Goal: Task Accomplishment & Management: Manage account settings

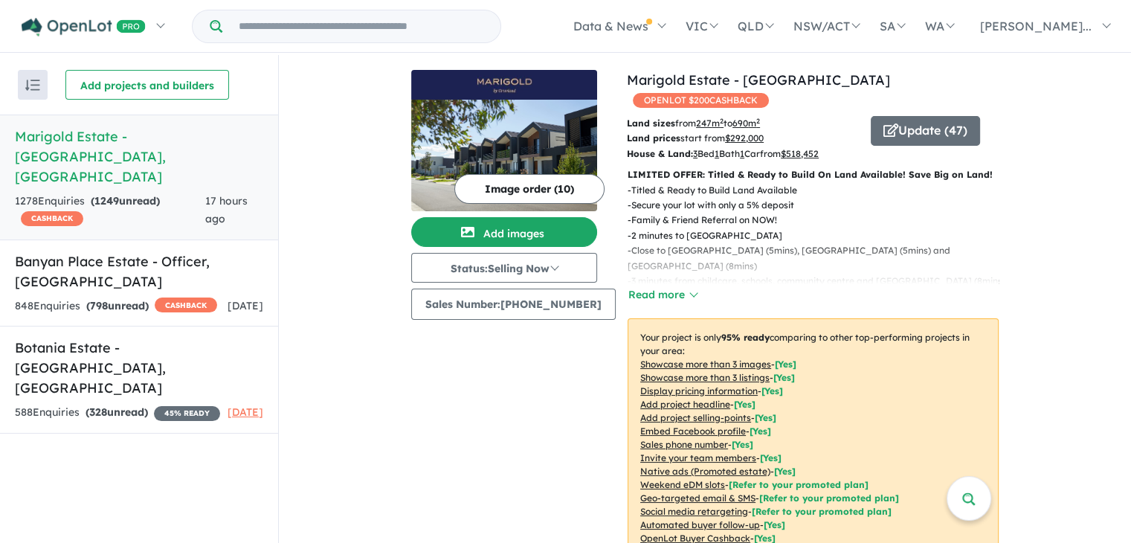
click at [100, 193] on div "1278 Enquir ies ( 1249 unread) CASHBACK" at bounding box center [110, 211] width 190 height 36
click at [907, 116] on button "Update ( 47 )" at bounding box center [925, 131] width 109 height 30
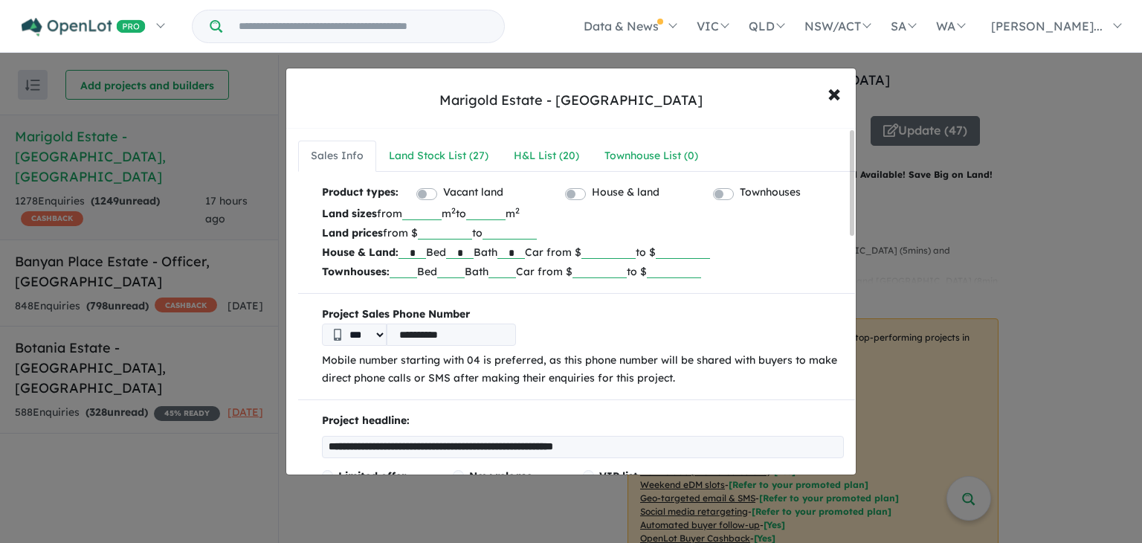
click at [442, 215] on input "***" at bounding box center [421, 212] width 39 height 15
type input "*"
type input "***"
click at [472, 233] on input "******" at bounding box center [445, 232] width 54 height 15
type input "*"
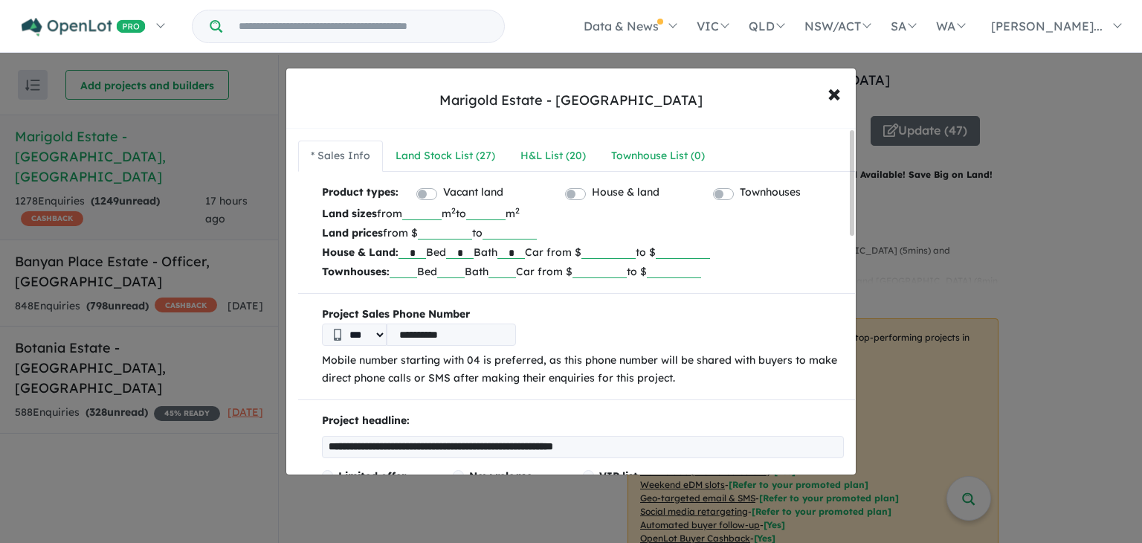
type input "******"
click at [636, 251] on input "******" at bounding box center [609, 251] width 54 height 15
type input "******"
click at [474, 255] on input "*" at bounding box center [460, 251] width 28 height 15
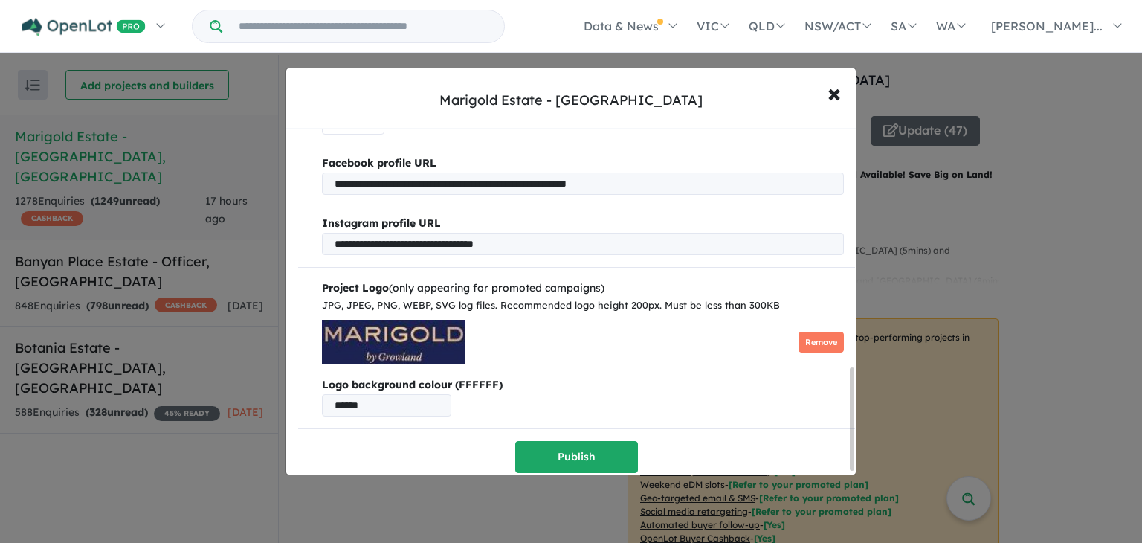
scroll to position [811, 0]
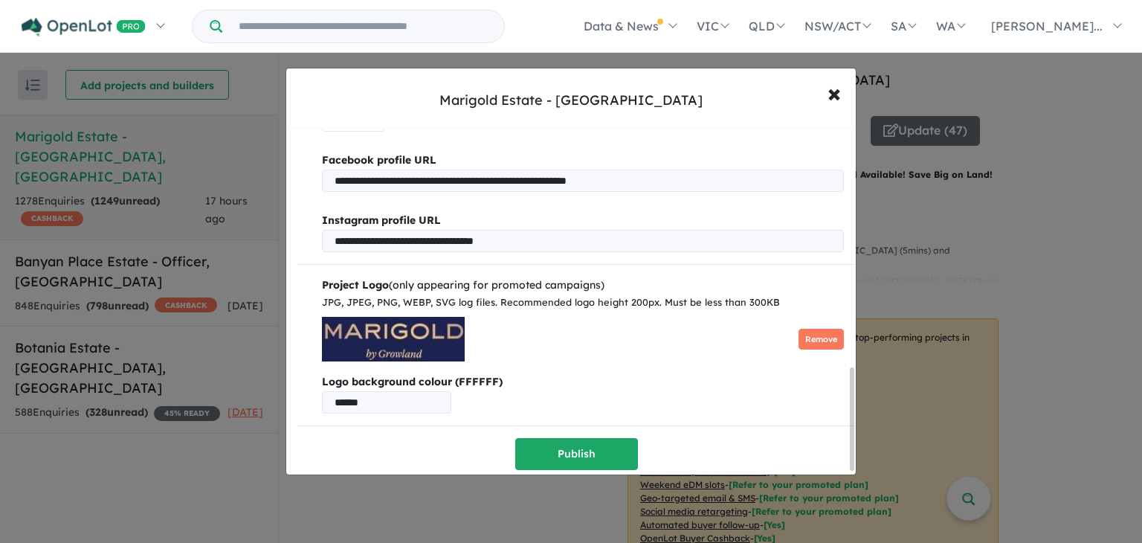
drag, startPoint x: 853, startPoint y: 188, endPoint x: 843, endPoint y: 424, distance: 235.9
click at [843, 424] on div "**********" at bounding box center [571, 302] width 570 height 346
type input "*"
click at [600, 451] on button "Publish" at bounding box center [576, 454] width 123 height 32
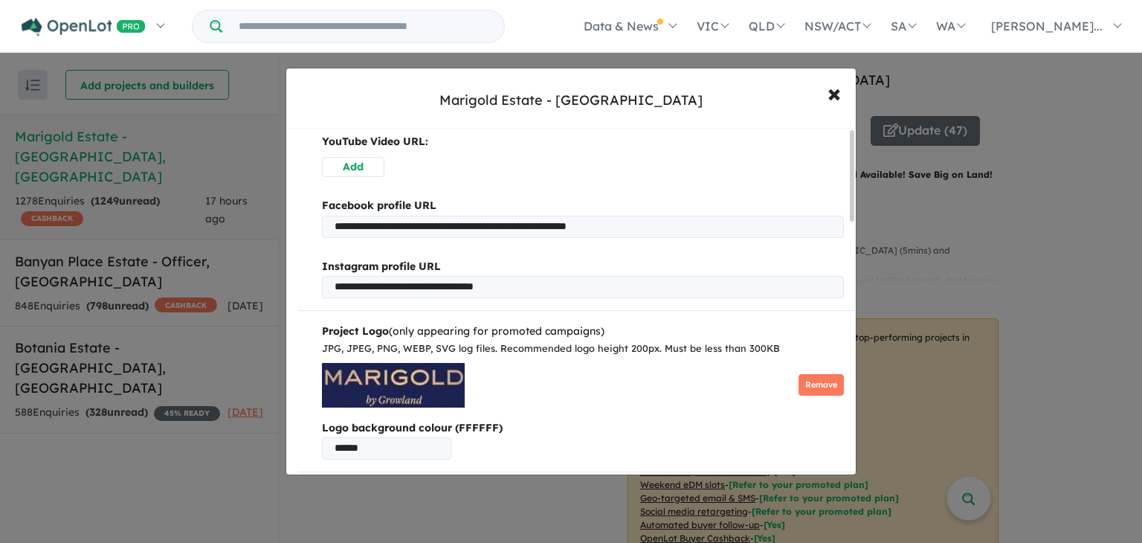
scroll to position [0, 0]
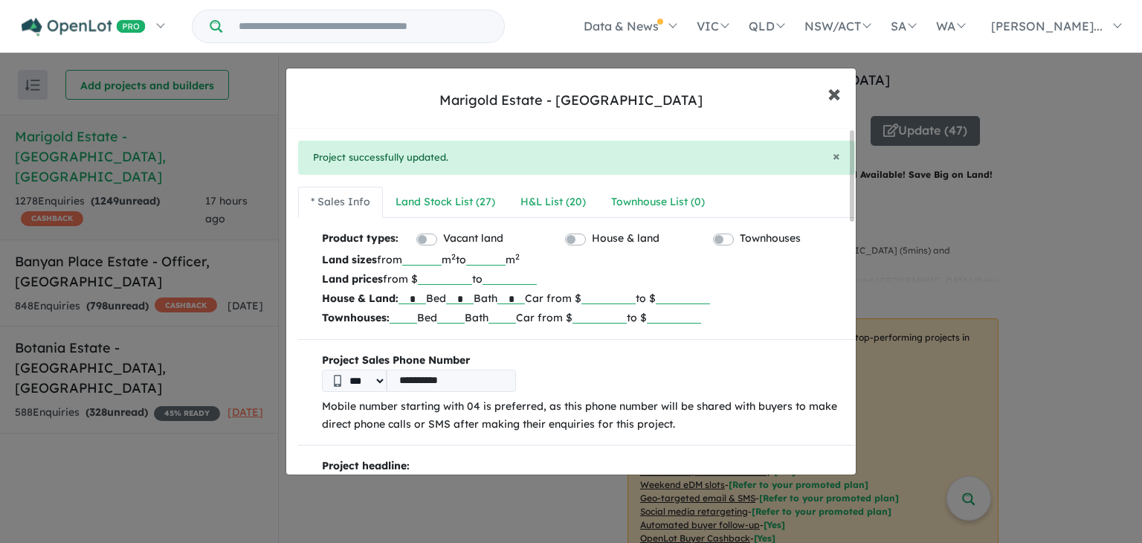
click at [833, 97] on span "×" at bounding box center [834, 93] width 13 height 32
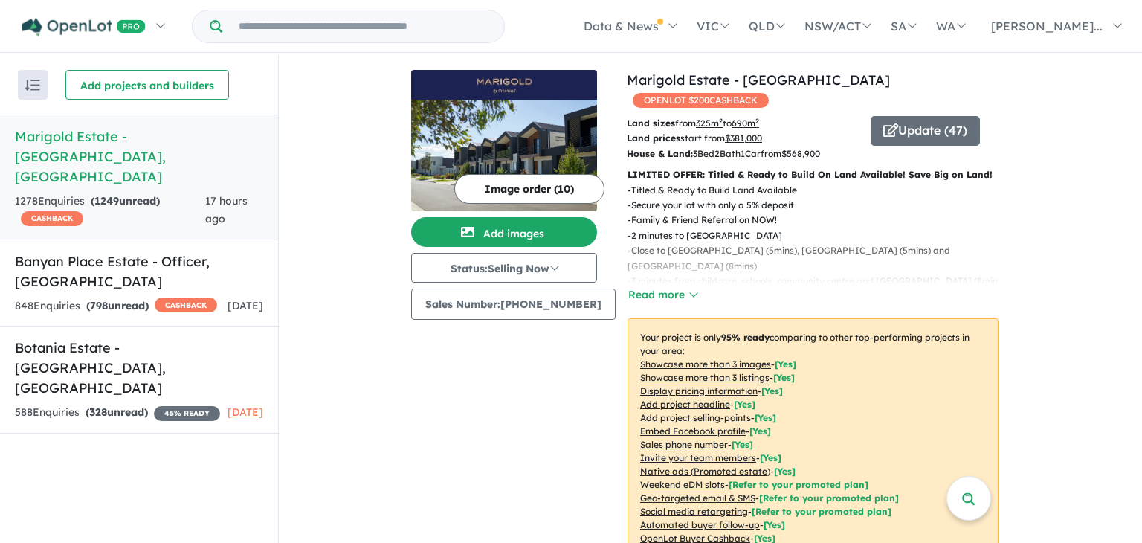
drag, startPoint x: 1129, startPoint y: 75, endPoint x: 1130, endPoint y: 112, distance: 36.5
click at [1130, 112] on div "Marigold Estate - Tarneit × Close Sales Info Land Stock List ( 27 ) H&L List ( …" at bounding box center [571, 271] width 1142 height 543
drag, startPoint x: 1125, startPoint y: 63, endPoint x: 1130, endPoint y: 176, distance: 113.2
click at [1130, 176] on div "Marigold Estate - Tarneit × Close Sales Info Land Stock List ( 27 ) H&L List ( …" at bounding box center [571, 271] width 1142 height 543
click at [1127, 489] on div "Marigold Estate - Tarneit × Close Sales Info Land Stock List ( 27 ) H&L List ( …" at bounding box center [571, 271] width 1142 height 543
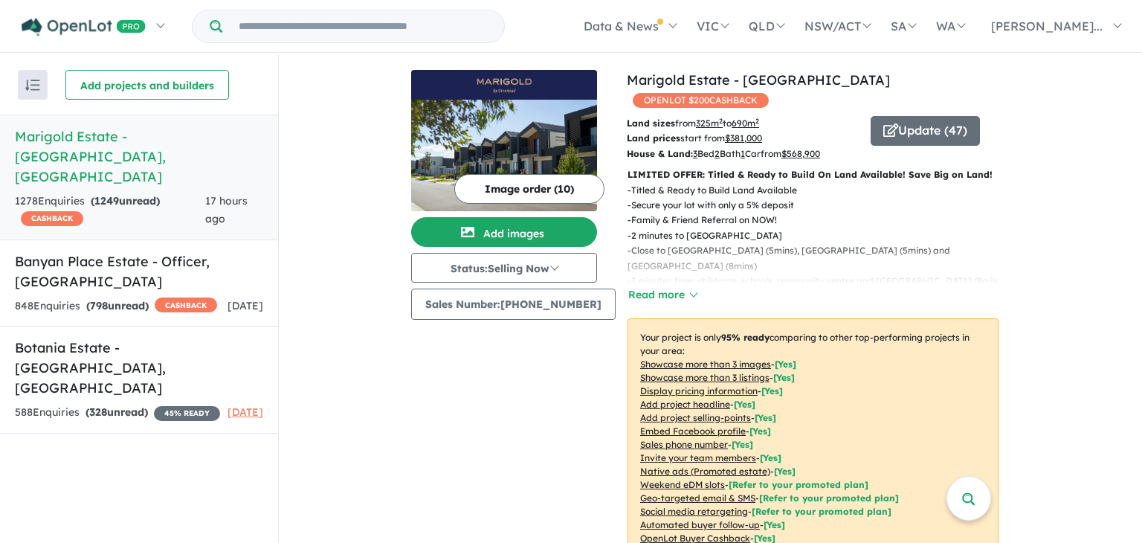
drag, startPoint x: 1128, startPoint y: 71, endPoint x: 1139, endPoint y: 248, distance: 178.1
click at [1139, 248] on div "Marigold Estate - Tarneit × Close Sales Info Land Stock List ( 27 ) H&L List ( …" at bounding box center [571, 271] width 1142 height 543
click at [916, 112] on div "Marigold Estate - Tarneit × Close Sales Info Land Stock List ( 27 ) H&L List ( …" at bounding box center [571, 271] width 1142 height 543
click at [925, 117] on div "Marigold Estate - Tarneit × Close Sales Info Land Stock List ( 27 ) H&L List ( …" at bounding box center [571, 271] width 1142 height 543
click at [907, 116] on div "Marigold Estate - Tarneit × Close Sales Info Land Stock List ( 27 ) H&L List ( …" at bounding box center [571, 271] width 1142 height 543
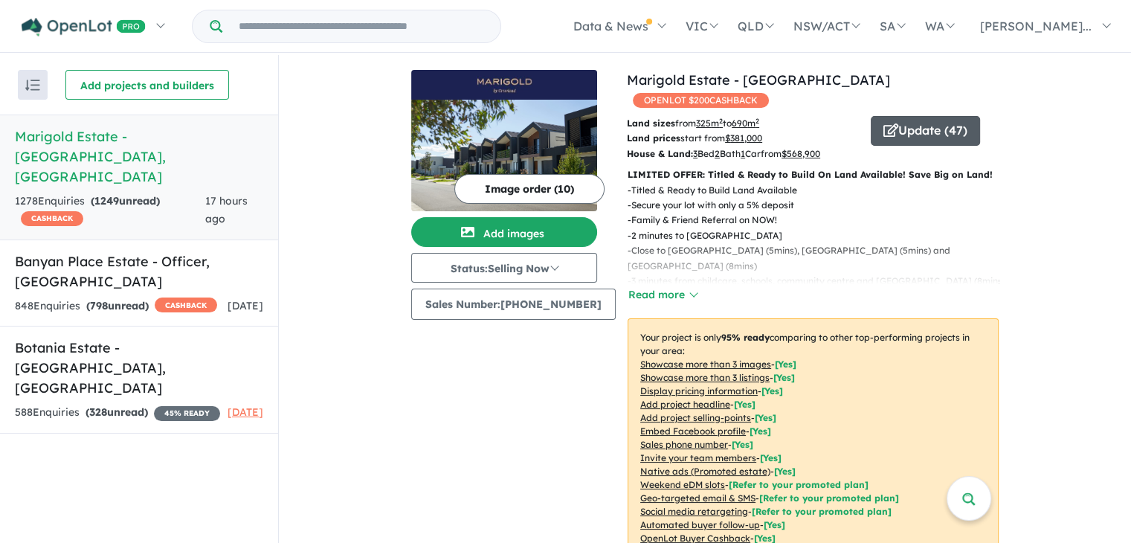
click at [916, 117] on button "Update ( 47 )" at bounding box center [925, 131] width 109 height 30
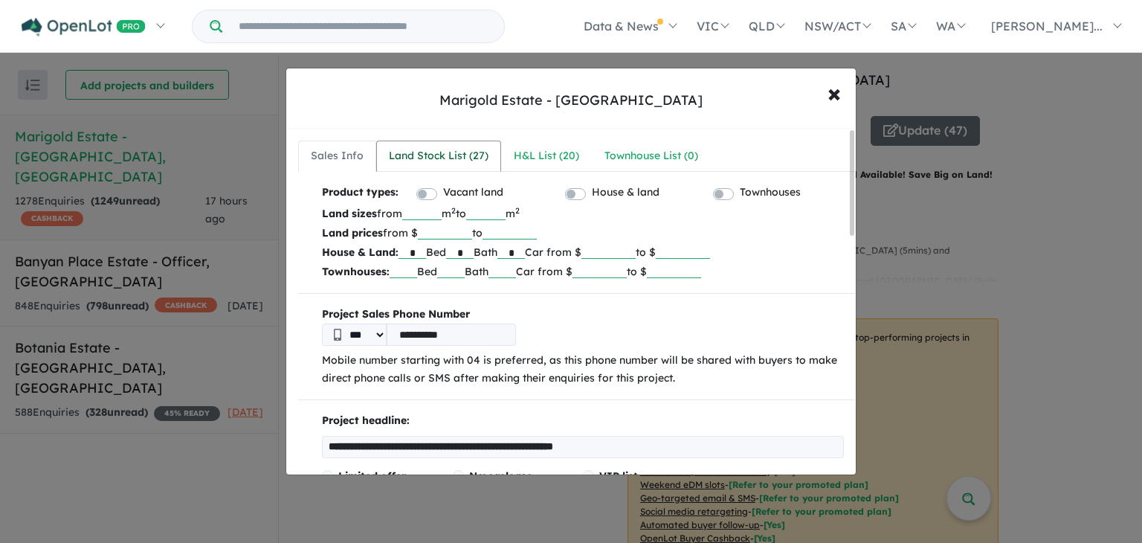
click at [426, 159] on div "Land Stock List ( 27 )" at bounding box center [439, 156] width 100 height 18
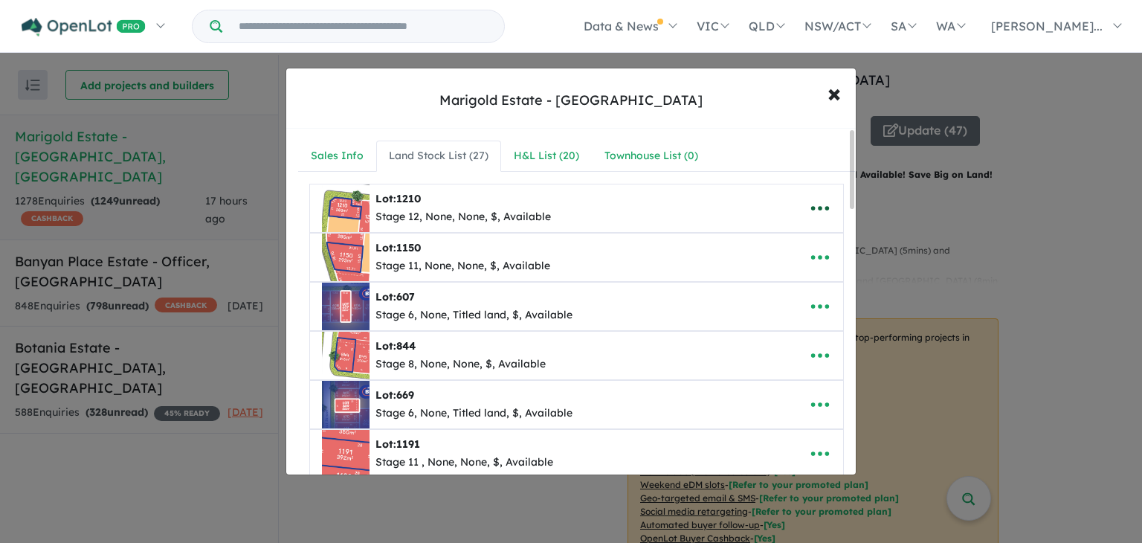
click at [814, 212] on icon "button" at bounding box center [820, 208] width 22 height 22
click at [774, 277] on link "Remove" at bounding box center [787, 280] width 110 height 34
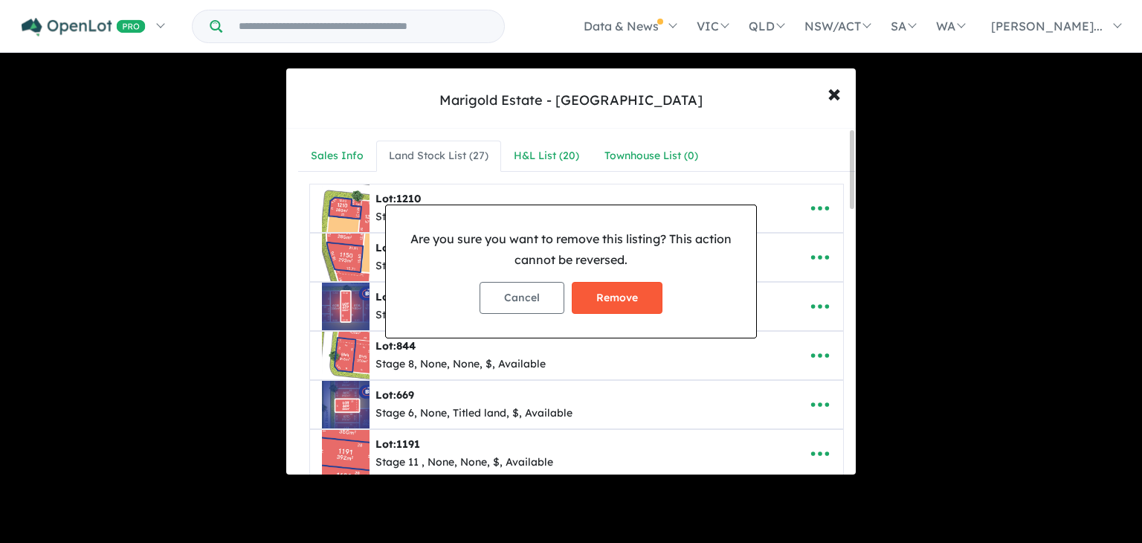
click at [632, 299] on button "Remove" at bounding box center [617, 298] width 91 height 32
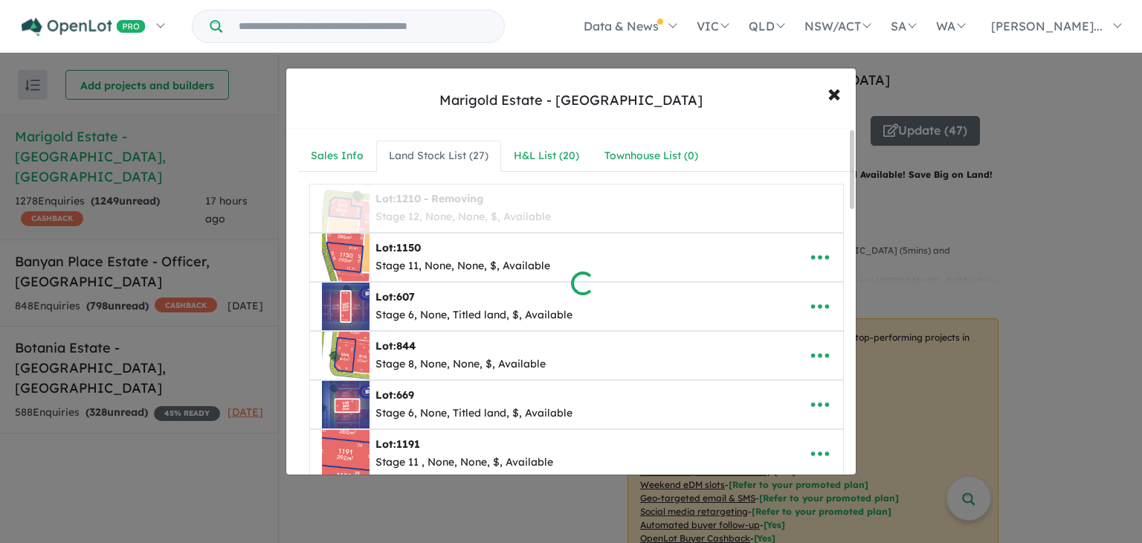
drag, startPoint x: 852, startPoint y: 161, endPoint x: 845, endPoint y: 238, distance: 77.0
click at [845, 238] on div at bounding box center [571, 271] width 1142 height 543
click at [991, 166] on div at bounding box center [571, 271] width 1142 height 543
click at [973, 141] on div at bounding box center [571, 271] width 1142 height 543
click at [836, 87] on div at bounding box center [571, 271] width 1142 height 543
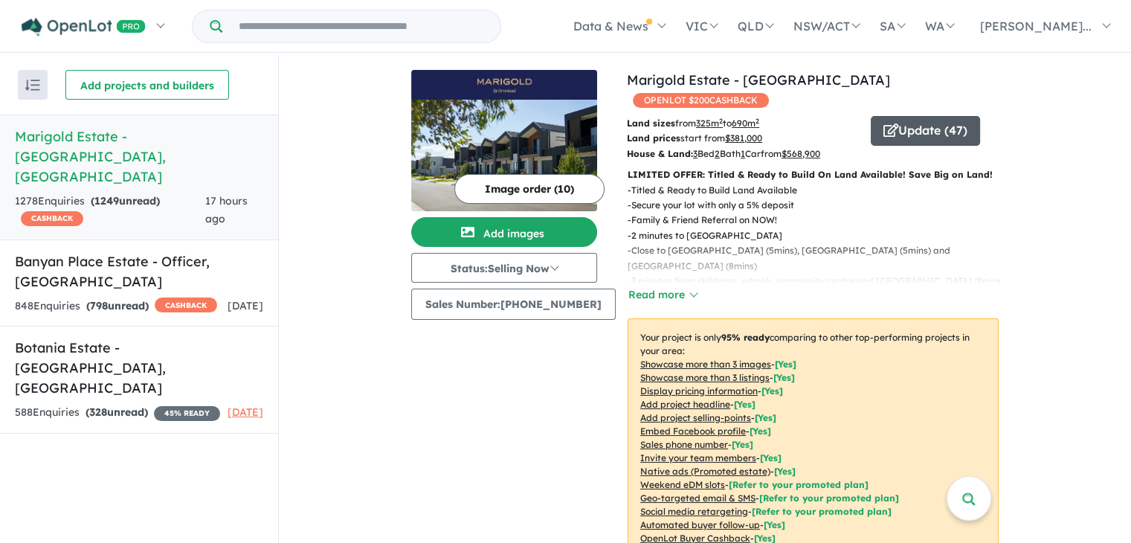
click at [925, 116] on button "Update ( 47 )" at bounding box center [925, 131] width 109 height 30
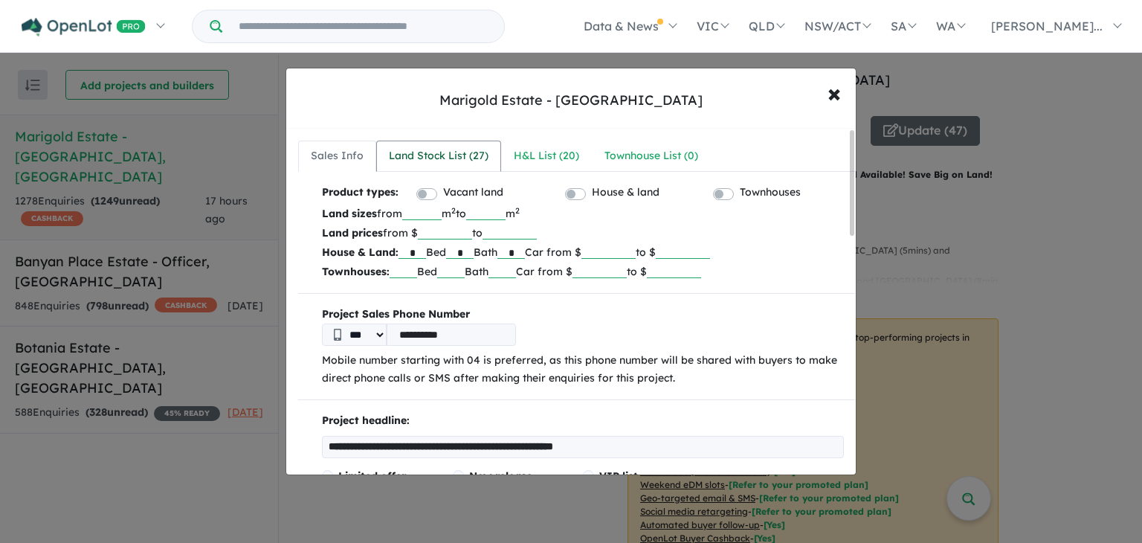
click at [437, 149] on div "Land Stock List ( 27 )" at bounding box center [439, 156] width 100 height 18
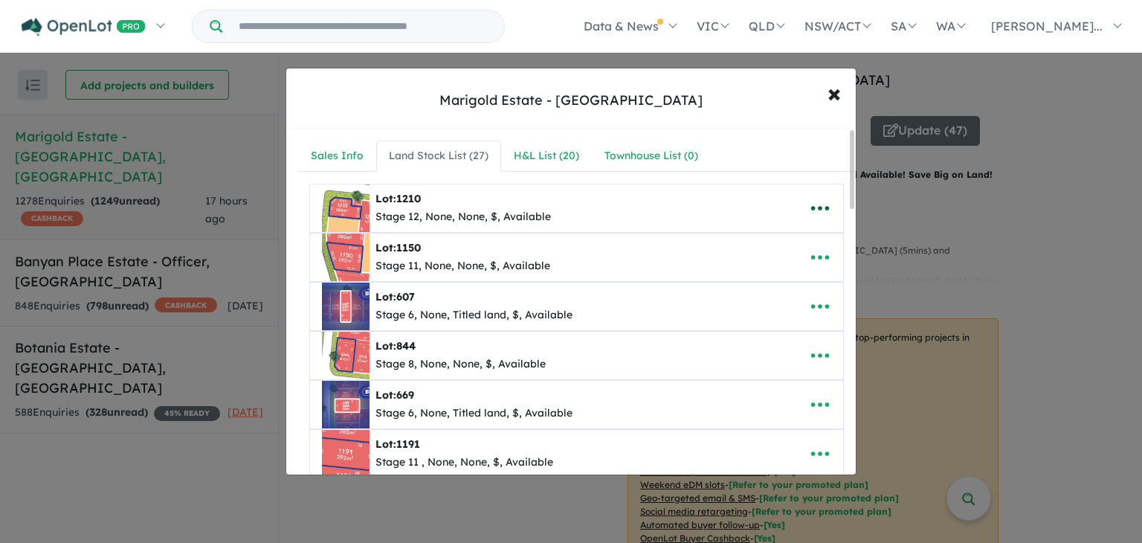
click at [819, 211] on icon "button" at bounding box center [820, 208] width 22 height 22
click at [792, 275] on link "Remove" at bounding box center [787, 280] width 110 height 34
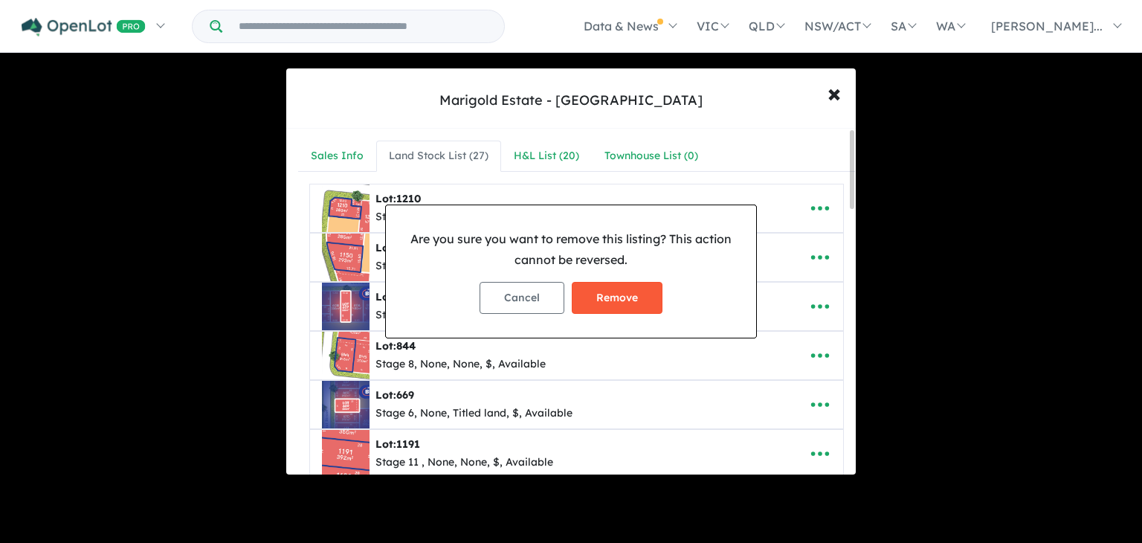
click at [605, 293] on button "Remove" at bounding box center [617, 298] width 91 height 32
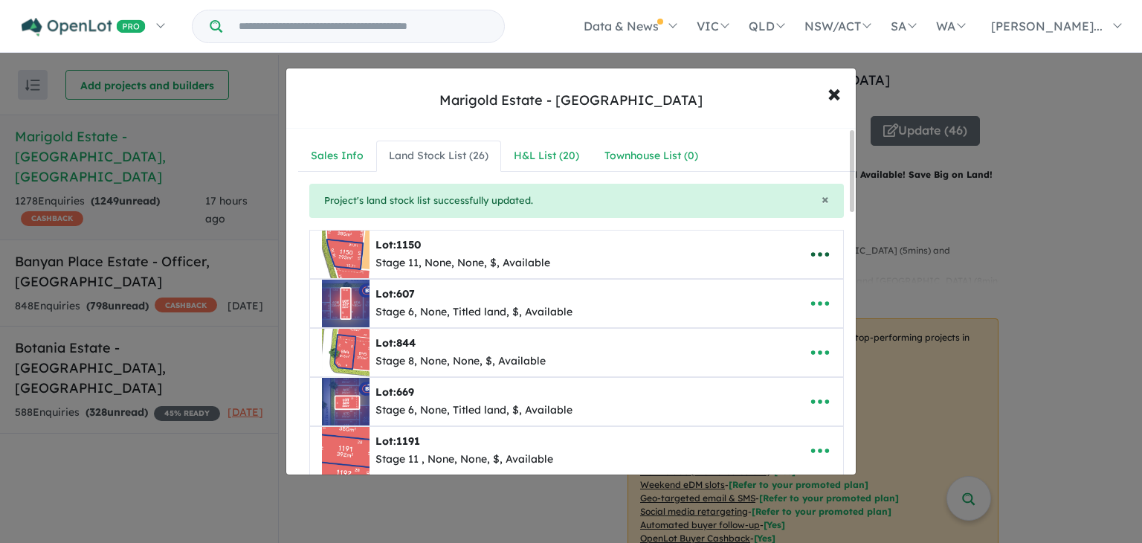
click at [816, 254] on icon "button" at bounding box center [820, 254] width 18 height 4
click at [794, 318] on link "Remove" at bounding box center [787, 326] width 110 height 34
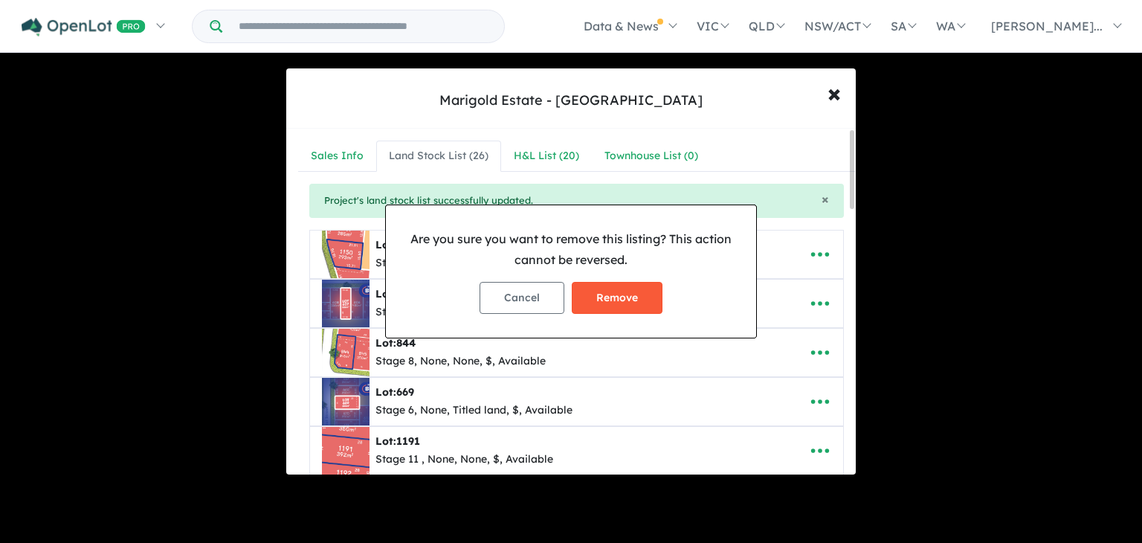
click at [620, 292] on button "Remove" at bounding box center [617, 298] width 91 height 32
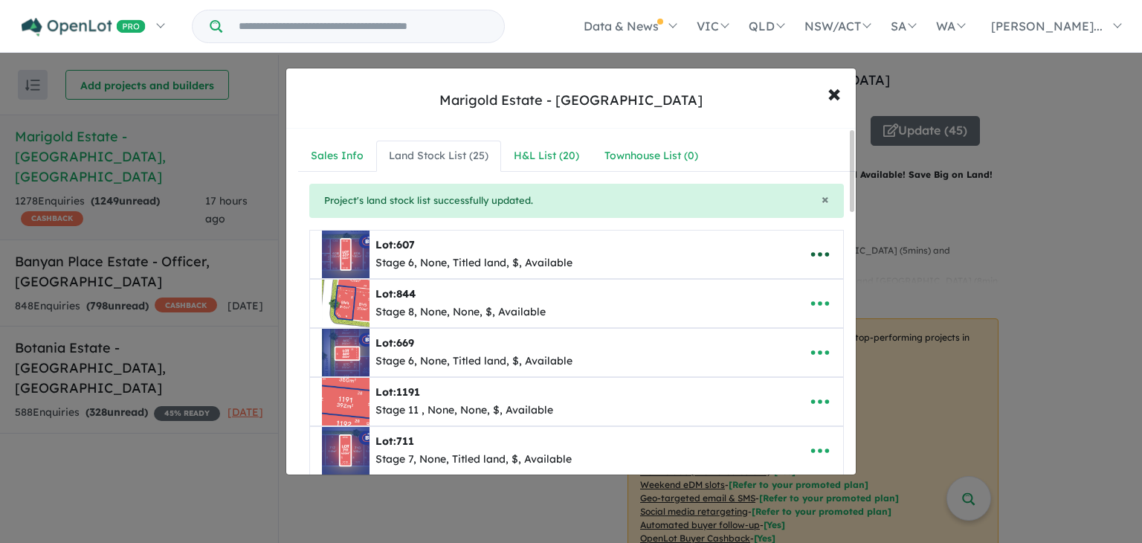
click at [811, 251] on icon "button" at bounding box center [820, 254] width 22 height 22
click at [779, 330] on link "Remove" at bounding box center [787, 326] width 110 height 34
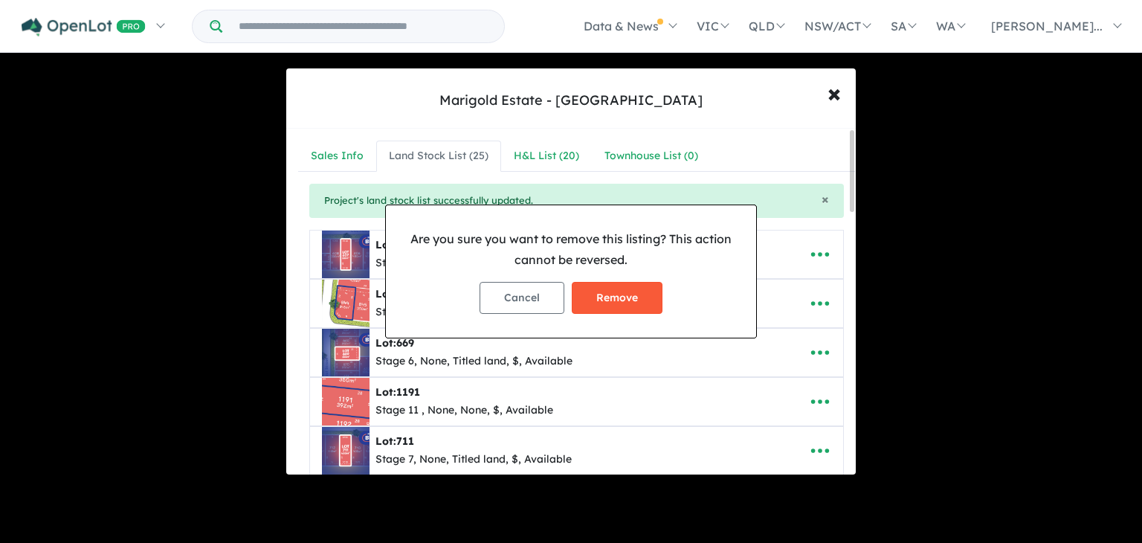
click at [613, 304] on button "Remove" at bounding box center [617, 298] width 91 height 32
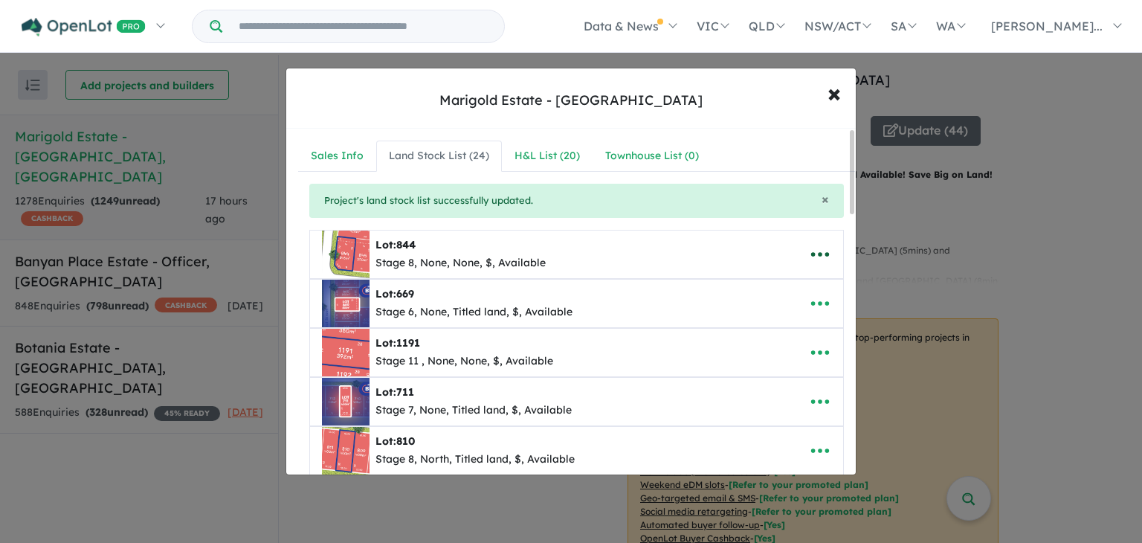
click at [824, 257] on icon "button" at bounding box center [820, 254] width 22 height 22
click at [773, 313] on link "Remove" at bounding box center [787, 326] width 110 height 34
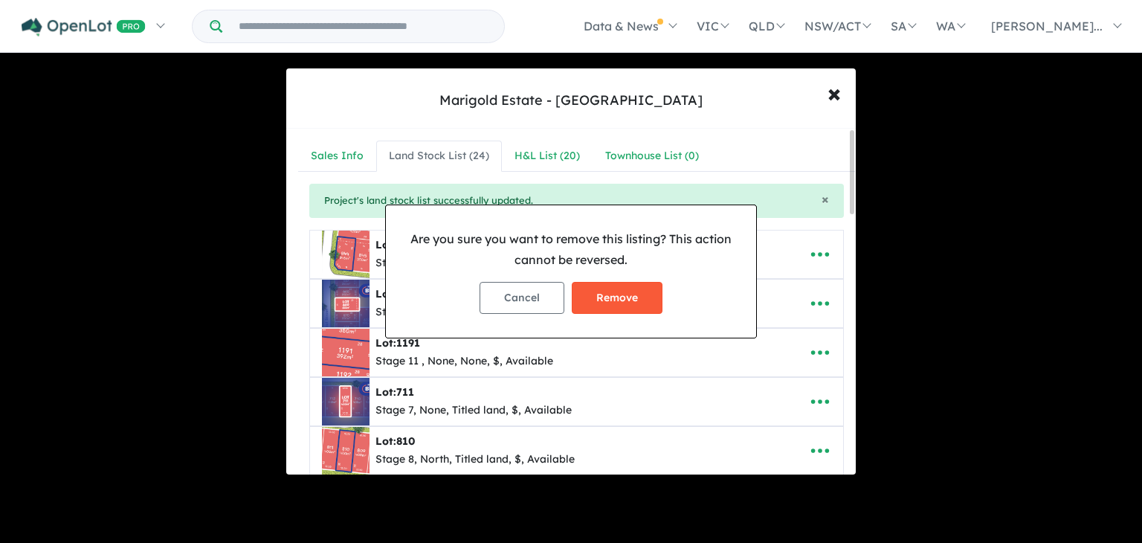
click at [642, 294] on button "Remove" at bounding box center [617, 298] width 91 height 32
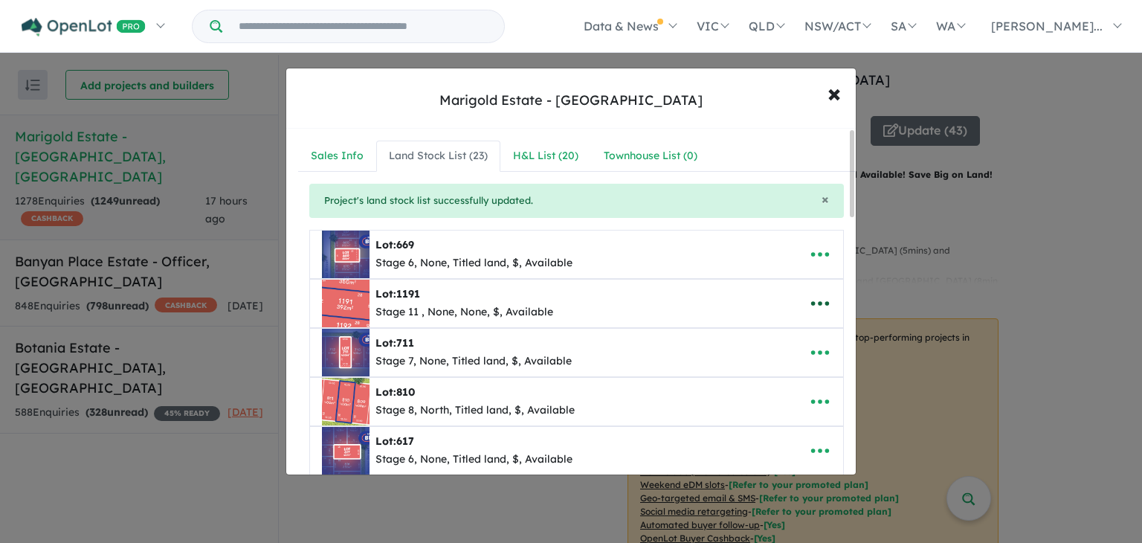
click at [816, 308] on icon "button" at bounding box center [820, 303] width 22 height 22
click at [815, 248] on icon "button" at bounding box center [820, 254] width 22 height 22
click at [790, 319] on link "Remove" at bounding box center [787, 326] width 110 height 34
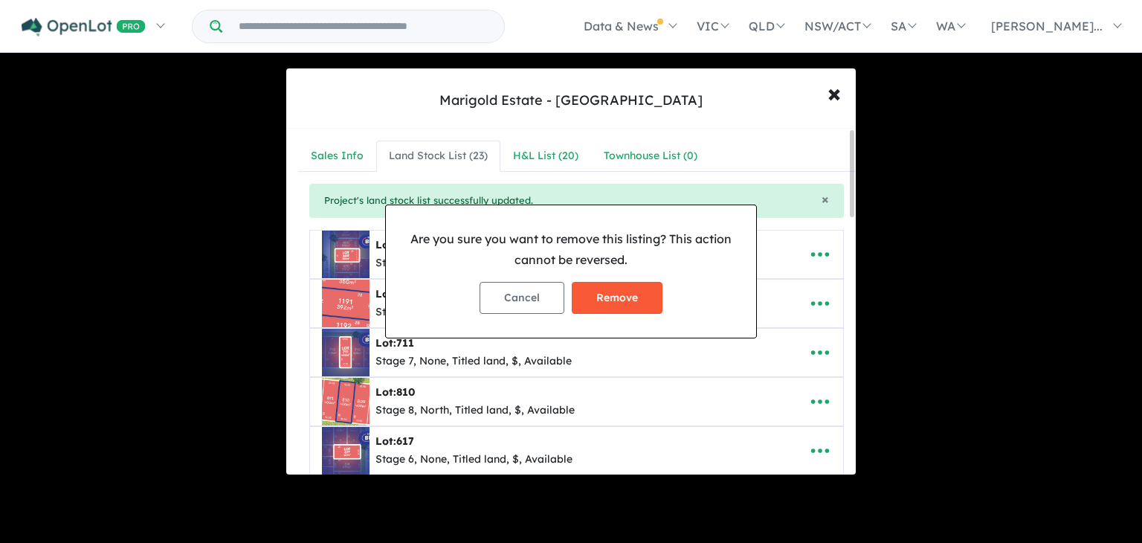
click at [634, 301] on button "Remove" at bounding box center [617, 298] width 91 height 32
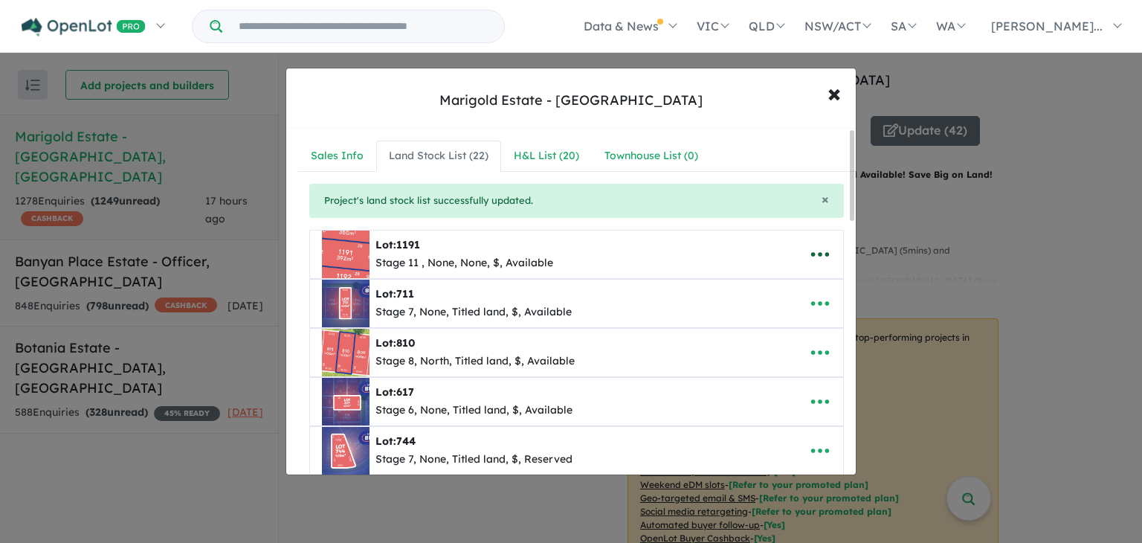
click at [820, 258] on icon "button" at bounding box center [820, 254] width 22 height 22
click at [798, 312] on link "Remove" at bounding box center [787, 326] width 110 height 34
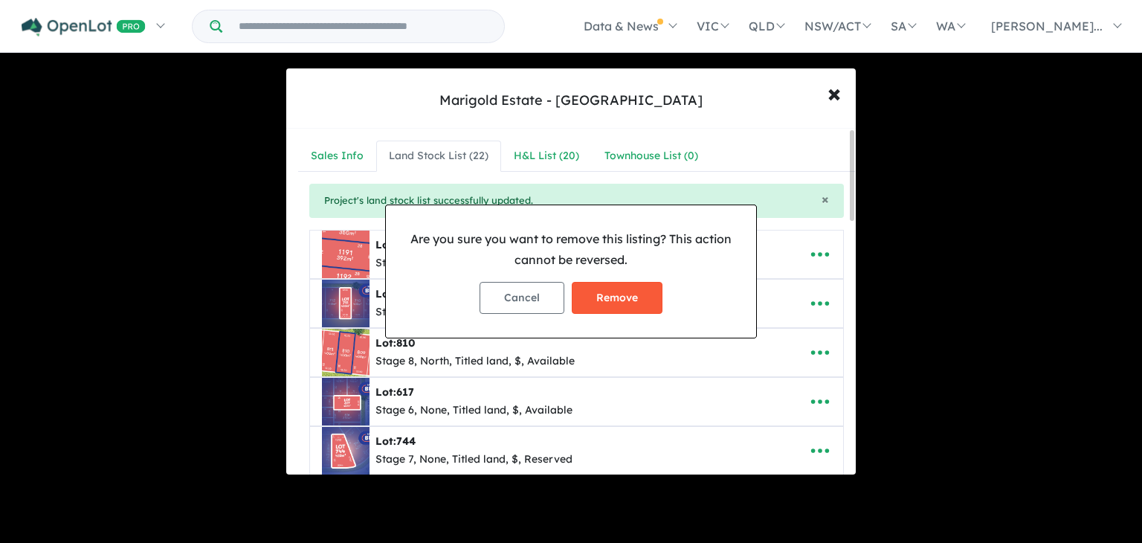
click at [625, 297] on button "Remove" at bounding box center [617, 298] width 91 height 32
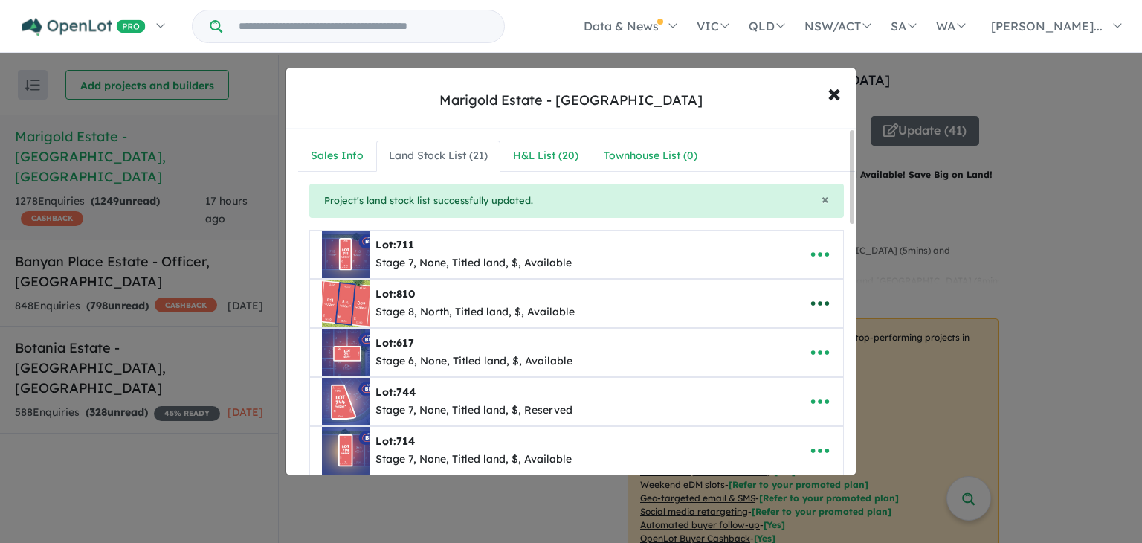
click at [812, 303] on icon "button" at bounding box center [820, 303] width 22 height 22
click at [788, 380] on link "Remove" at bounding box center [787, 375] width 110 height 34
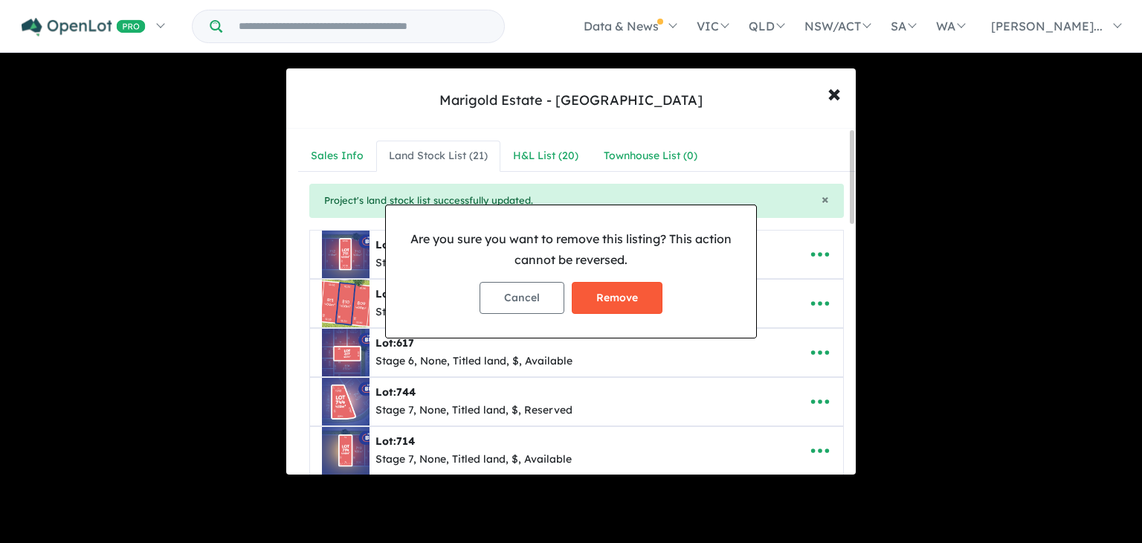
click at [637, 298] on button "Remove" at bounding box center [617, 298] width 91 height 32
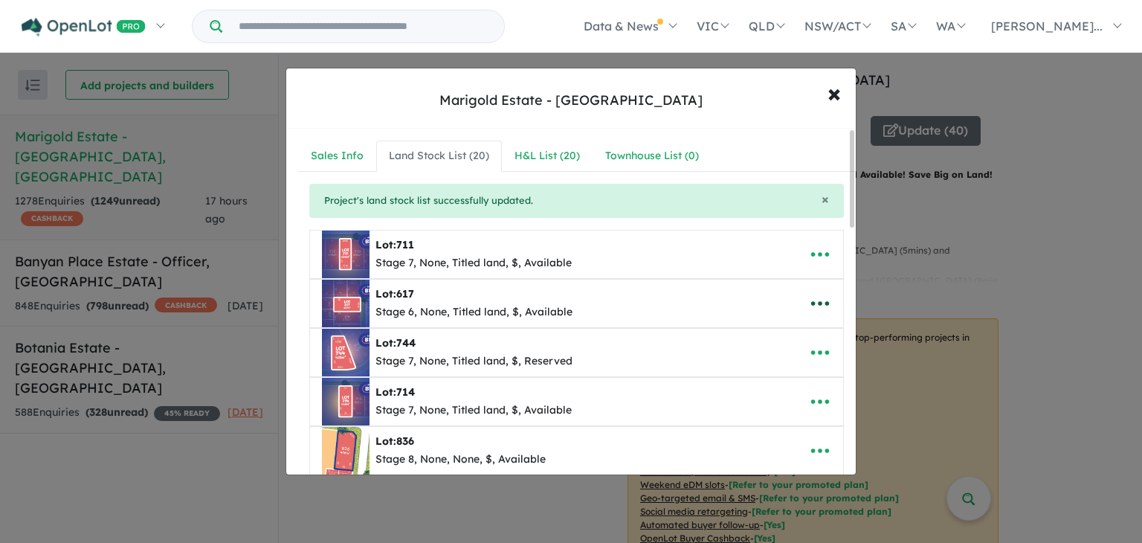
click at [809, 304] on icon "button" at bounding box center [820, 303] width 22 height 22
click at [788, 377] on link "Remove" at bounding box center [787, 375] width 110 height 34
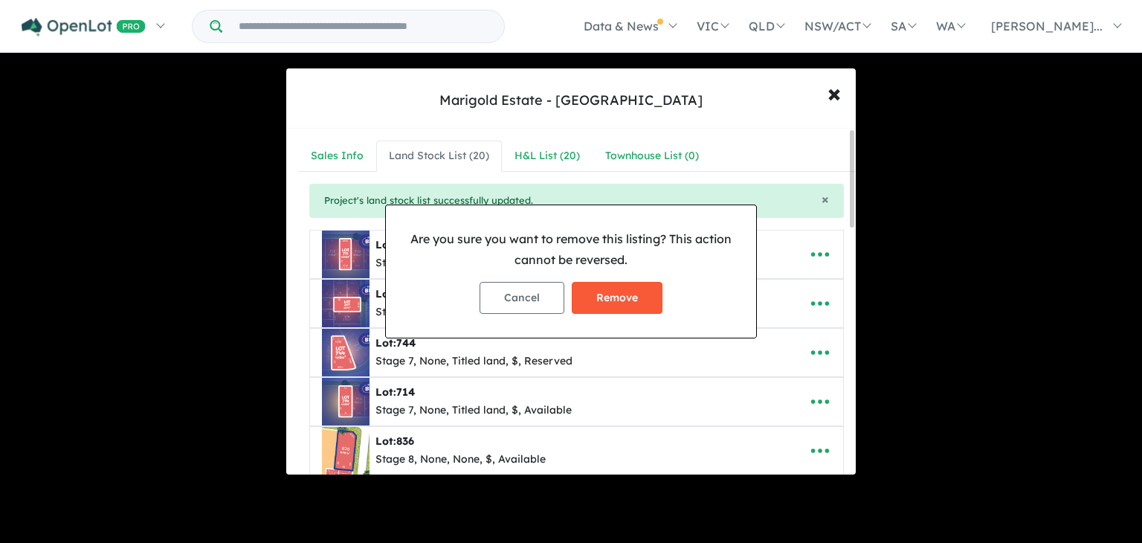
click at [619, 291] on button "Remove" at bounding box center [617, 298] width 91 height 32
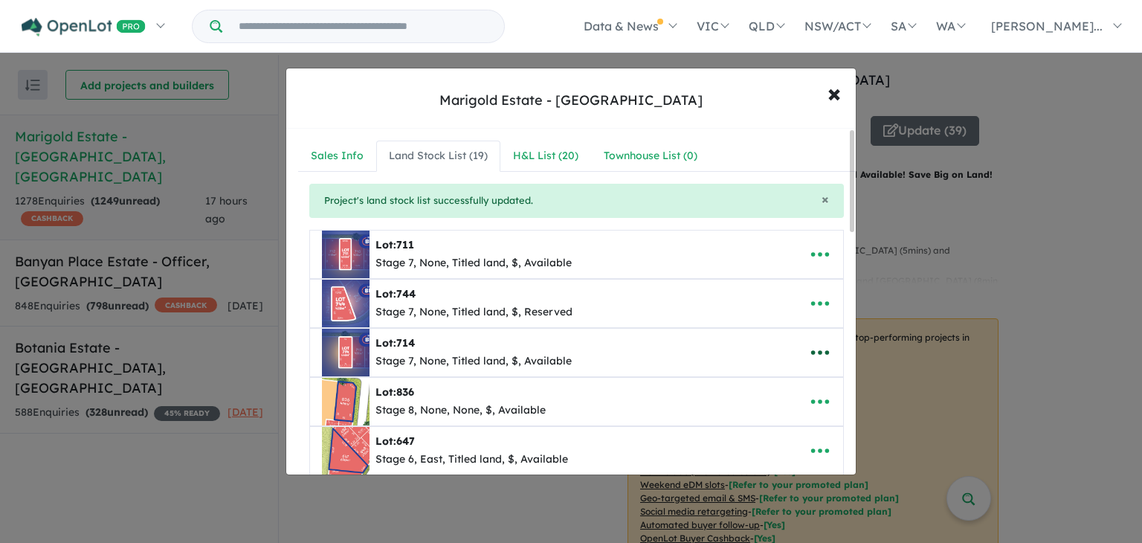
click at [817, 352] on icon "button" at bounding box center [820, 352] width 22 height 22
click at [791, 416] on link "Remove" at bounding box center [787, 424] width 110 height 34
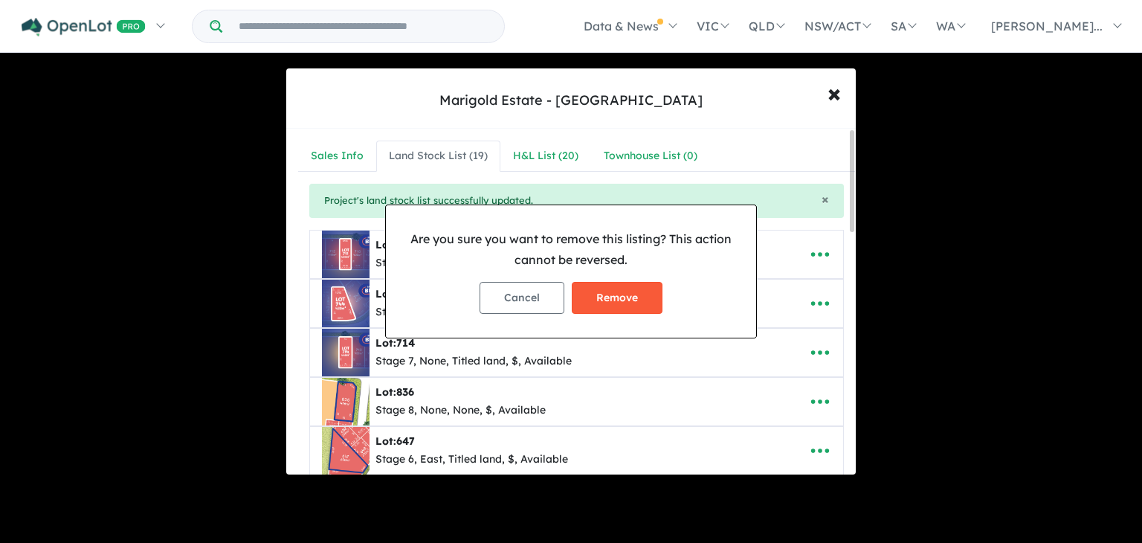
click at [618, 302] on button "Remove" at bounding box center [617, 298] width 91 height 32
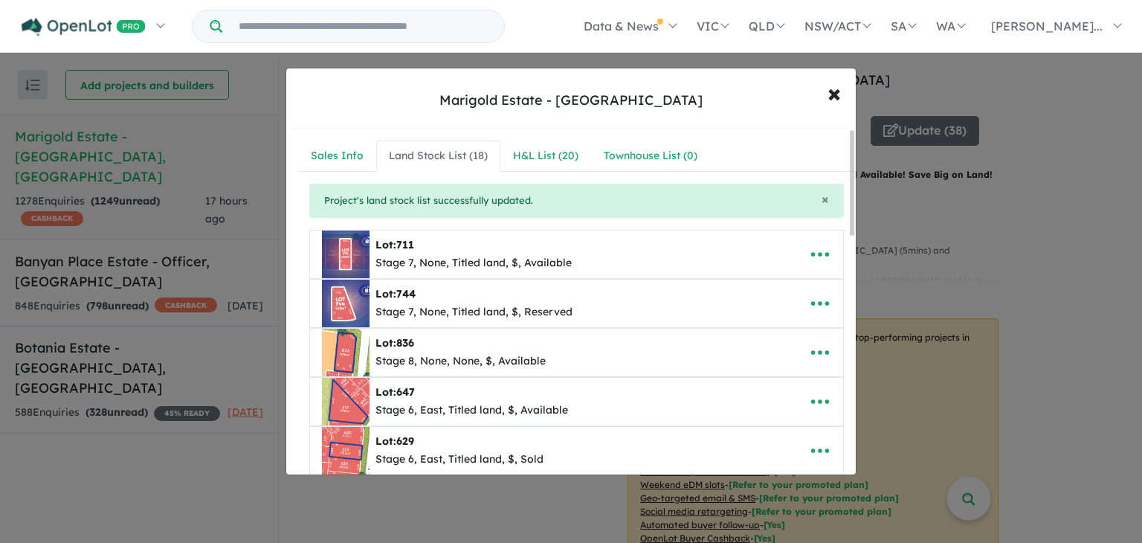
click at [816, 399] on icon "button" at bounding box center [820, 401] width 18 height 4
click at [783, 329] on link "Remove" at bounding box center [787, 332] width 110 height 34
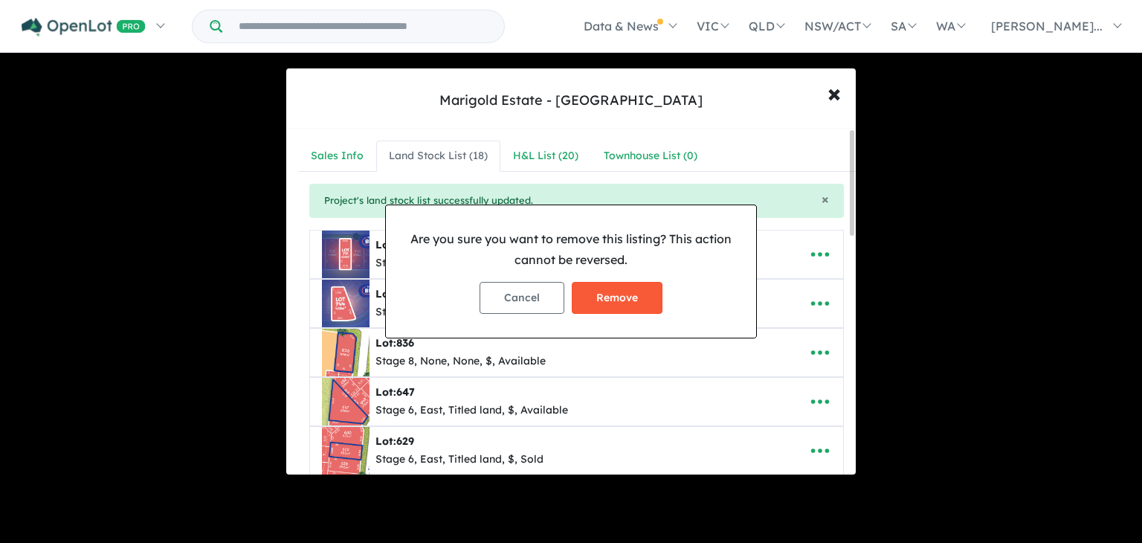
click at [620, 301] on button "Remove" at bounding box center [617, 298] width 91 height 32
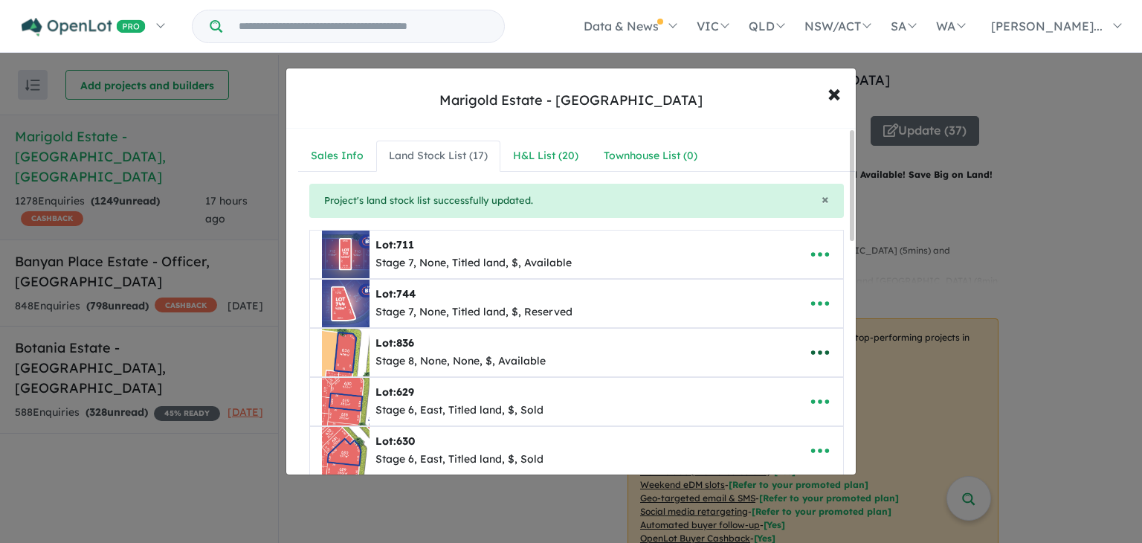
click at [819, 348] on icon "button" at bounding box center [820, 352] width 22 height 22
click at [785, 426] on link "Remove" at bounding box center [787, 424] width 110 height 34
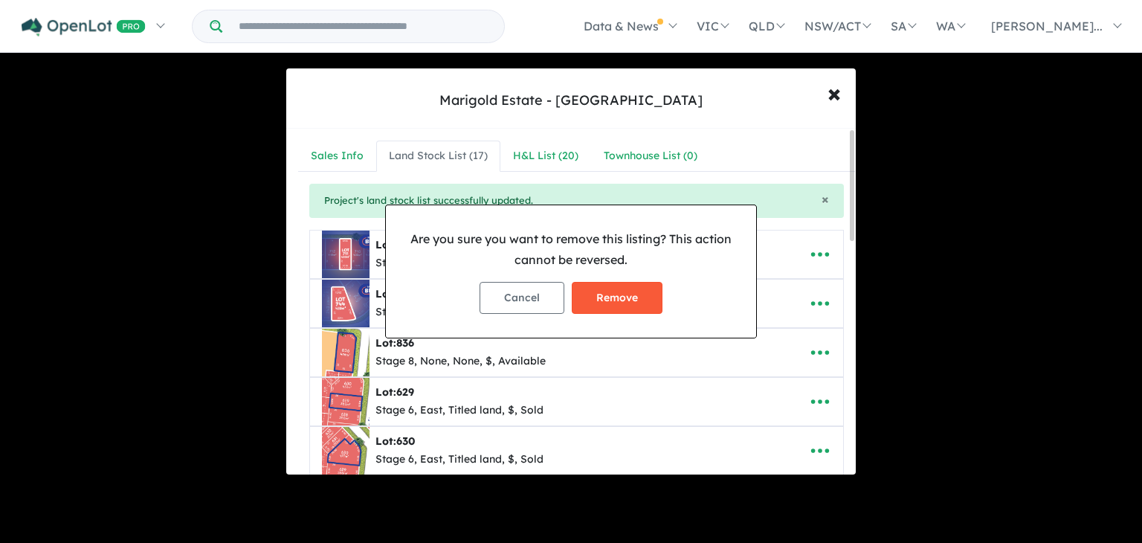
click at [619, 306] on button "Remove" at bounding box center [617, 298] width 91 height 32
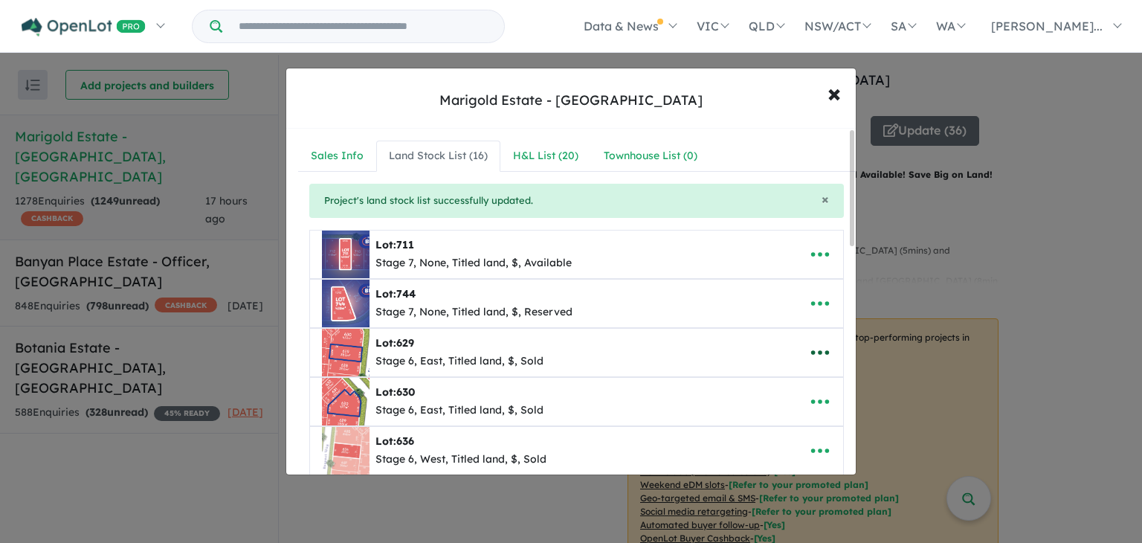
click at [826, 349] on icon "button" at bounding box center [820, 352] width 22 height 22
click at [777, 424] on link "Remove" at bounding box center [787, 424] width 110 height 34
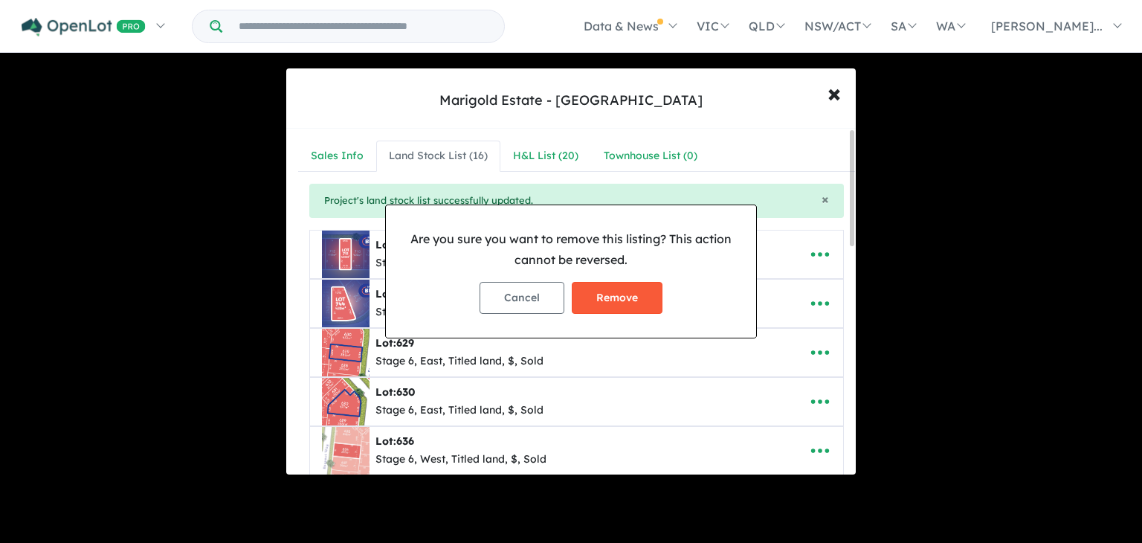
click at [610, 307] on button "Remove" at bounding box center [617, 298] width 91 height 32
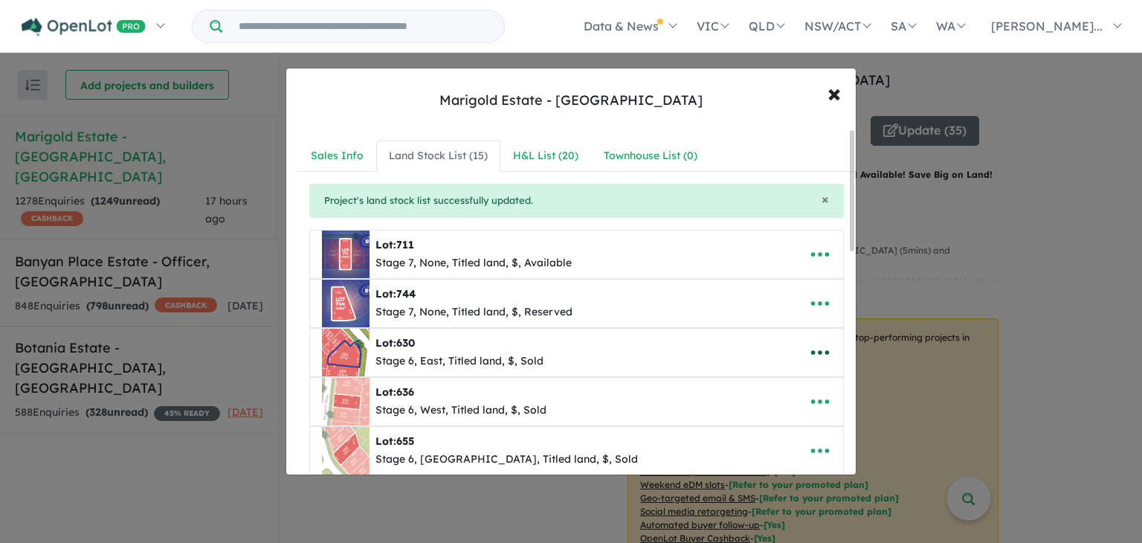
click at [813, 349] on icon "button" at bounding box center [820, 352] width 22 height 22
click at [785, 415] on link "Remove" at bounding box center [787, 424] width 110 height 34
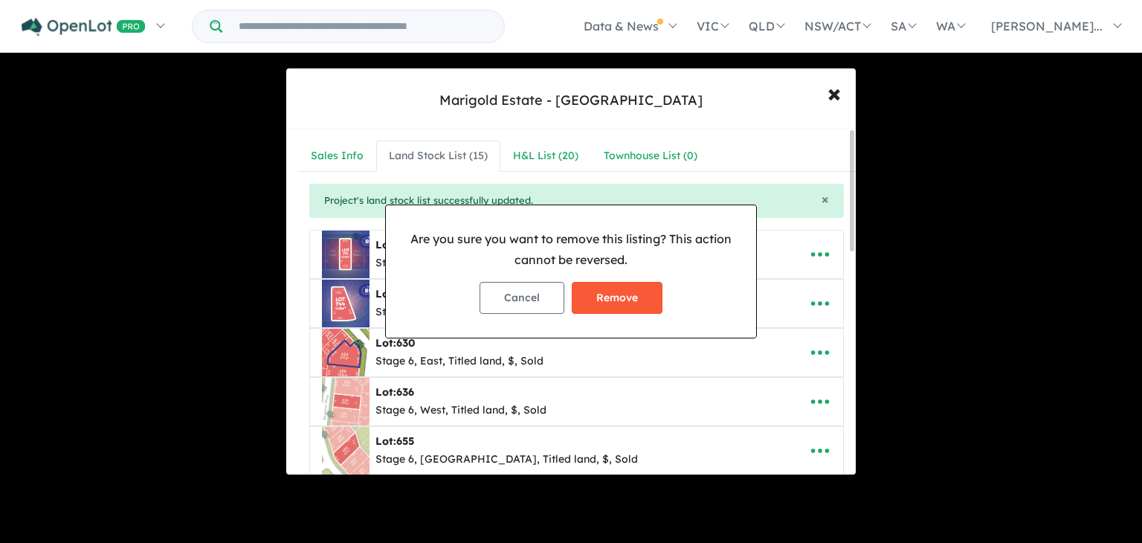
click at [593, 310] on button "Remove" at bounding box center [617, 298] width 91 height 32
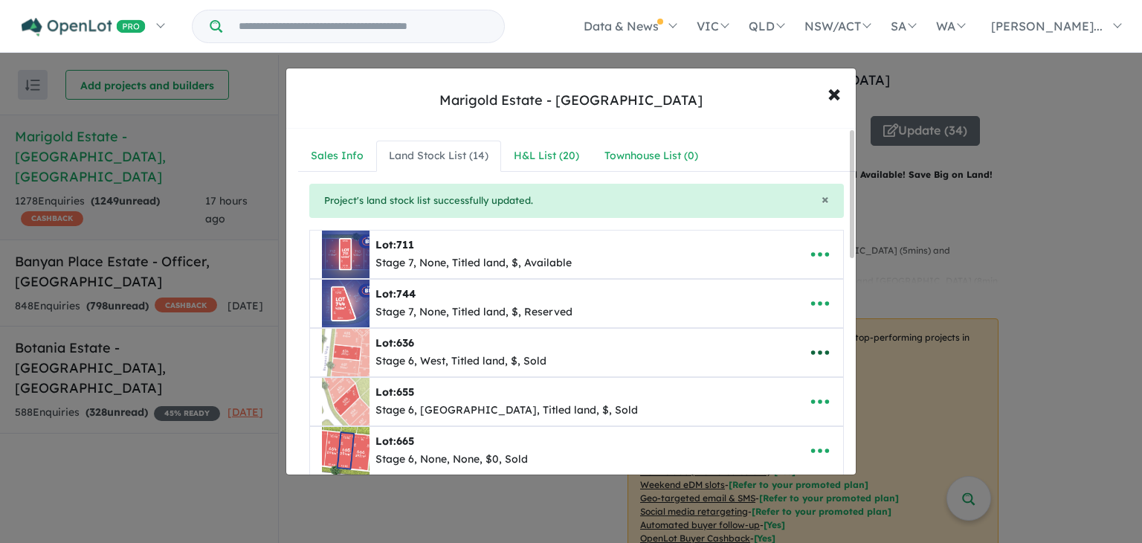
click at [811, 352] on icon "button" at bounding box center [820, 352] width 22 height 22
click at [785, 420] on link "Remove" at bounding box center [787, 424] width 110 height 34
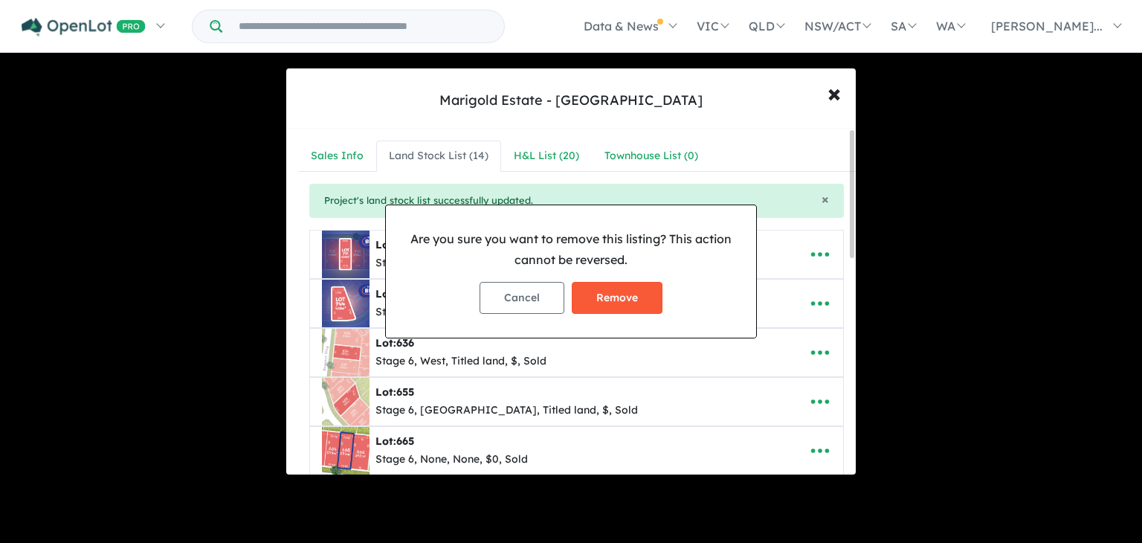
click at [610, 312] on button "Remove" at bounding box center [617, 298] width 91 height 32
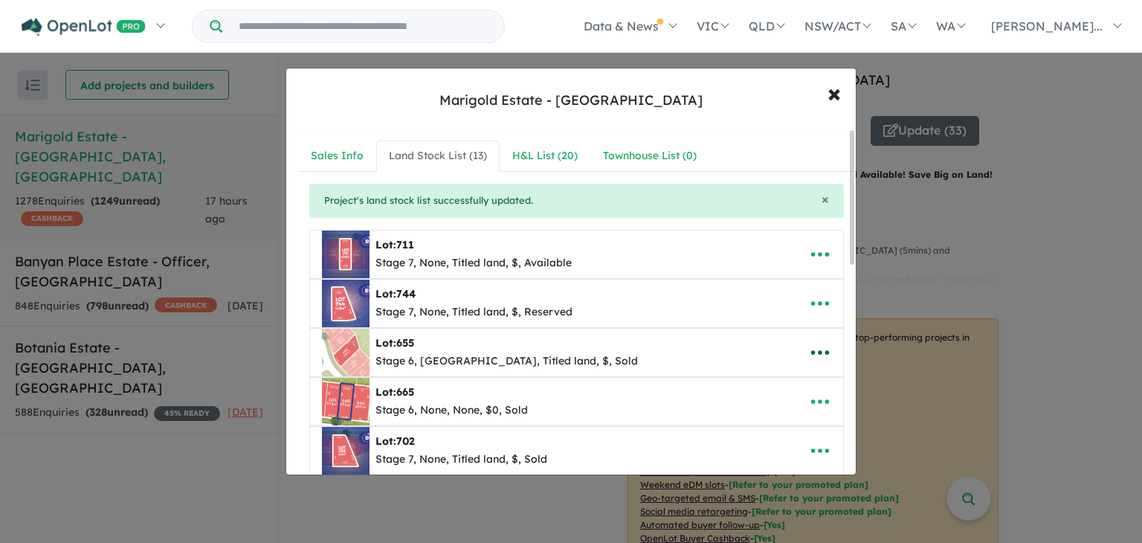
click at [816, 353] on icon "button" at bounding box center [820, 352] width 22 height 22
click at [770, 414] on link "Remove" at bounding box center [787, 424] width 110 height 34
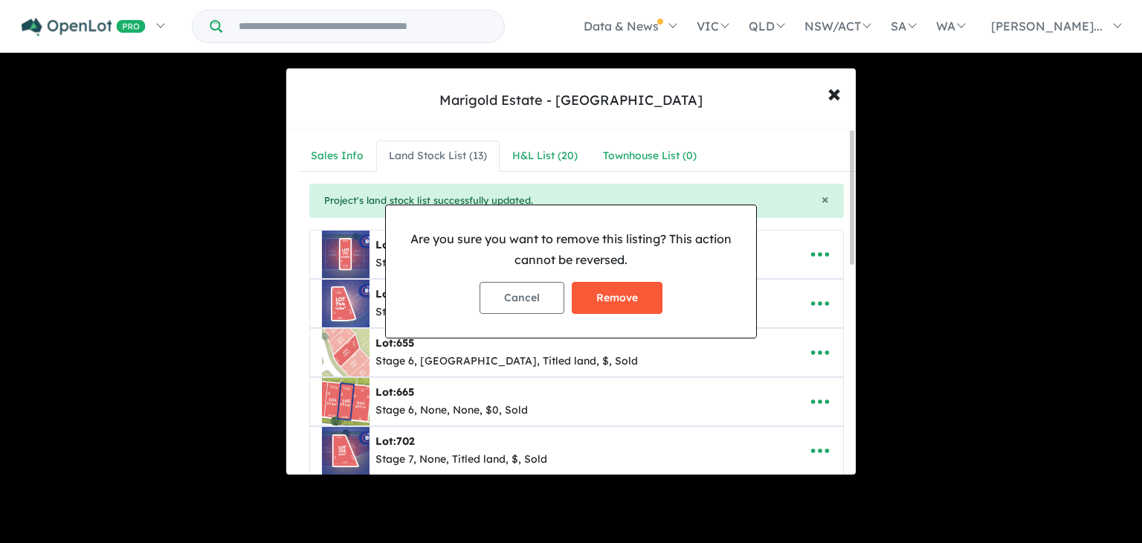
click at [631, 304] on button "Remove" at bounding box center [617, 298] width 91 height 32
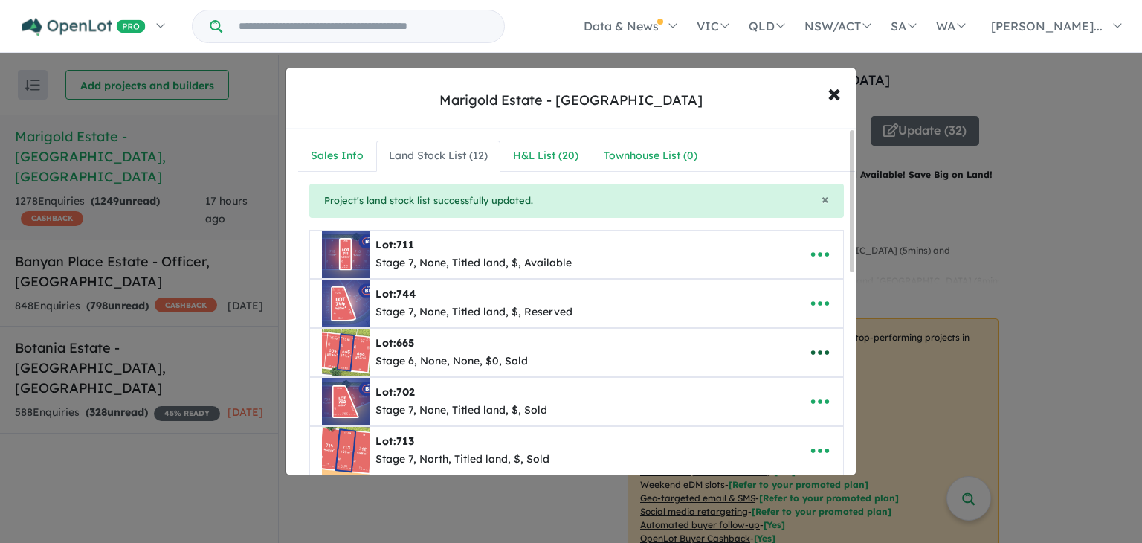
click at [803, 349] on button "button" at bounding box center [820, 352] width 46 height 34
click at [795, 414] on link "Remove" at bounding box center [787, 424] width 110 height 34
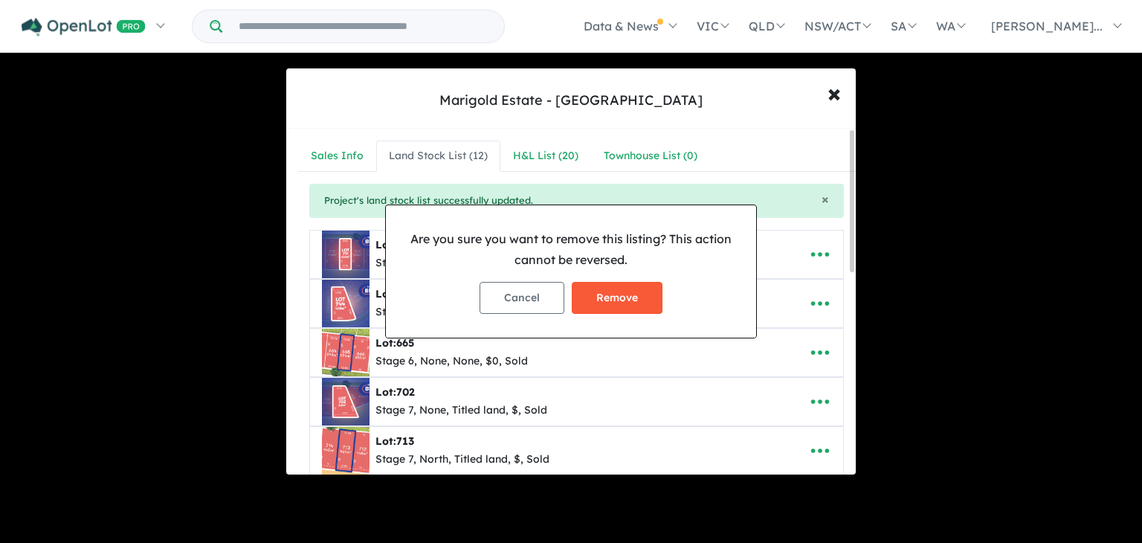
click at [617, 299] on button "Remove" at bounding box center [617, 298] width 91 height 32
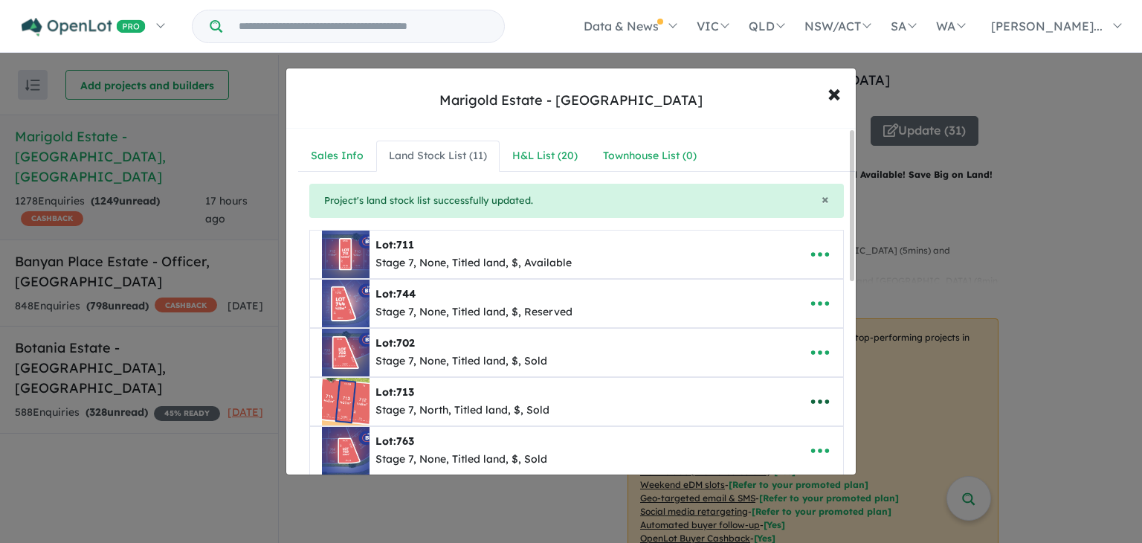
click at [814, 410] on icon "button" at bounding box center [820, 401] width 22 height 22
click at [771, 344] on link "Remove" at bounding box center [787, 332] width 110 height 34
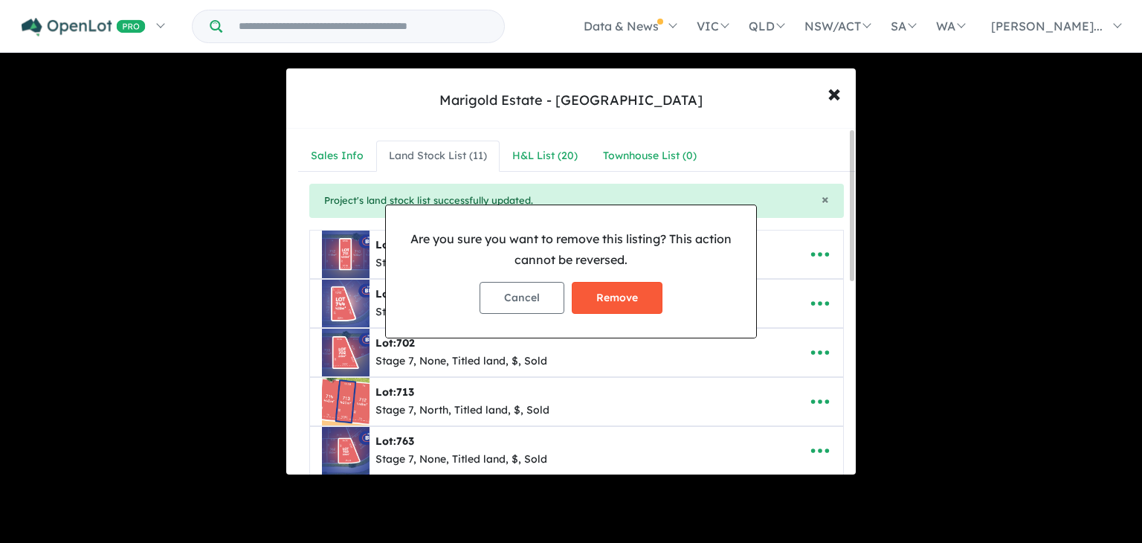
click at [613, 299] on button "Remove" at bounding box center [617, 298] width 91 height 32
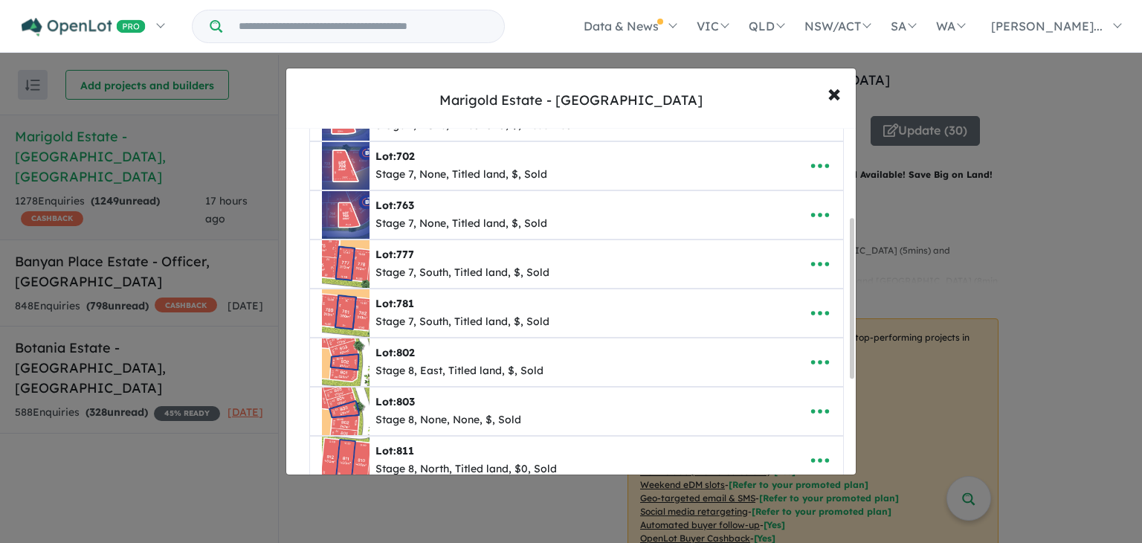
scroll to position [202, 0]
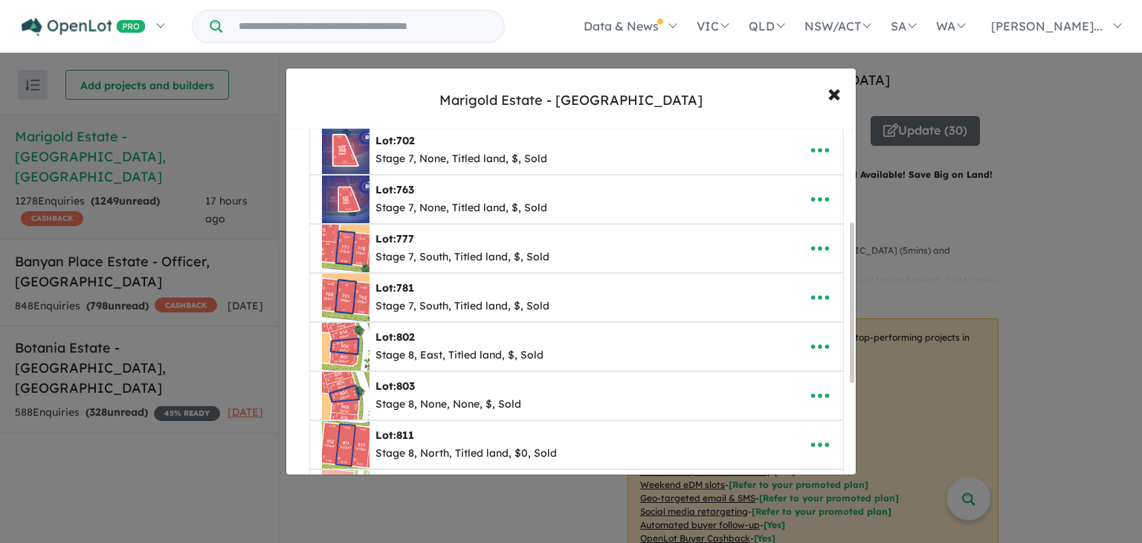
drag, startPoint x: 854, startPoint y: 248, endPoint x: 855, endPoint y: 340, distance: 92.2
click at [855, 340] on div "**********" at bounding box center [571, 302] width 570 height 346
click at [816, 247] on icon "button" at bounding box center [820, 248] width 18 height 4
click at [794, 320] on link "Remove" at bounding box center [787, 320] width 110 height 34
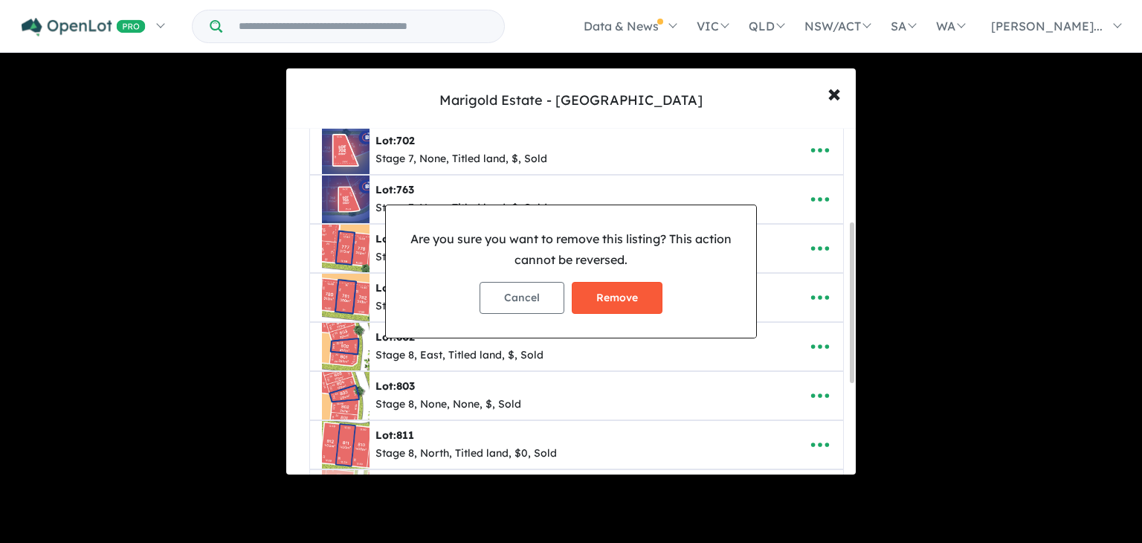
click at [619, 304] on button "Remove" at bounding box center [617, 298] width 91 height 32
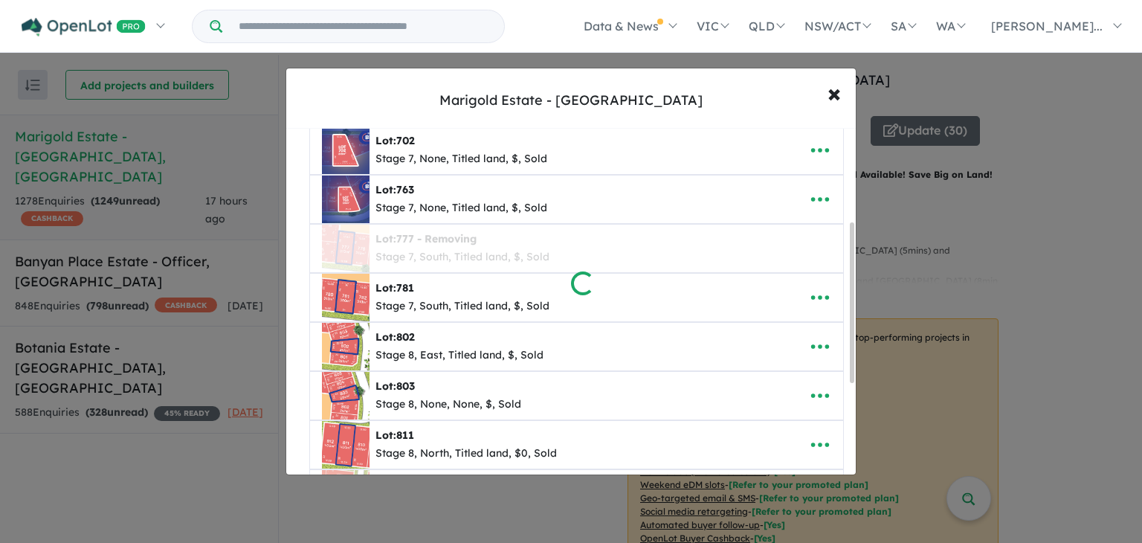
scroll to position [0, 0]
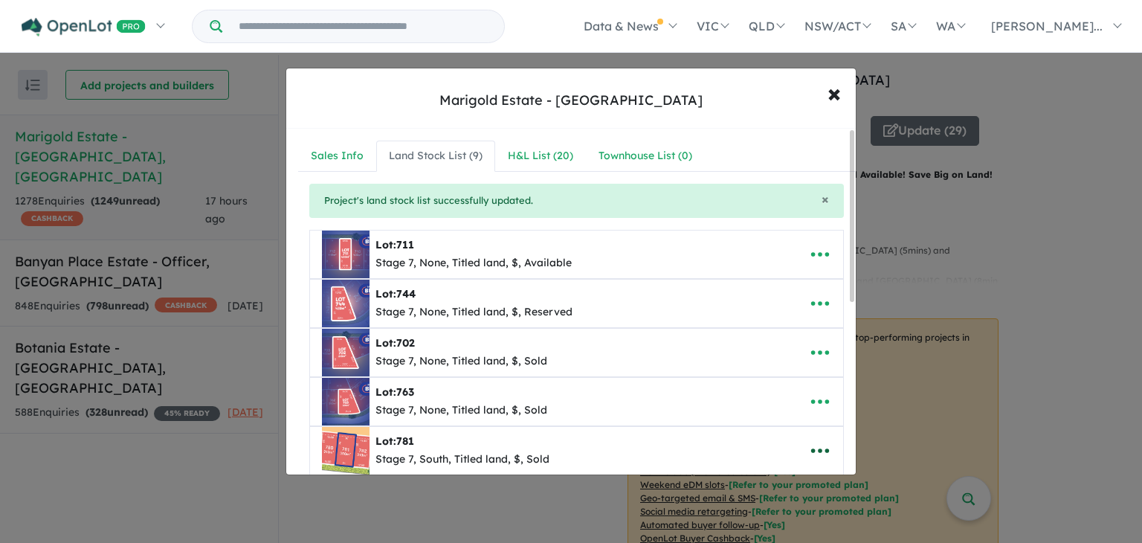
click at [814, 448] on icon "button" at bounding box center [820, 450] width 18 height 4
click at [798, 384] on link "Remove" at bounding box center [787, 381] width 110 height 34
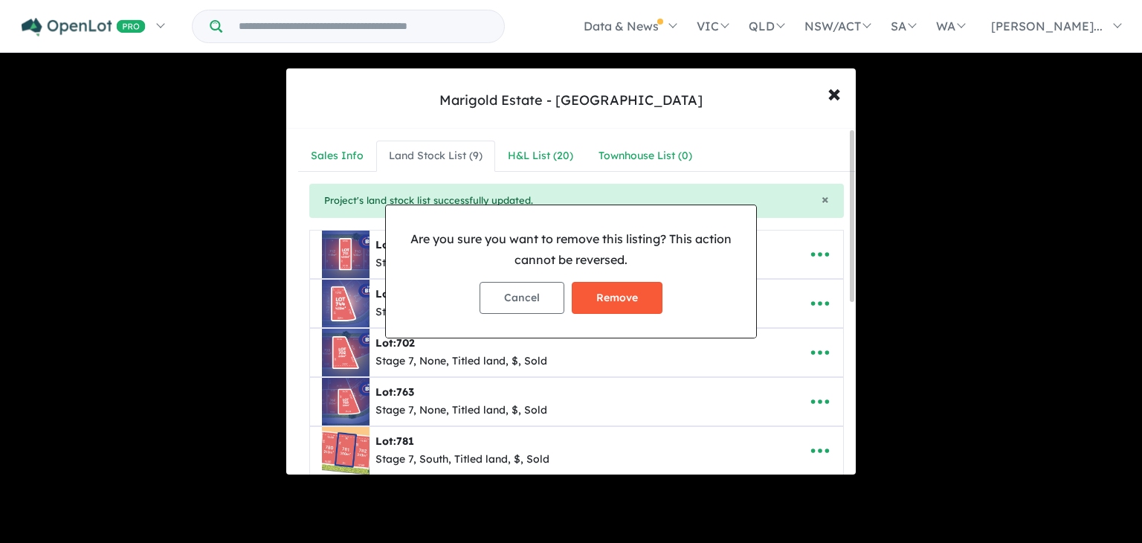
click at [628, 291] on button "Remove" at bounding box center [617, 298] width 91 height 32
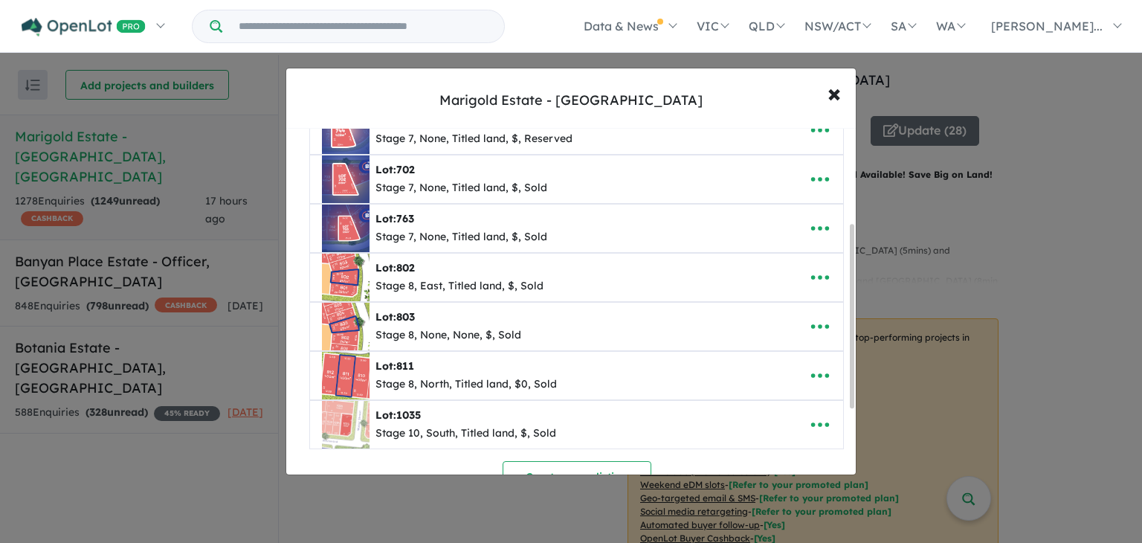
scroll to position [181, 0]
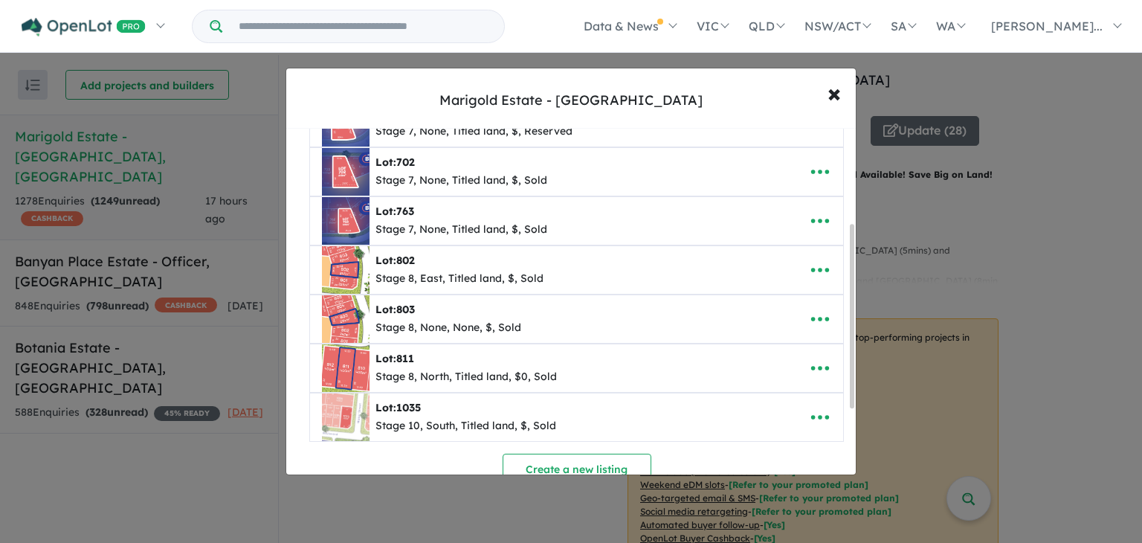
drag, startPoint x: 852, startPoint y: 147, endPoint x: 860, endPoint y: 242, distance: 94.7
click at [860, 242] on div "**********" at bounding box center [571, 271] width 1142 height 543
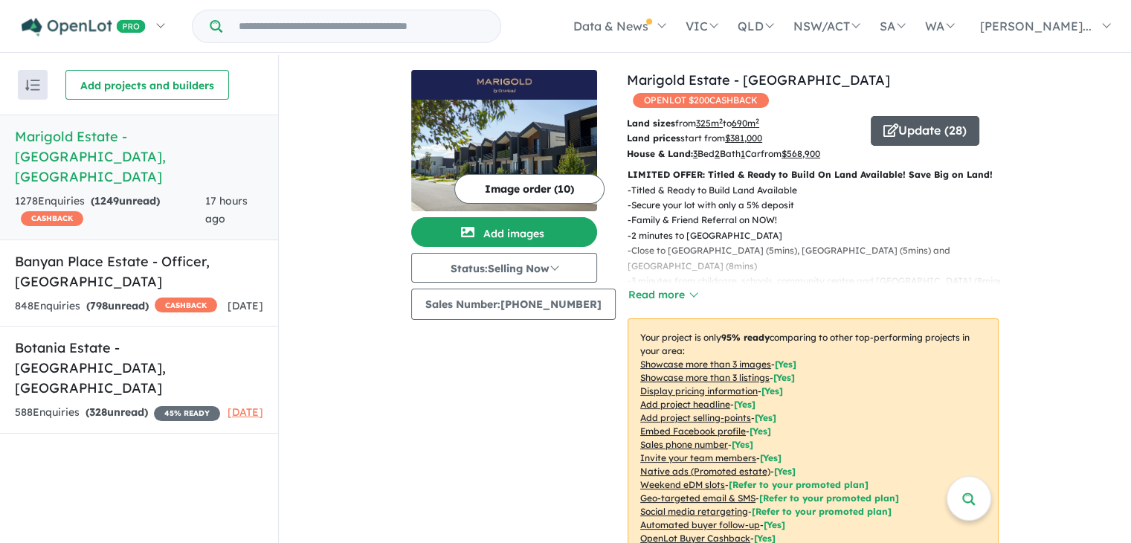
click at [893, 116] on button "Update ( 28 )" at bounding box center [925, 131] width 109 height 30
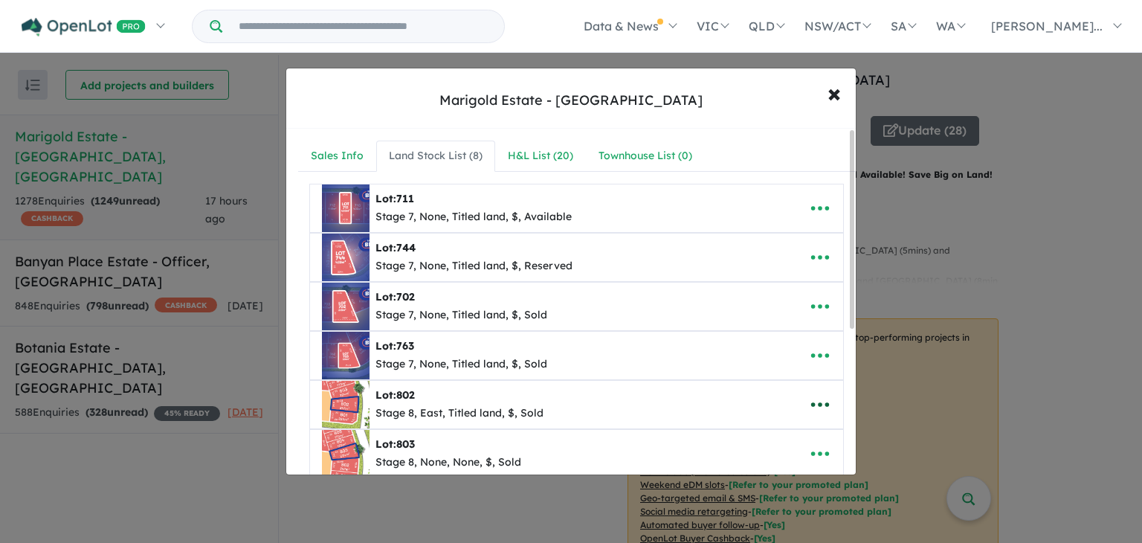
click at [824, 396] on icon "button" at bounding box center [820, 404] width 22 height 22
click at [771, 338] on link "Remove" at bounding box center [787, 335] width 110 height 34
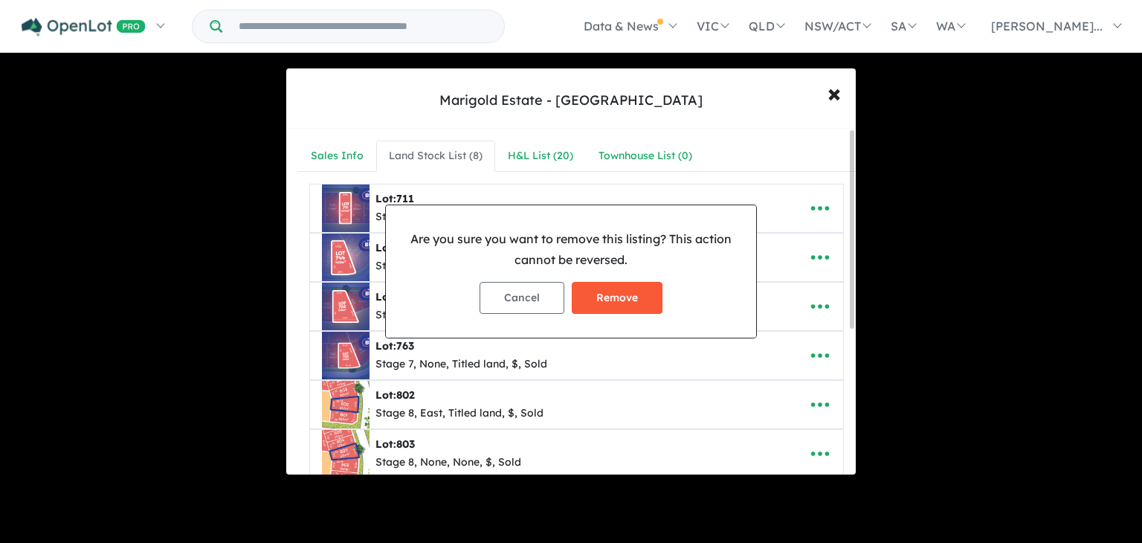
click at [625, 294] on button "Remove" at bounding box center [617, 298] width 91 height 32
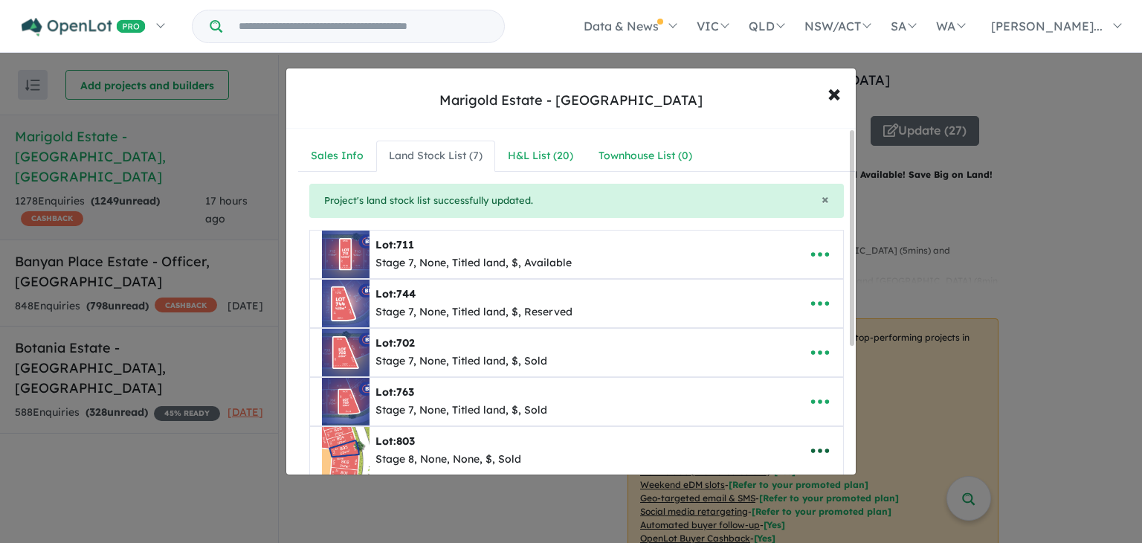
click at [811, 448] on icon "button" at bounding box center [820, 450] width 18 height 4
click at [761, 371] on link "Remove" at bounding box center [787, 381] width 110 height 34
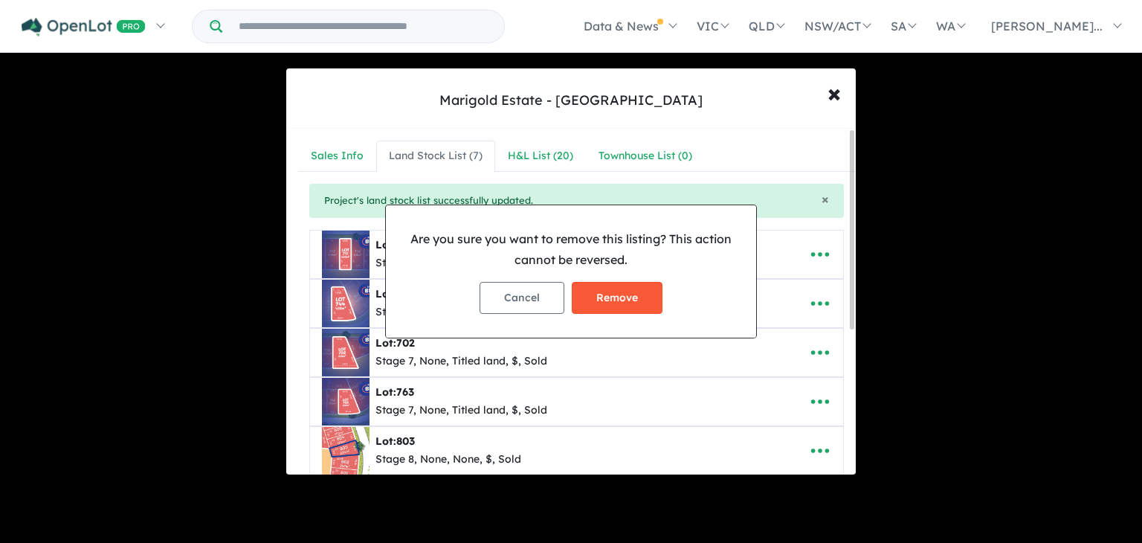
click at [615, 307] on button "Remove" at bounding box center [617, 298] width 91 height 32
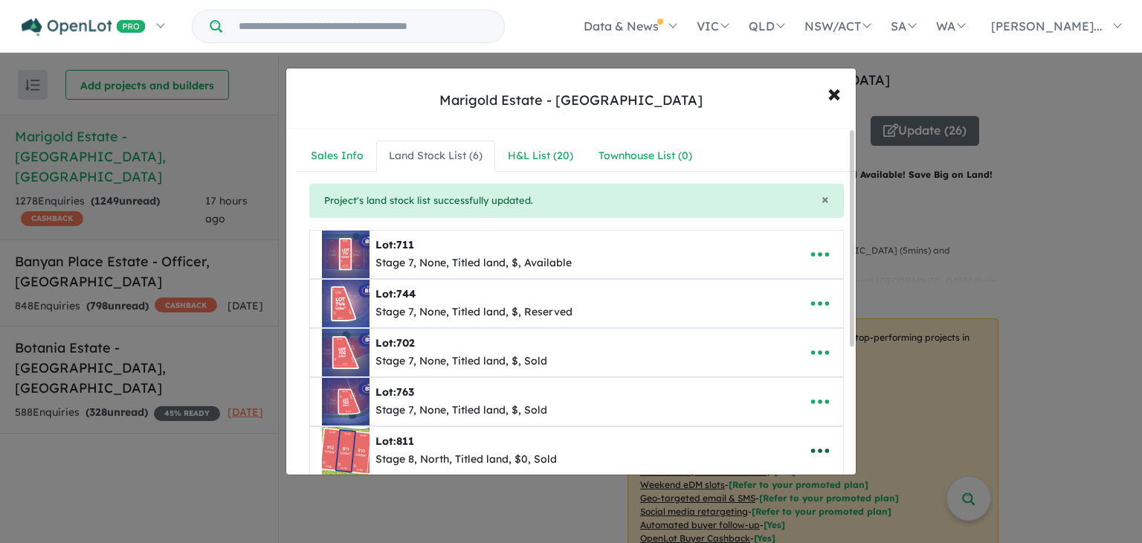
click at [819, 447] on icon "button" at bounding box center [820, 450] width 22 height 22
click at [777, 376] on link "Remove" at bounding box center [787, 381] width 110 height 34
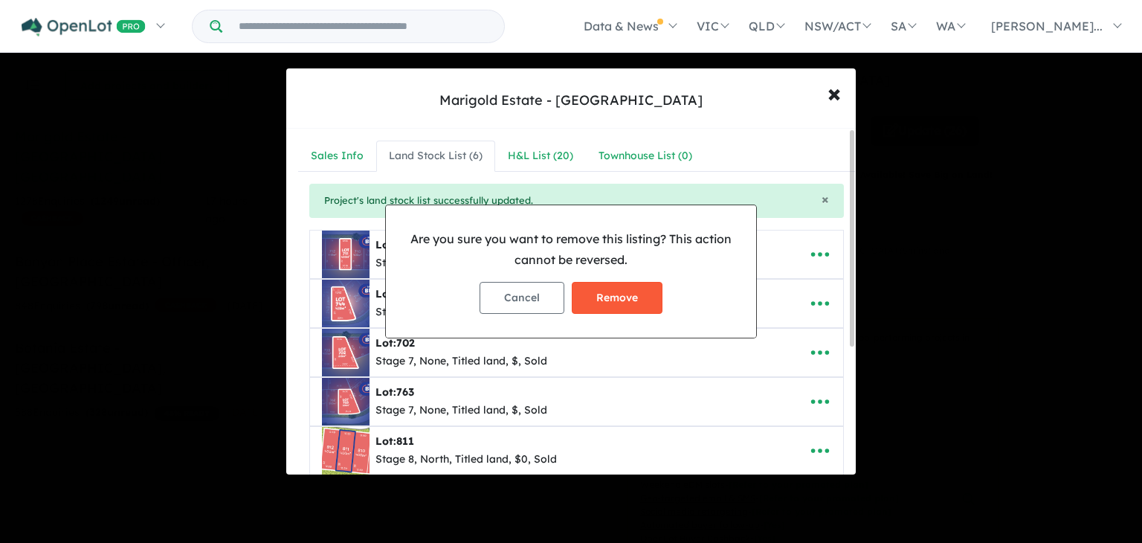
click at [624, 309] on button "Remove" at bounding box center [617, 298] width 91 height 32
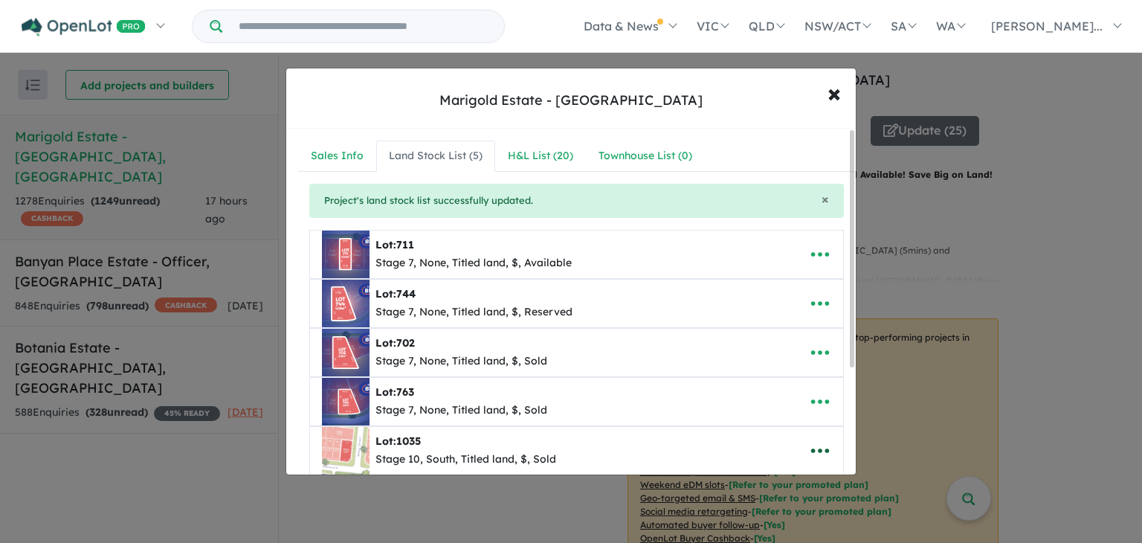
click at [814, 446] on icon "button" at bounding box center [820, 450] width 22 height 22
click at [785, 385] on link "Remove" at bounding box center [787, 381] width 110 height 34
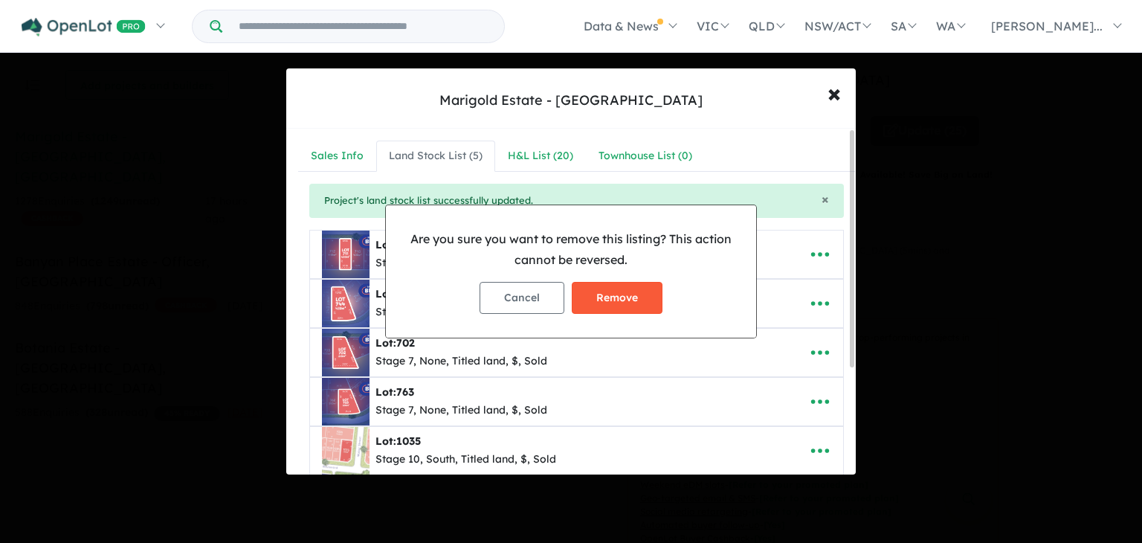
click at [615, 299] on button "Remove" at bounding box center [617, 298] width 91 height 32
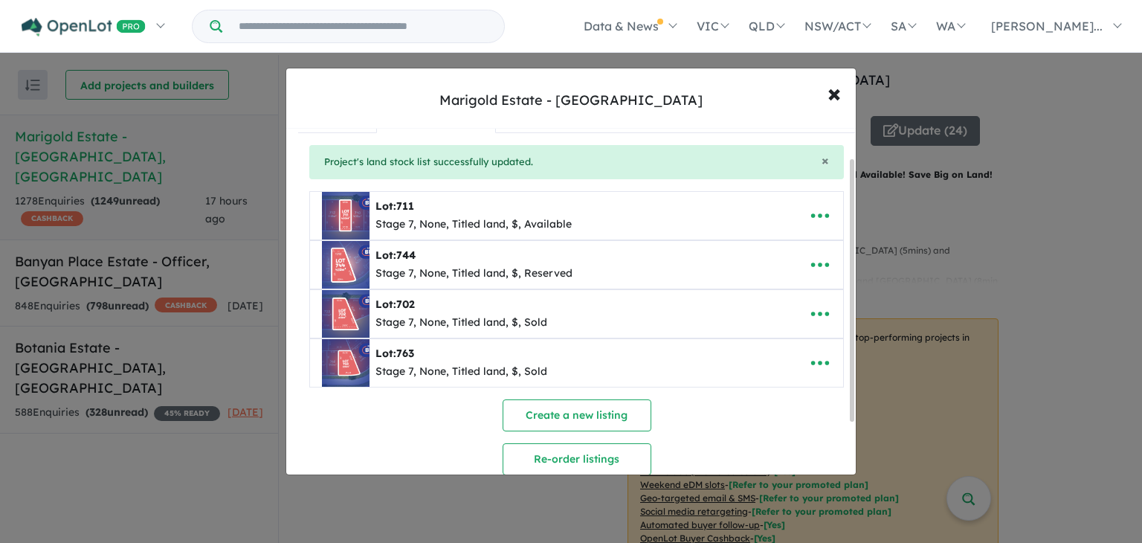
scroll to position [0, 0]
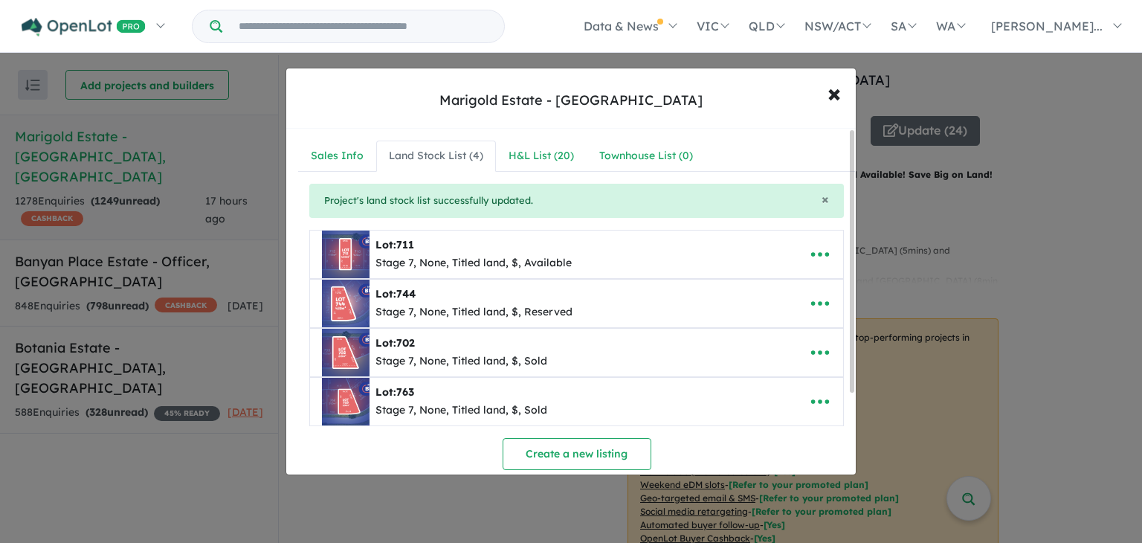
drag, startPoint x: 854, startPoint y: 335, endPoint x: 865, endPoint y: 319, distance: 19.2
click at [865, 319] on div "**********" at bounding box center [571, 271] width 1142 height 543
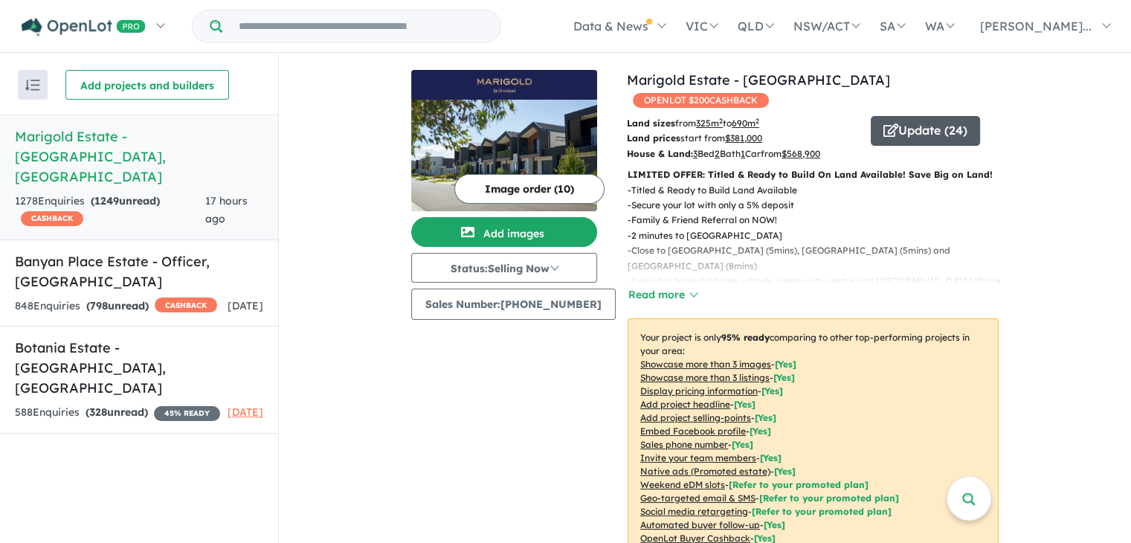
click at [930, 116] on button "Update ( 24 )" at bounding box center [925, 131] width 109 height 30
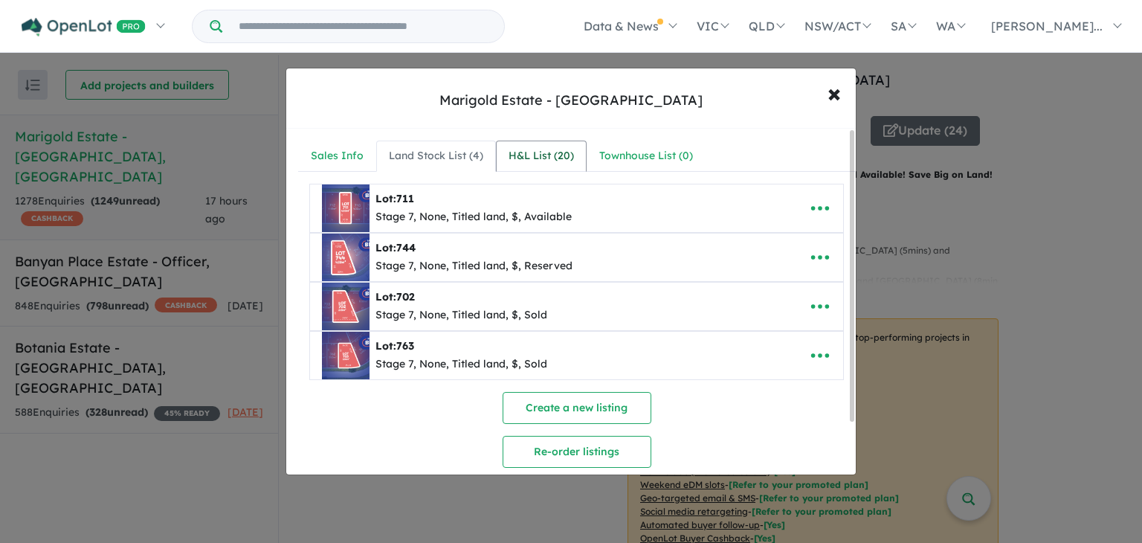
click at [542, 156] on div "H&L List ( 20 )" at bounding box center [541, 156] width 65 height 18
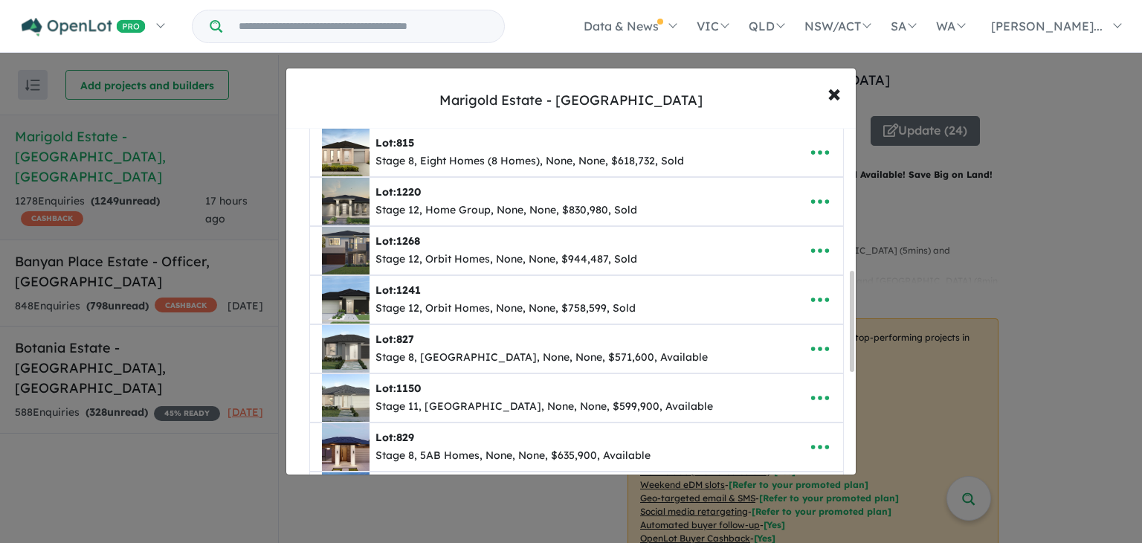
scroll to position [472, 0]
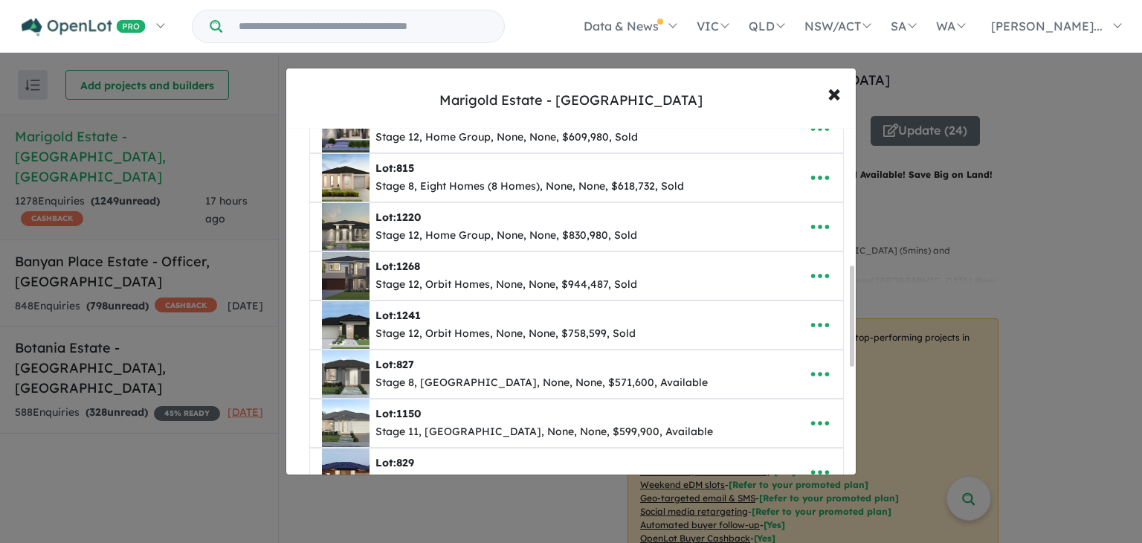
drag, startPoint x: 853, startPoint y: 184, endPoint x: 854, endPoint y: 320, distance: 135.3
click at [854, 320] on div "**********" at bounding box center [571, 302] width 570 height 346
click at [812, 321] on icon "button" at bounding box center [820, 325] width 22 height 22
click at [780, 402] on link "Remove" at bounding box center [787, 397] width 110 height 34
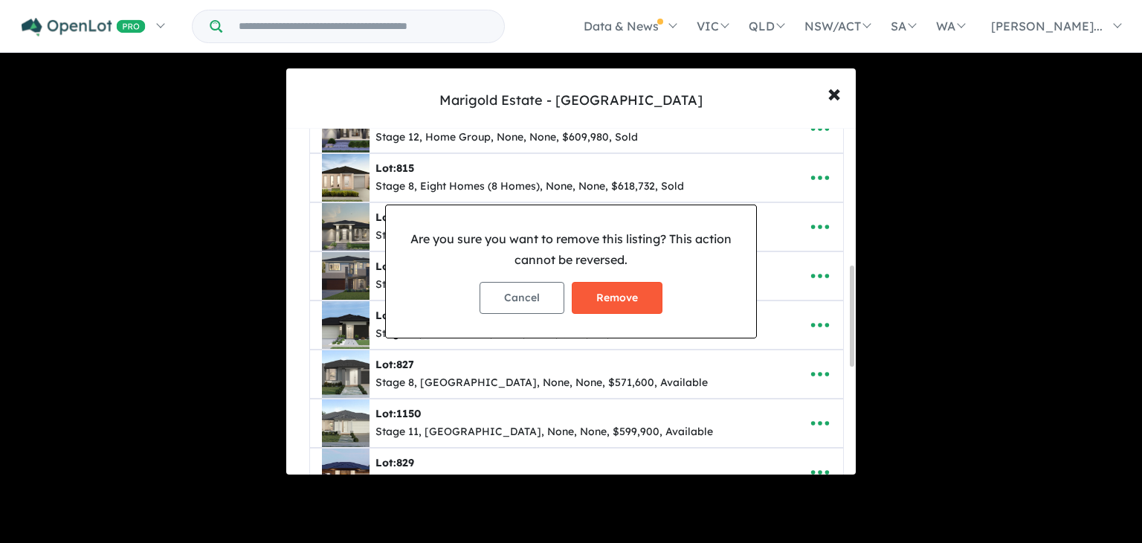
click at [634, 296] on button "Remove" at bounding box center [617, 298] width 91 height 32
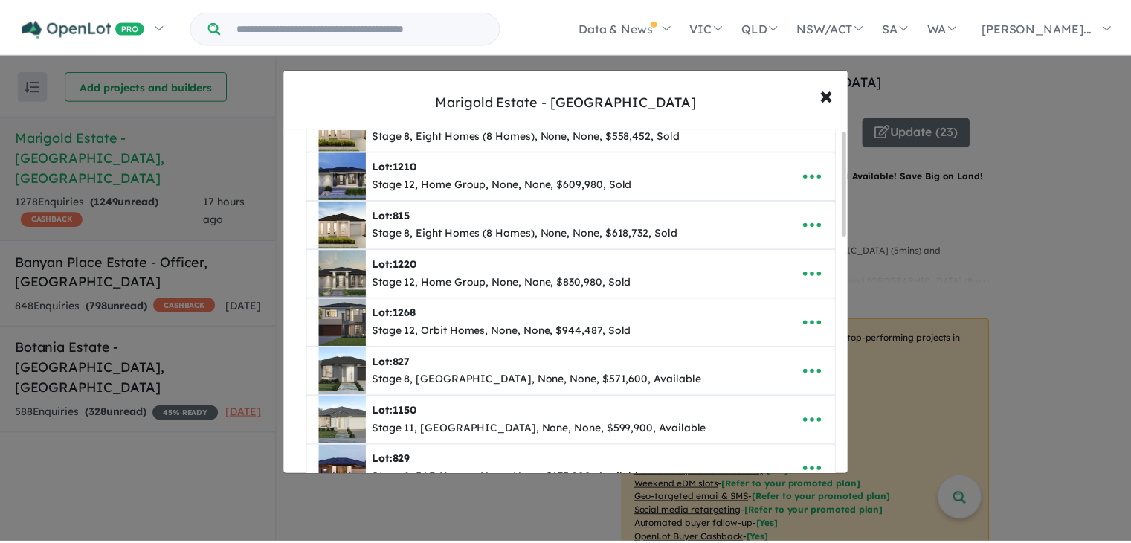
scroll to position [0, 0]
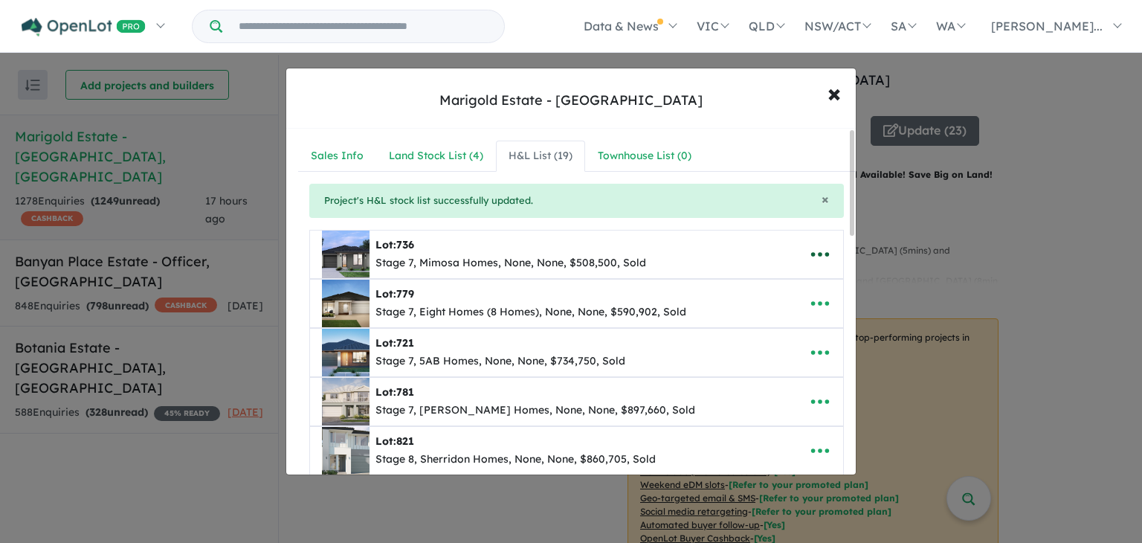
click at [815, 261] on icon "button" at bounding box center [820, 254] width 22 height 22
click at [781, 323] on link "Remove" at bounding box center [787, 326] width 110 height 34
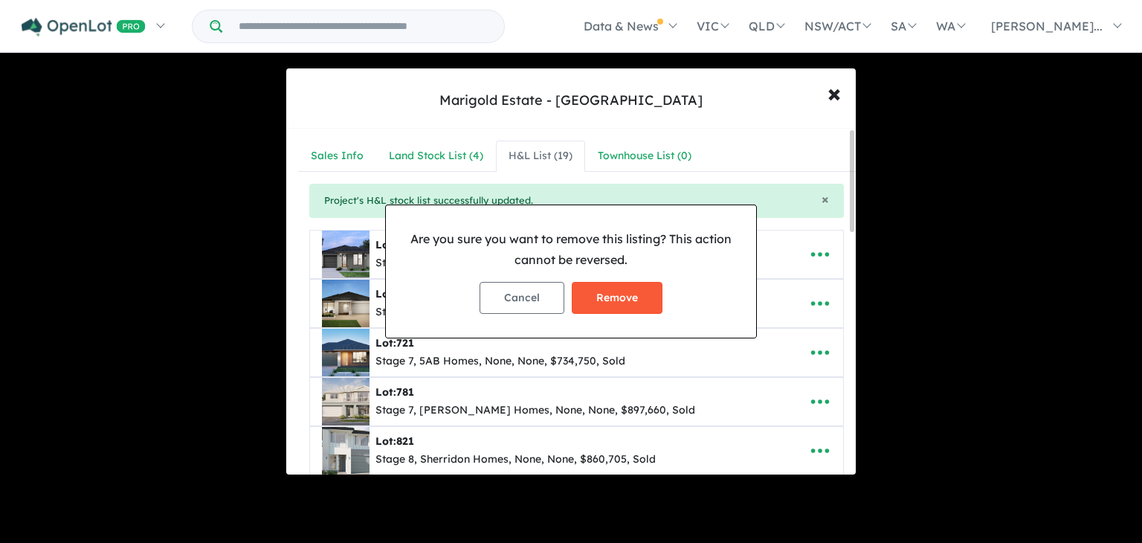
click at [619, 295] on button "Remove" at bounding box center [617, 298] width 91 height 32
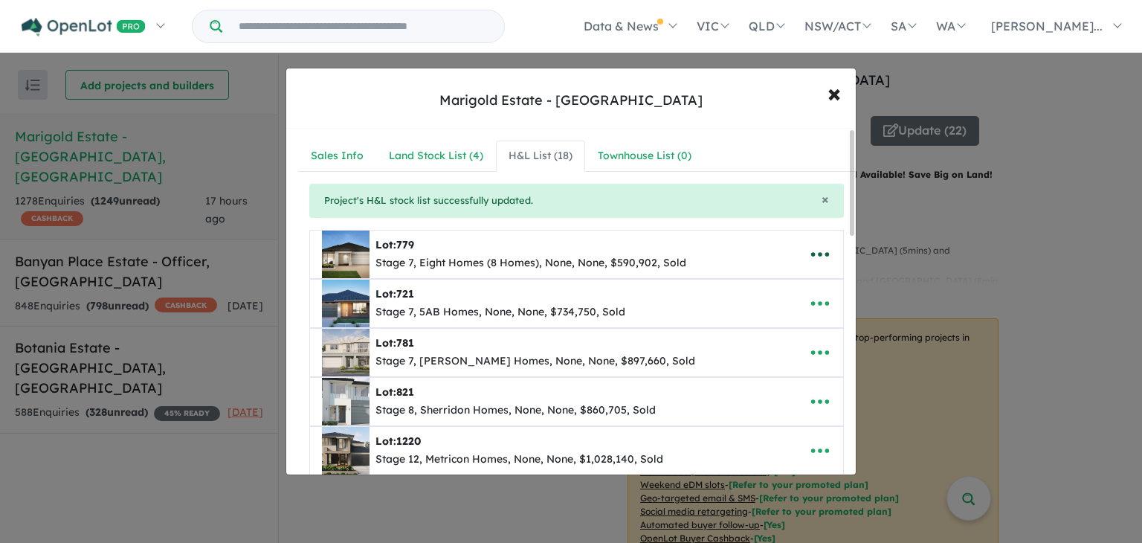
click at [815, 255] on icon "button" at bounding box center [820, 254] width 22 height 22
click at [748, 335] on link "Remove" at bounding box center [787, 326] width 110 height 34
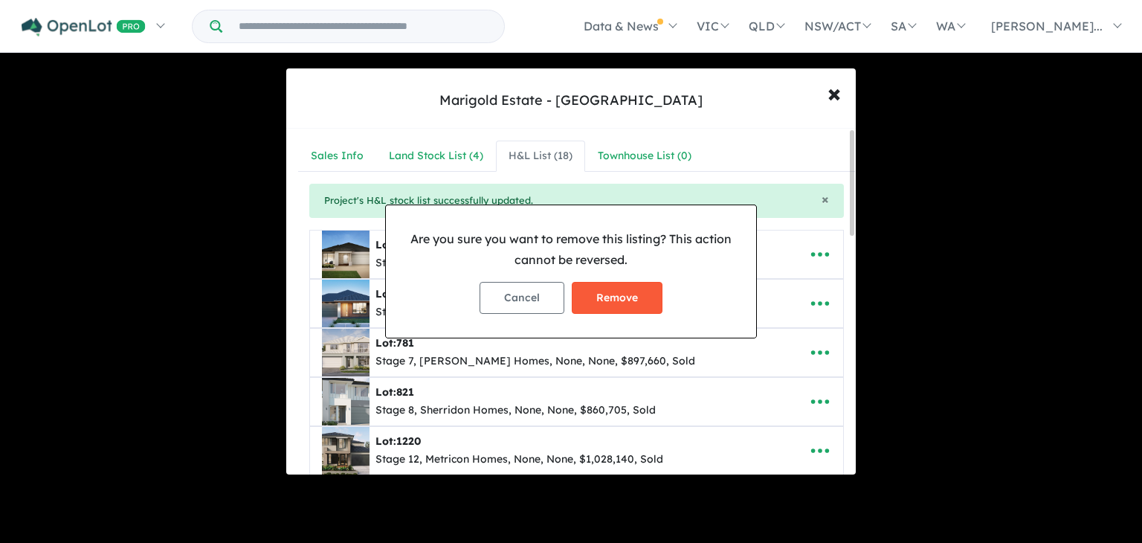
click at [645, 294] on button "Remove" at bounding box center [617, 298] width 91 height 32
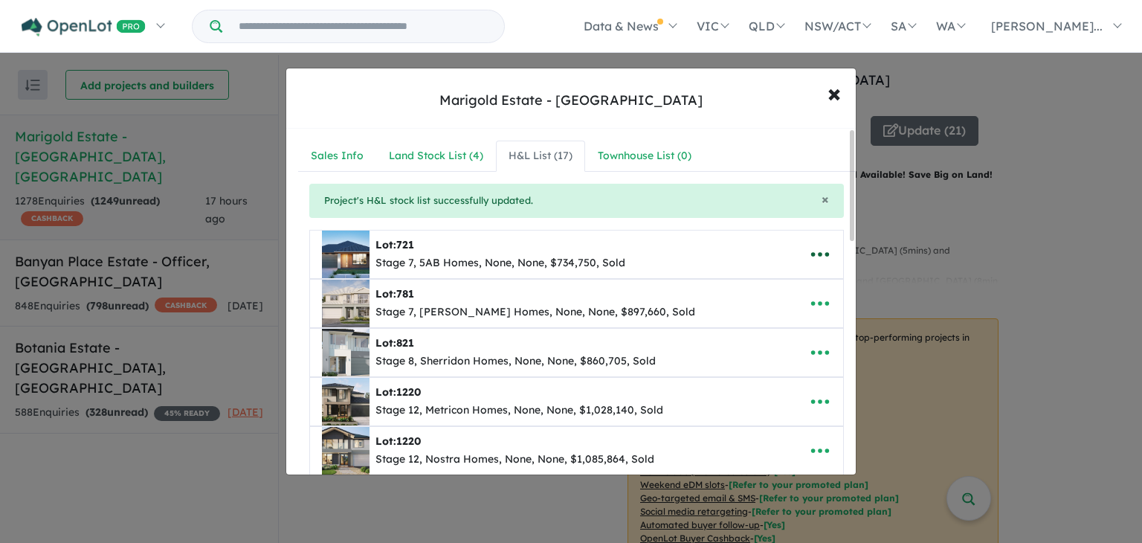
click at [833, 254] on button "button" at bounding box center [820, 254] width 46 height 34
click at [775, 315] on link "Remove" at bounding box center [787, 326] width 110 height 34
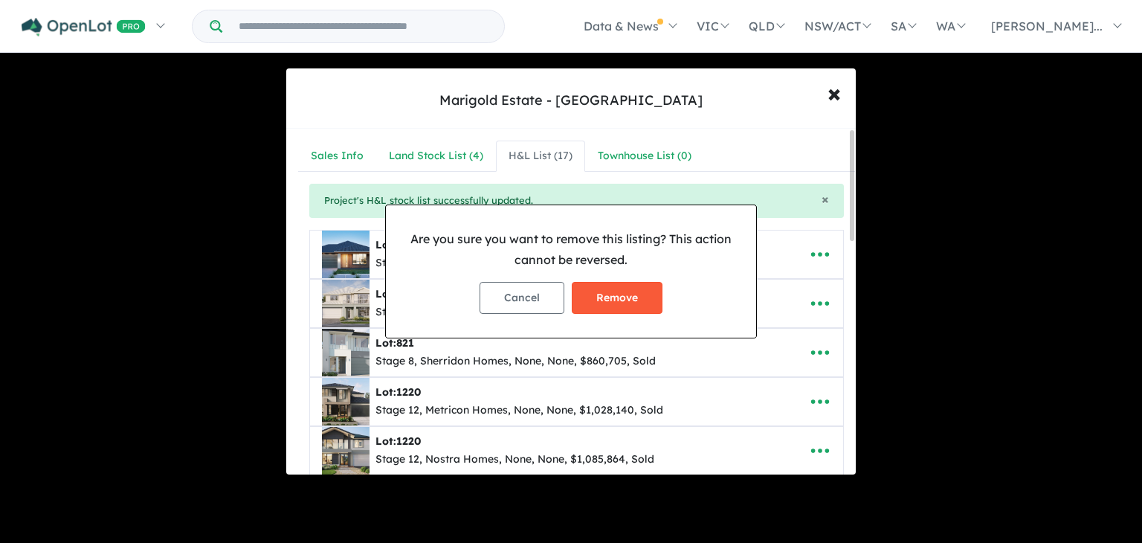
click at [616, 297] on button "Remove" at bounding box center [617, 298] width 91 height 32
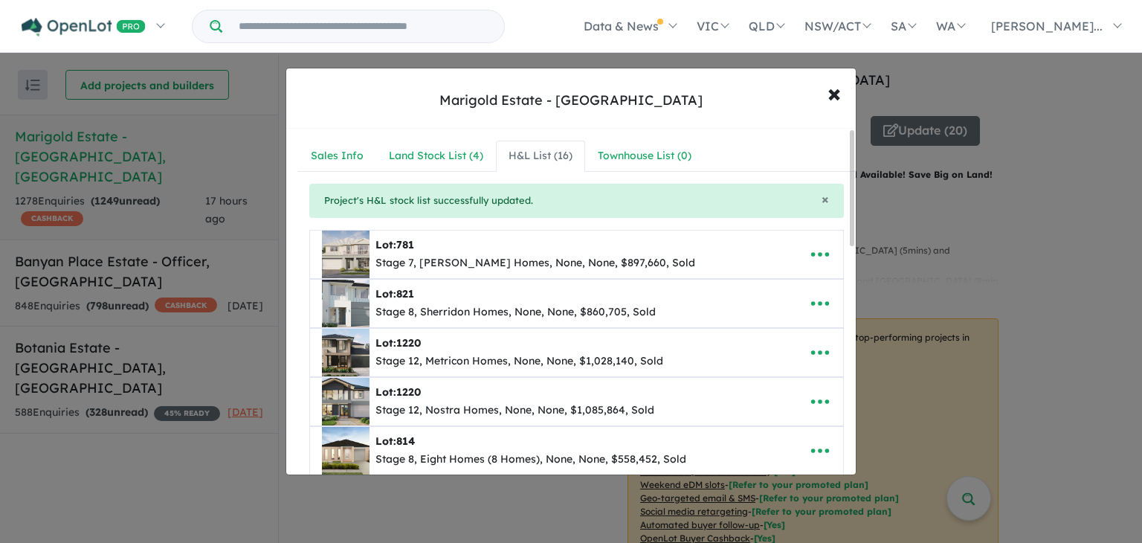
click at [816, 302] on icon "button" at bounding box center [820, 303] width 18 height 4
click at [770, 376] on link "Remove" at bounding box center [787, 375] width 110 height 34
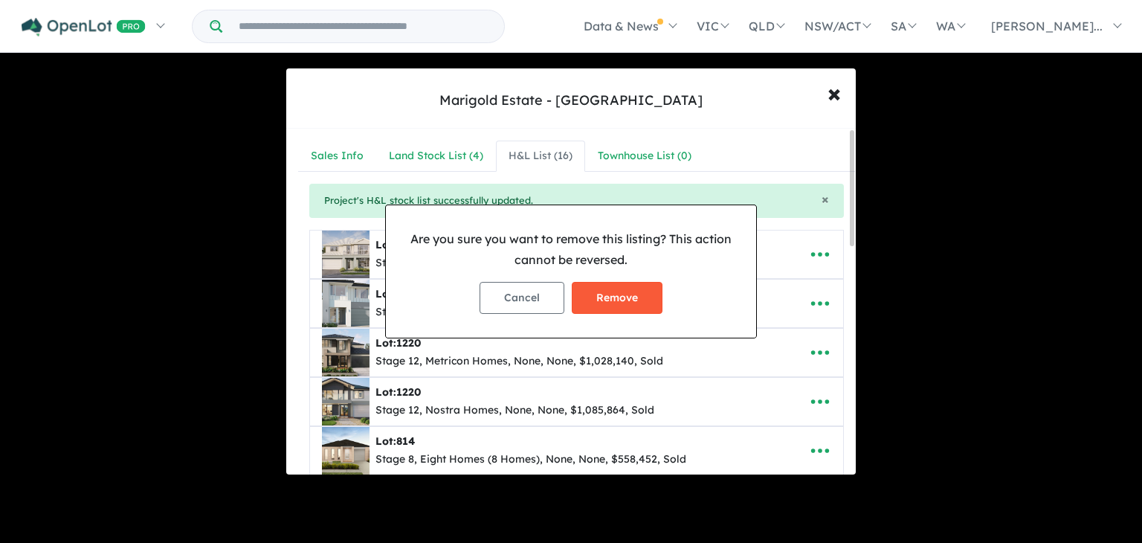
click at [608, 298] on button "Remove" at bounding box center [617, 298] width 91 height 32
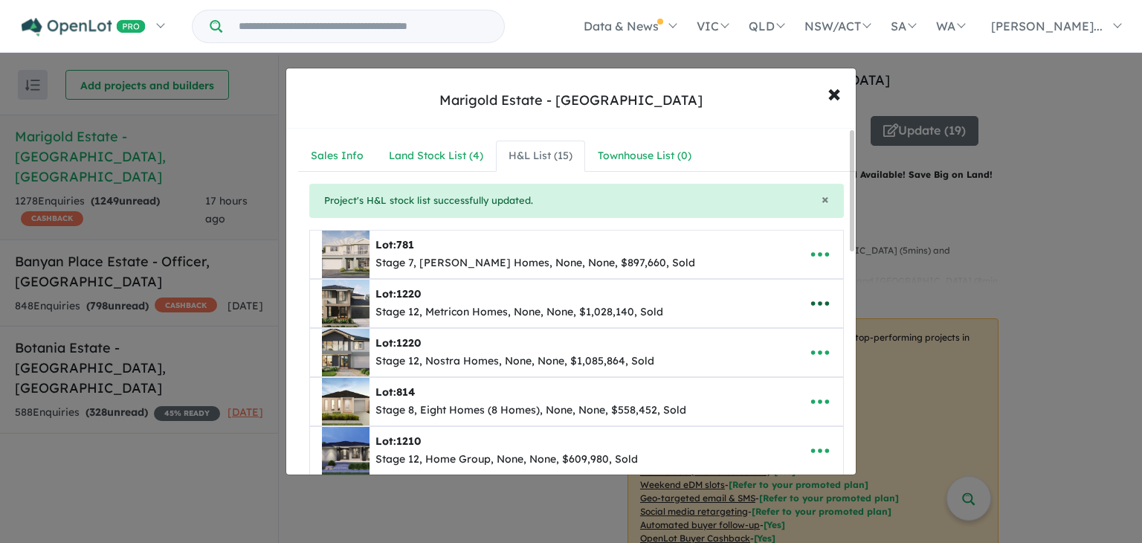
click at [821, 301] on icon "button" at bounding box center [820, 303] width 18 height 4
click at [762, 366] on link "Remove" at bounding box center [787, 375] width 110 height 34
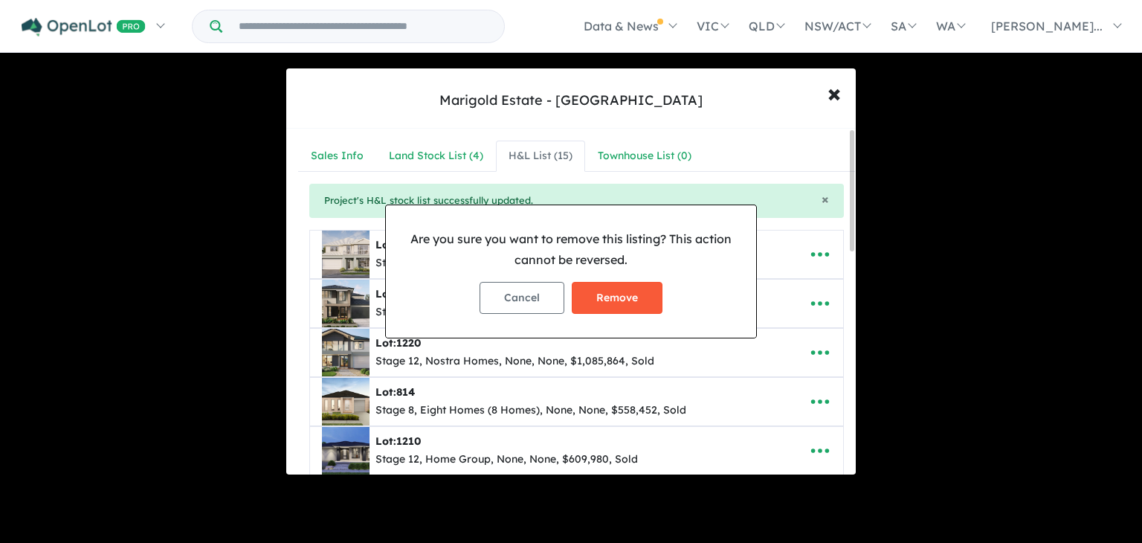
click at [648, 293] on button "Remove" at bounding box center [617, 298] width 91 height 32
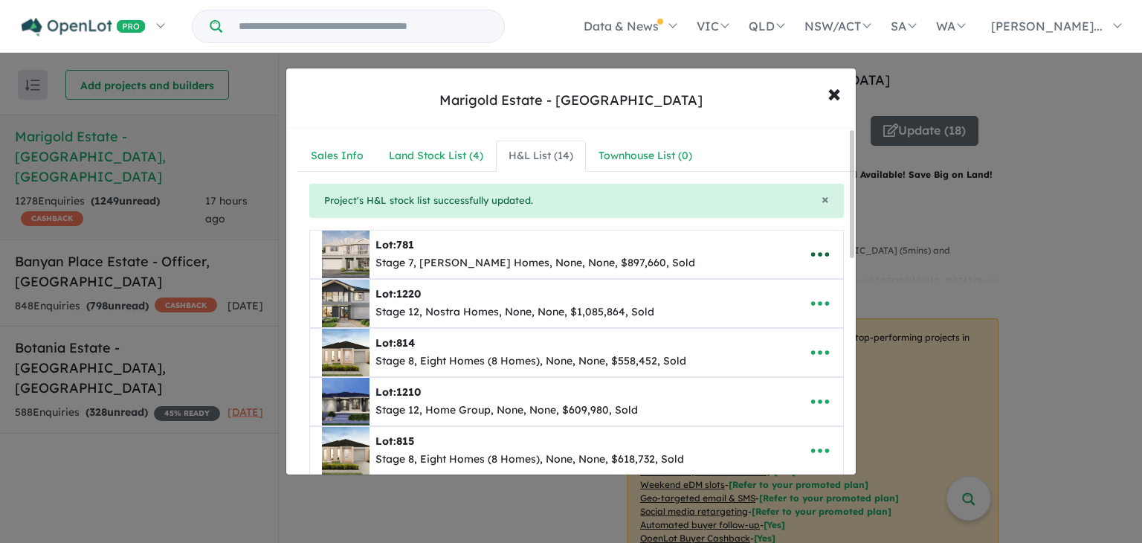
click at [812, 248] on icon "button" at bounding box center [820, 254] width 22 height 22
click at [761, 329] on link "Remove" at bounding box center [787, 326] width 110 height 34
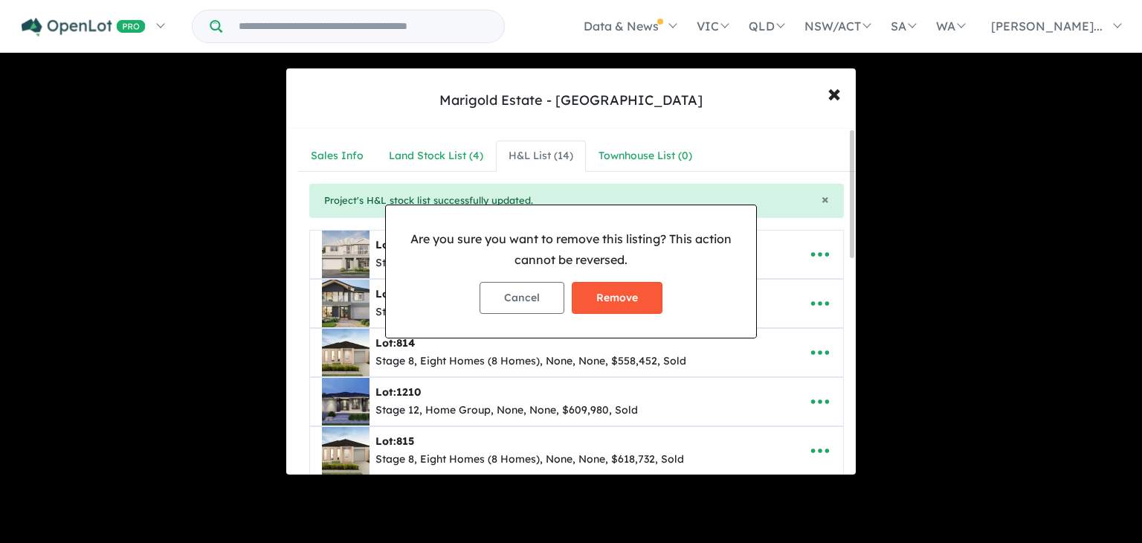
click at [616, 299] on button "Remove" at bounding box center [617, 298] width 91 height 32
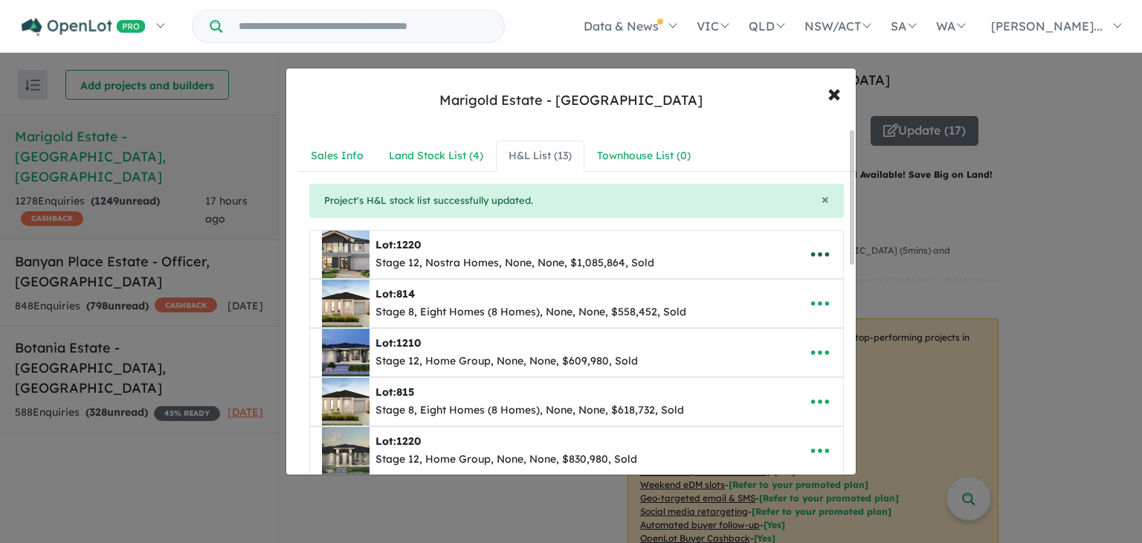
click at [819, 253] on icon "button" at bounding box center [820, 254] width 22 height 22
click at [752, 314] on link "Remove" at bounding box center [787, 326] width 110 height 34
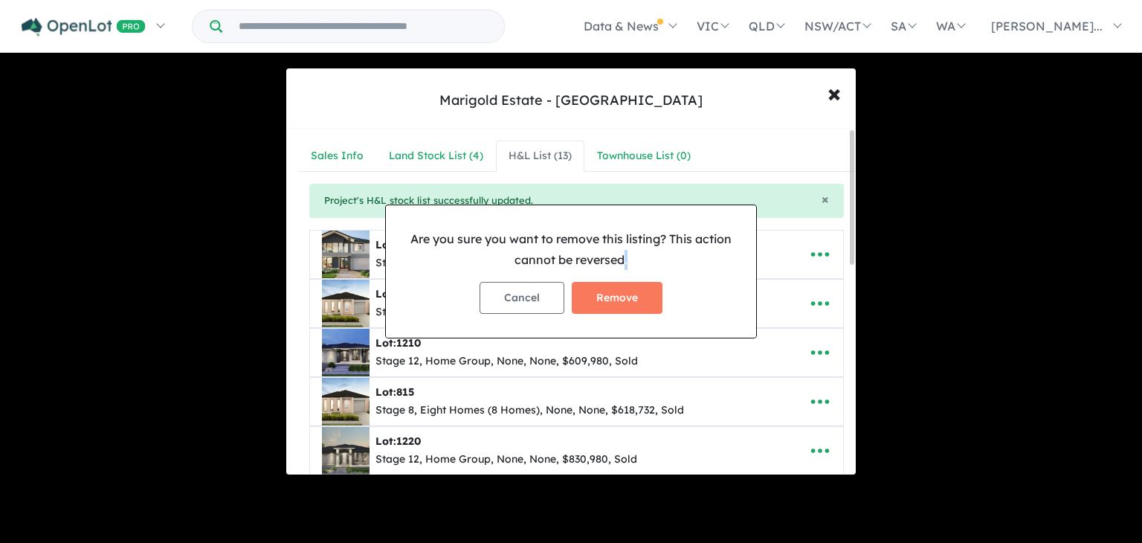
click at [752, 314] on div "Are you sure you want to remove this listing? This action cannot be reversed. C…" at bounding box center [571, 271] width 370 height 132
click at [622, 292] on button "Remove" at bounding box center [617, 298] width 91 height 32
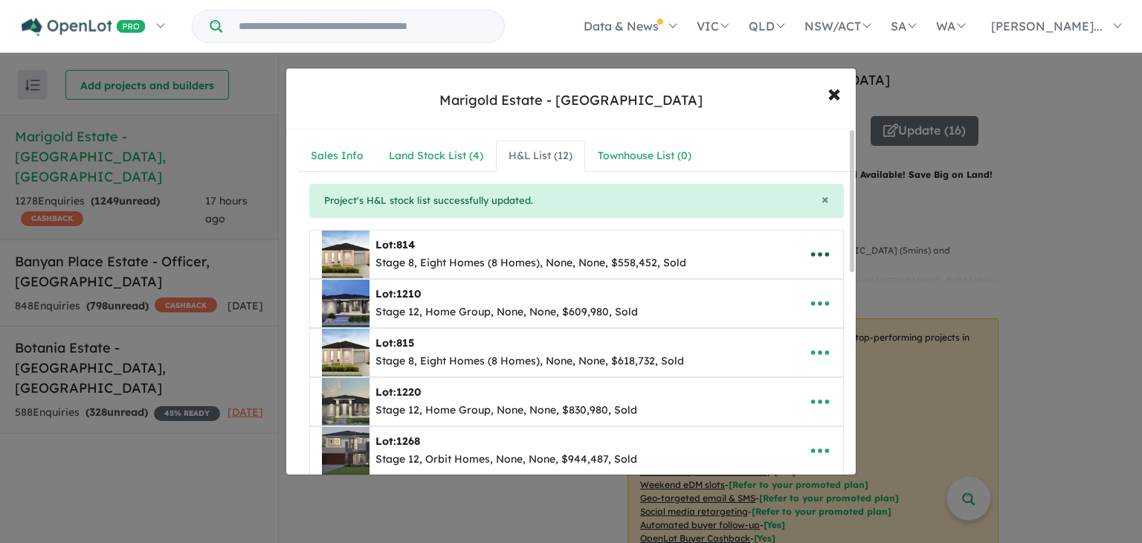
click at [827, 255] on button "button" at bounding box center [820, 254] width 46 height 34
click at [789, 325] on link "Remove" at bounding box center [787, 326] width 110 height 34
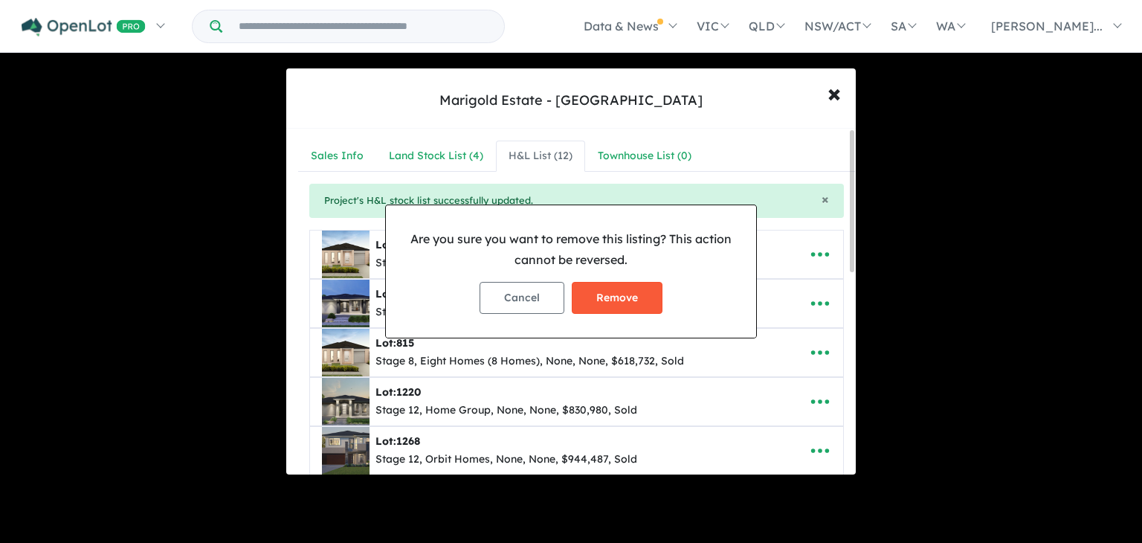
click at [622, 310] on button "Remove" at bounding box center [617, 298] width 91 height 32
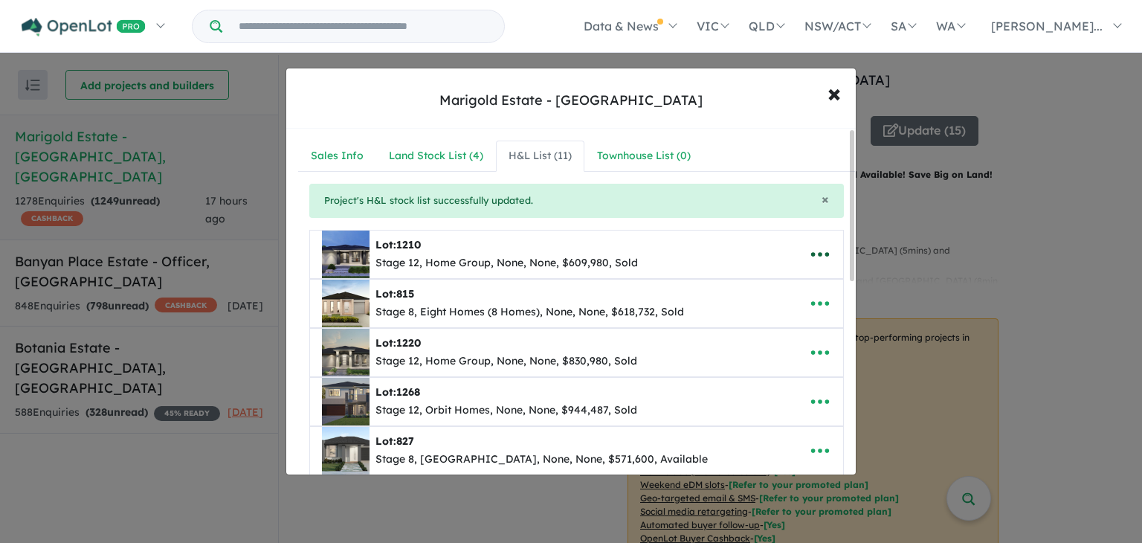
click at [811, 252] on icon "button" at bounding box center [820, 254] width 22 height 22
click at [793, 313] on link "Remove" at bounding box center [787, 326] width 110 height 34
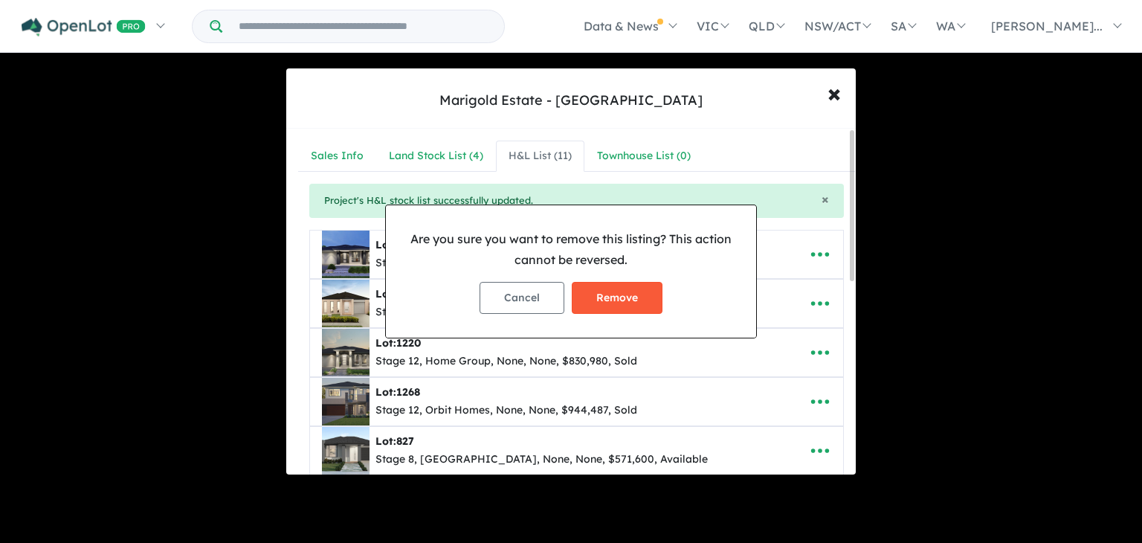
click at [607, 294] on button "Remove" at bounding box center [617, 298] width 91 height 32
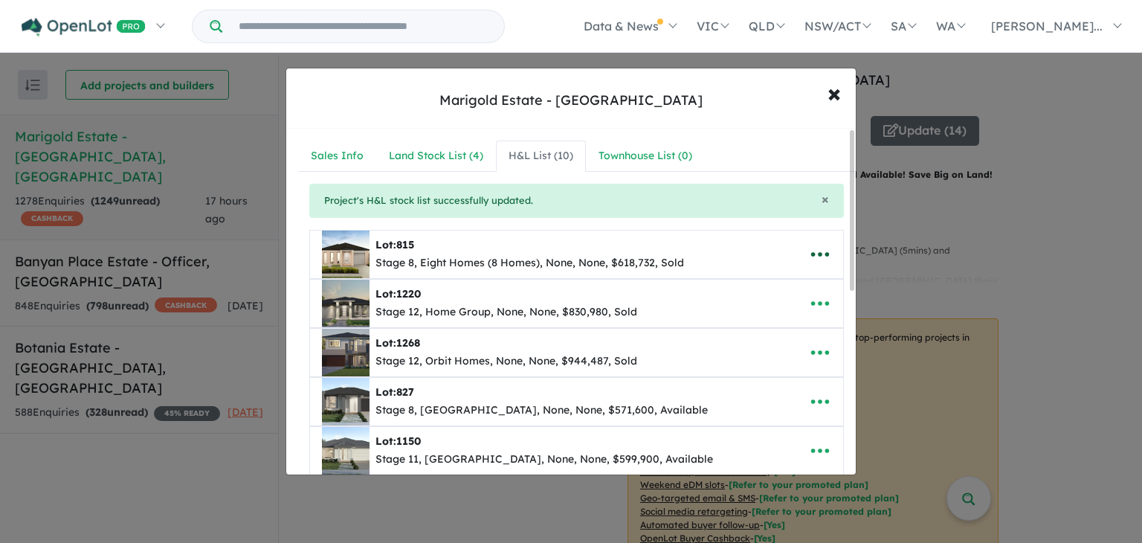
click at [827, 251] on button "button" at bounding box center [820, 254] width 46 height 34
click at [746, 321] on link "Remove" at bounding box center [787, 326] width 110 height 34
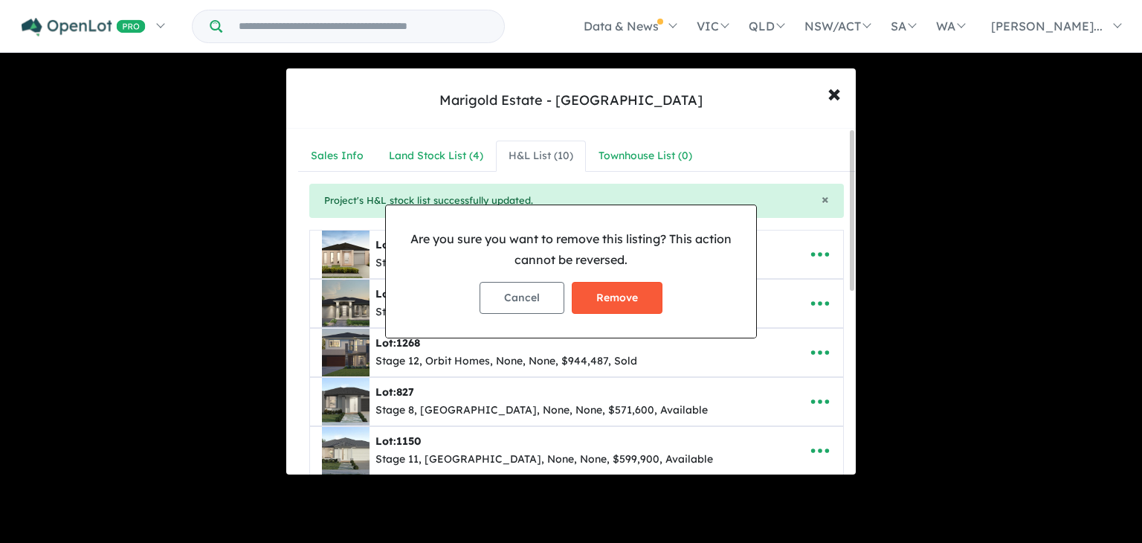
click at [619, 295] on button "Remove" at bounding box center [617, 298] width 91 height 32
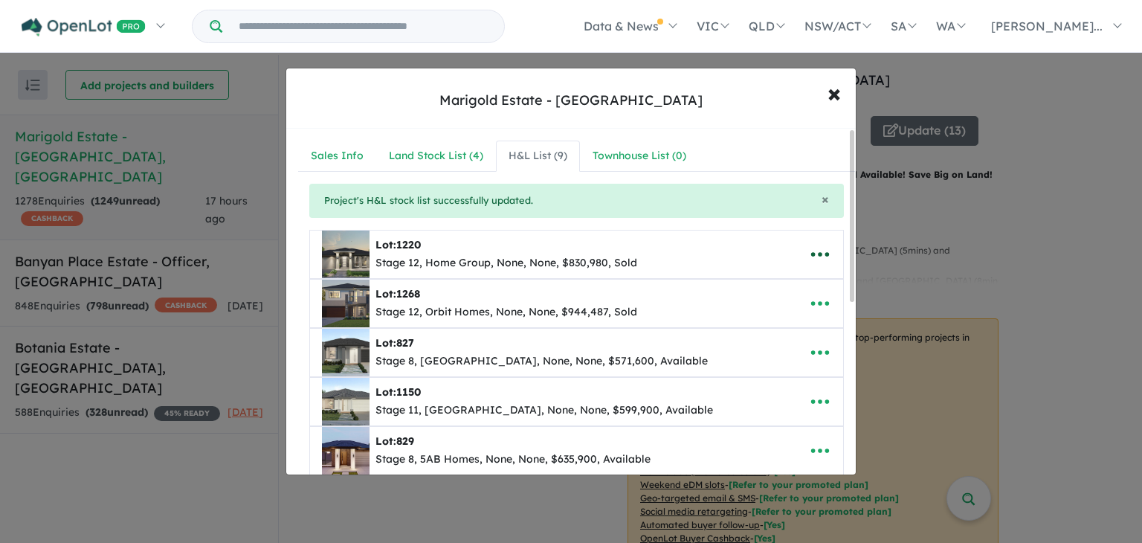
click at [814, 250] on icon "button" at bounding box center [820, 254] width 22 height 22
click at [767, 323] on link "Remove" at bounding box center [787, 326] width 110 height 34
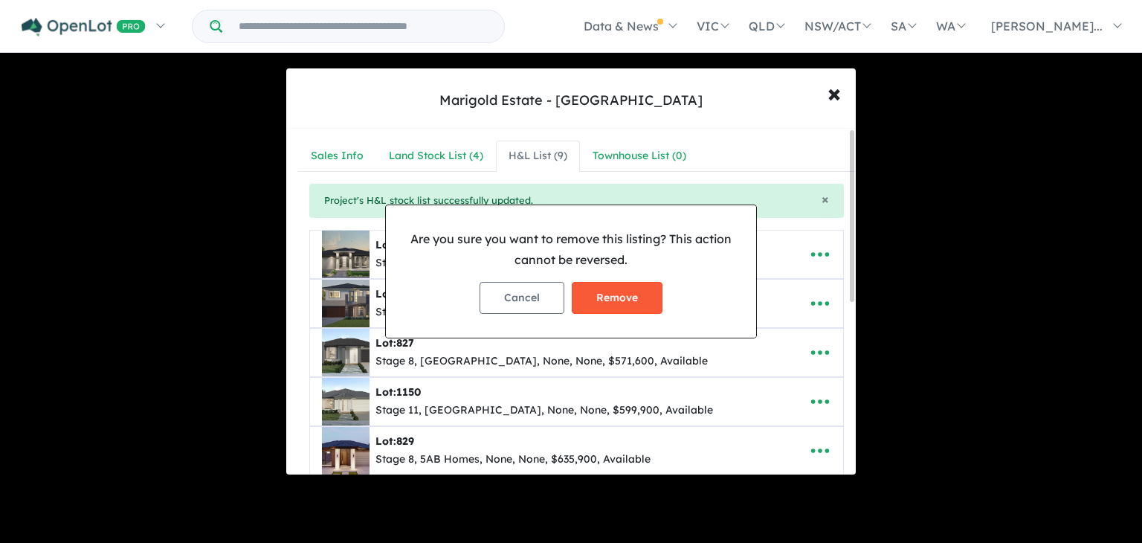
click at [627, 297] on button "Remove" at bounding box center [617, 298] width 91 height 32
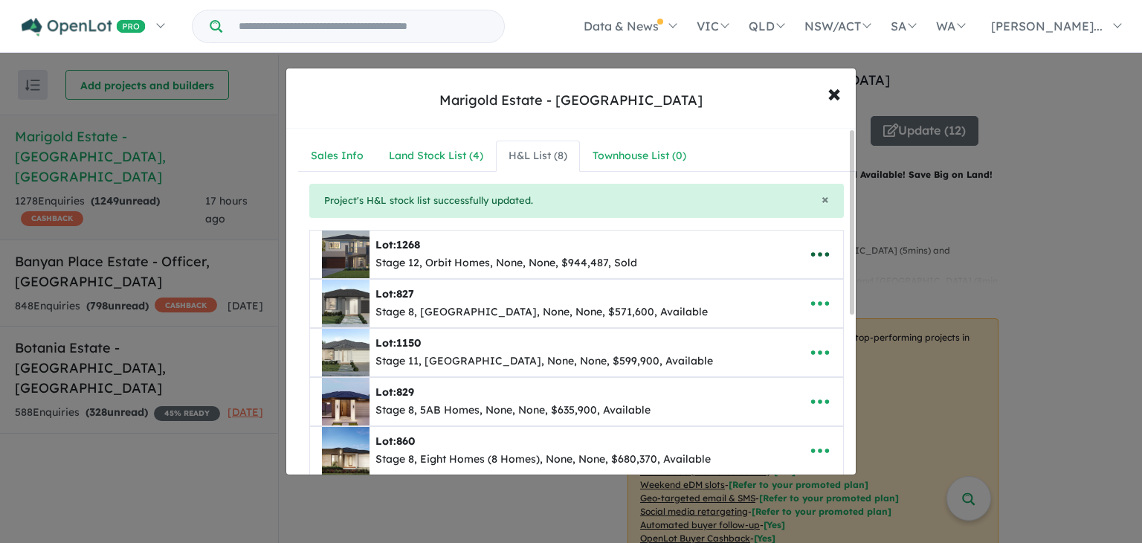
click at [815, 255] on icon "button" at bounding box center [820, 254] width 22 height 22
click at [776, 329] on link "Remove" at bounding box center [787, 326] width 110 height 34
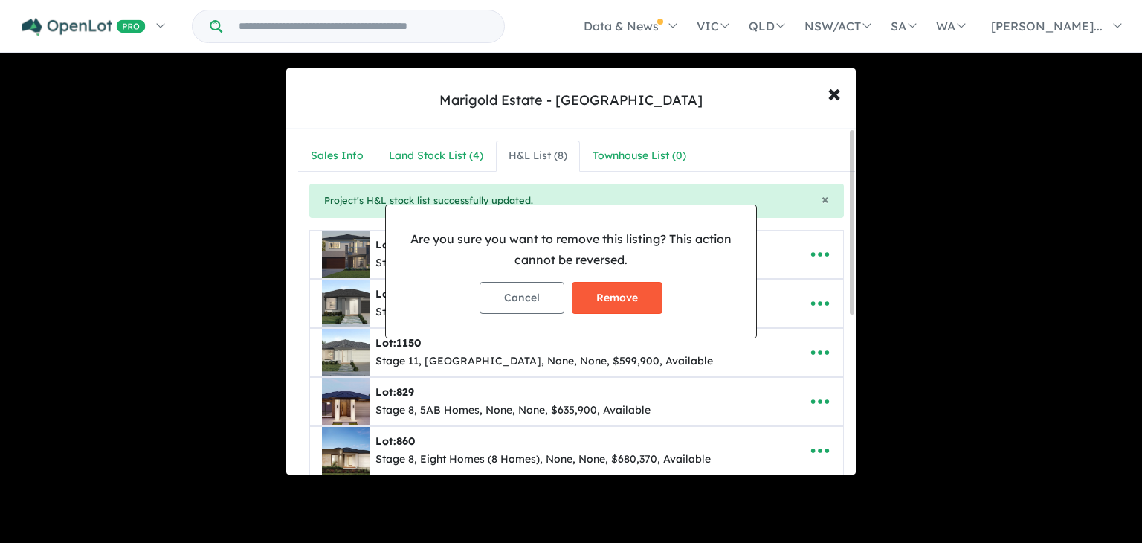
click at [614, 292] on button "Remove" at bounding box center [617, 298] width 91 height 32
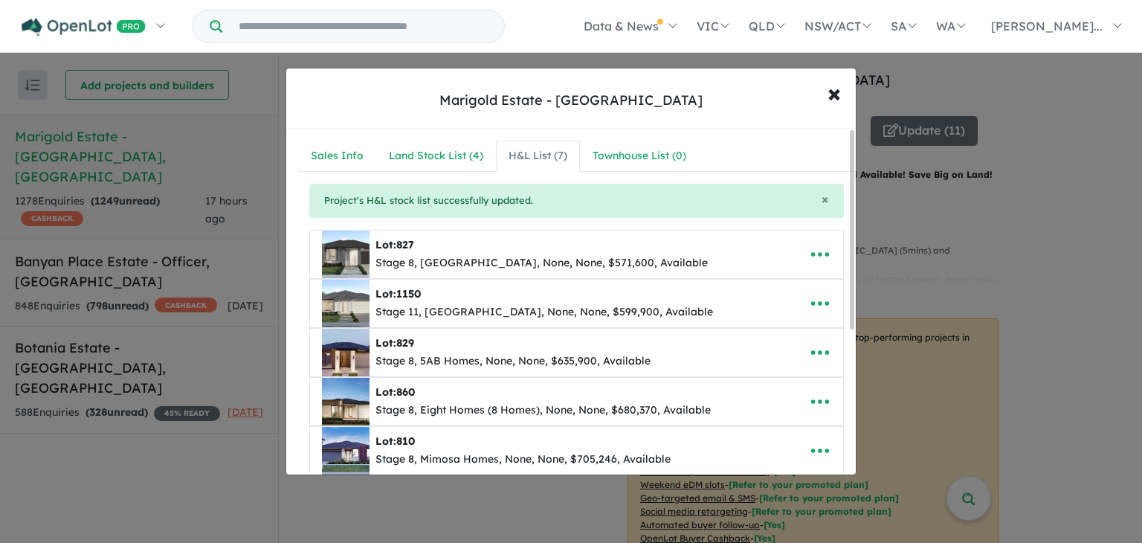
click at [814, 298] on icon "button" at bounding box center [820, 303] width 22 height 22
click at [779, 372] on link "Remove" at bounding box center [787, 375] width 110 height 34
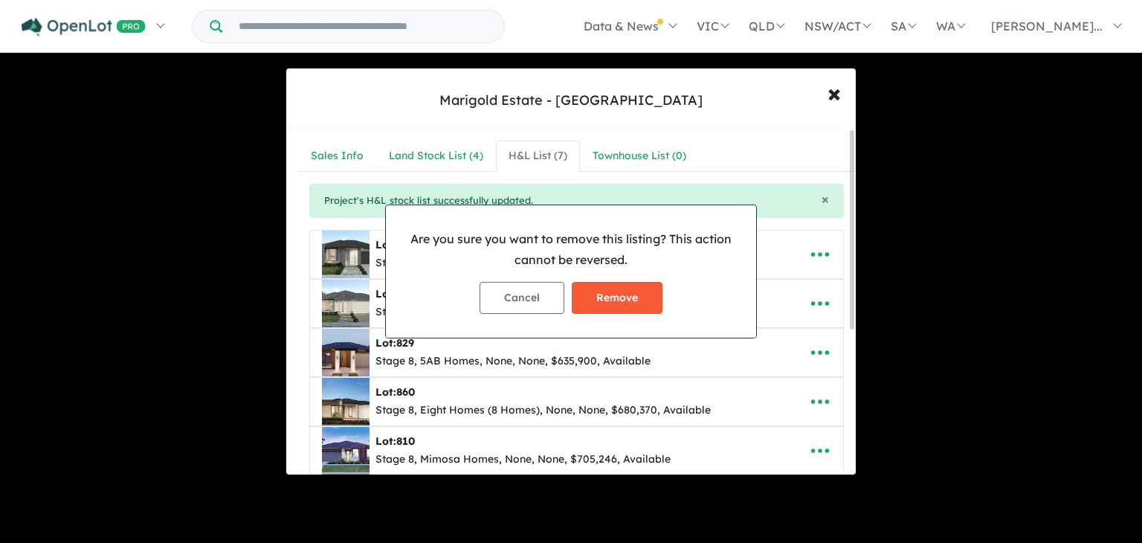
click at [630, 306] on button "Remove" at bounding box center [617, 298] width 91 height 32
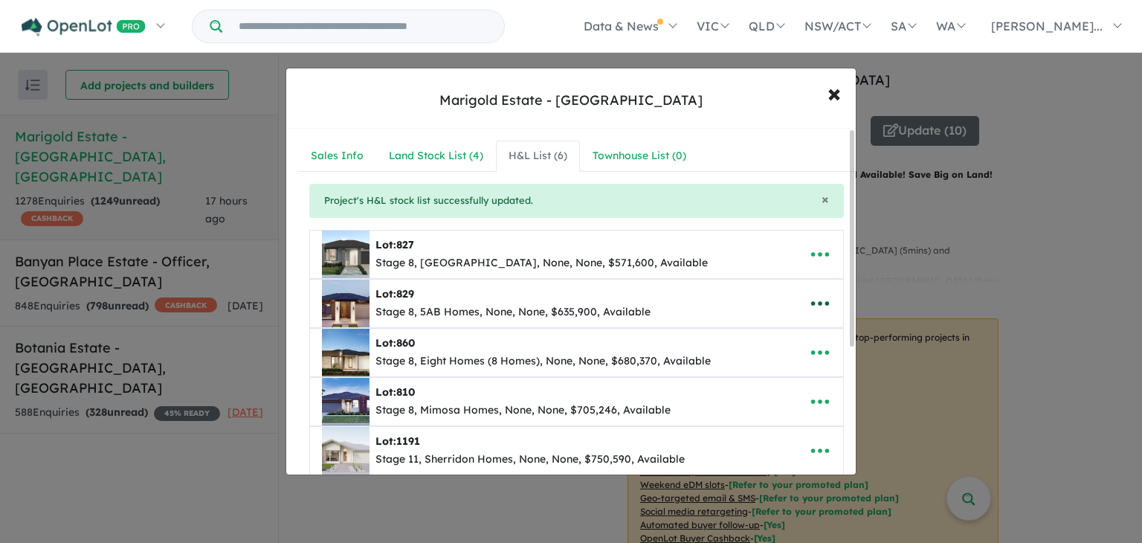
click at [814, 304] on icon "button" at bounding box center [820, 303] width 22 height 22
click at [779, 372] on link "Remove" at bounding box center [787, 375] width 110 height 34
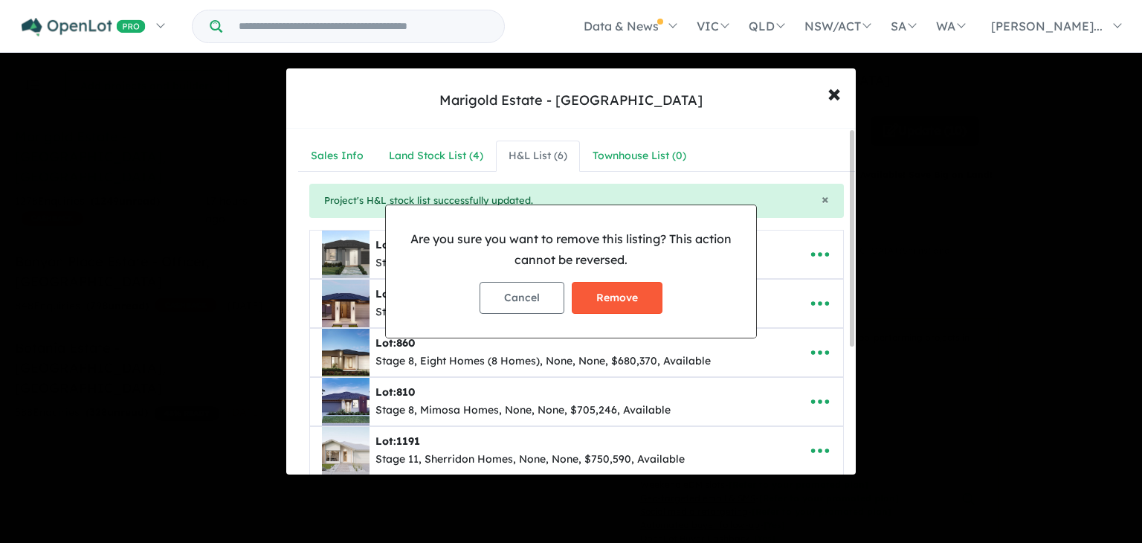
click at [646, 289] on button "Remove" at bounding box center [617, 298] width 91 height 32
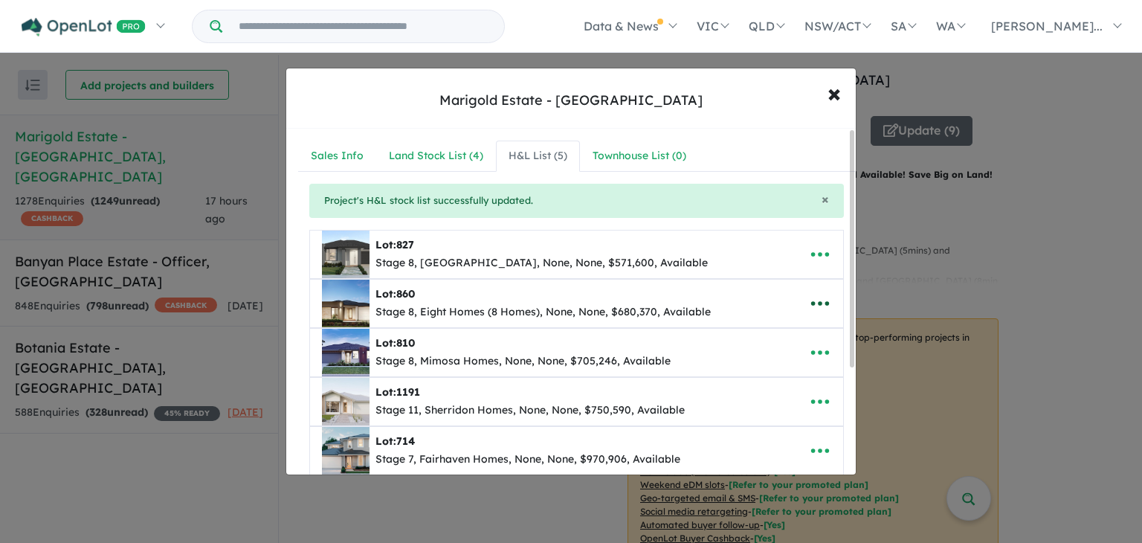
click at [818, 300] on icon "button" at bounding box center [820, 303] width 22 height 22
click at [764, 388] on link "Remove" at bounding box center [787, 375] width 110 height 34
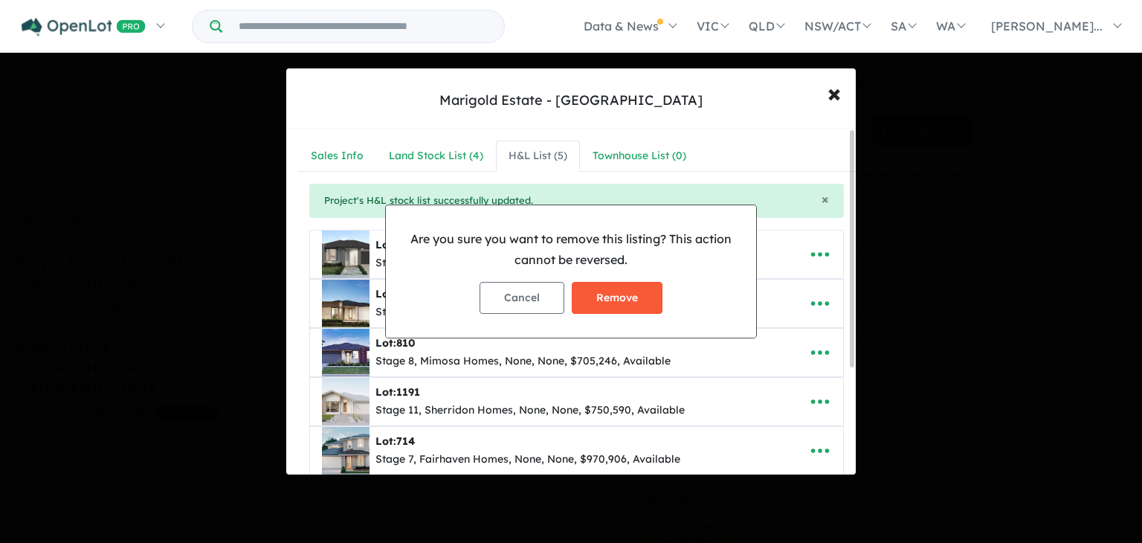
click at [637, 301] on button "Remove" at bounding box center [617, 298] width 91 height 32
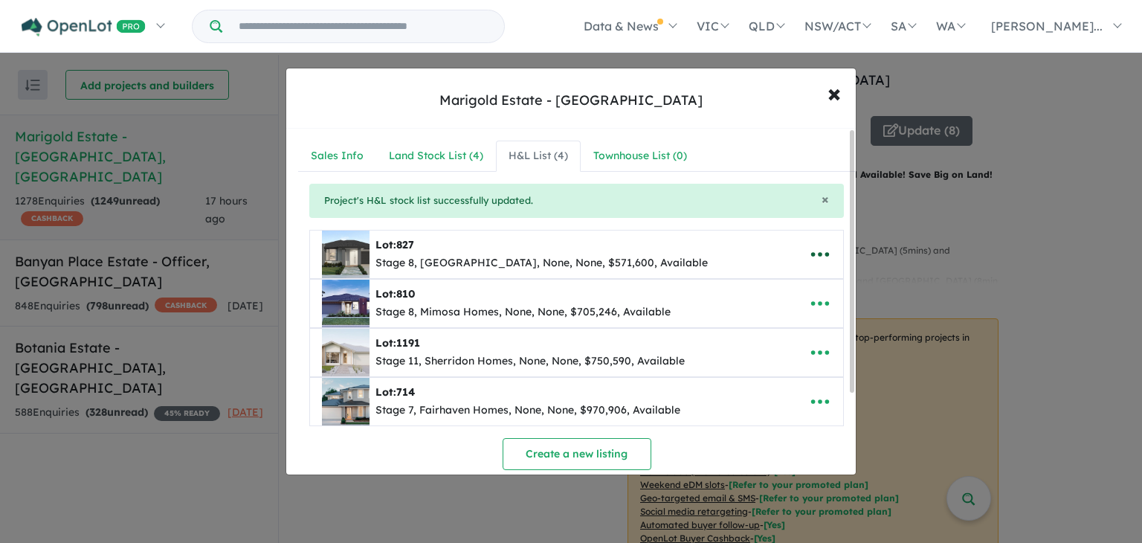
click at [817, 256] on icon "button" at bounding box center [820, 254] width 22 height 22
click at [769, 337] on link "Remove" at bounding box center [787, 326] width 110 height 34
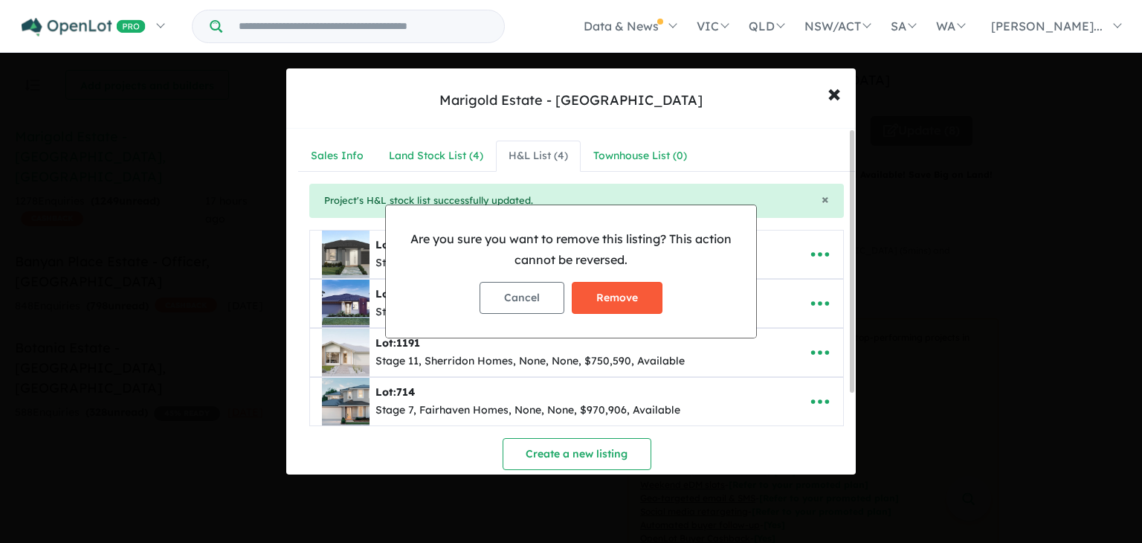
click at [611, 292] on button "Remove" at bounding box center [617, 298] width 91 height 32
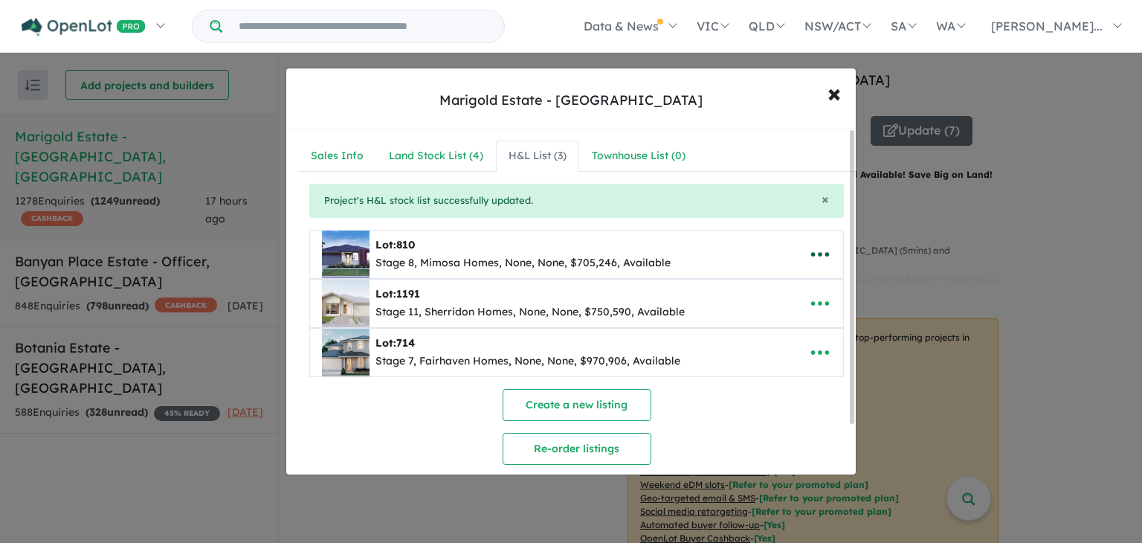
click at [827, 252] on button "button" at bounding box center [820, 254] width 46 height 34
click at [791, 322] on link "Remove" at bounding box center [787, 326] width 110 height 34
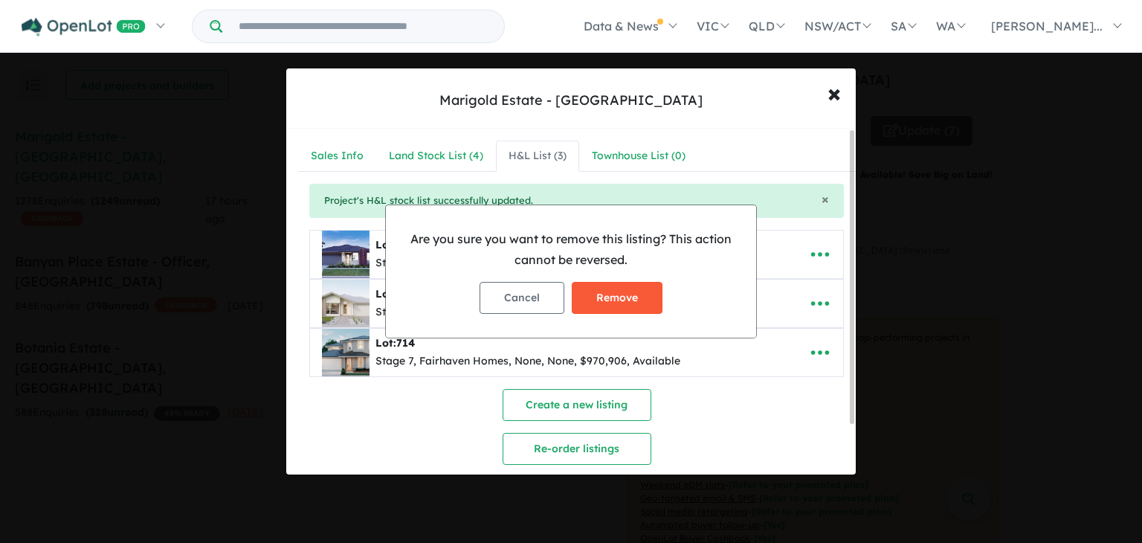
click at [619, 295] on button "Remove" at bounding box center [617, 298] width 91 height 32
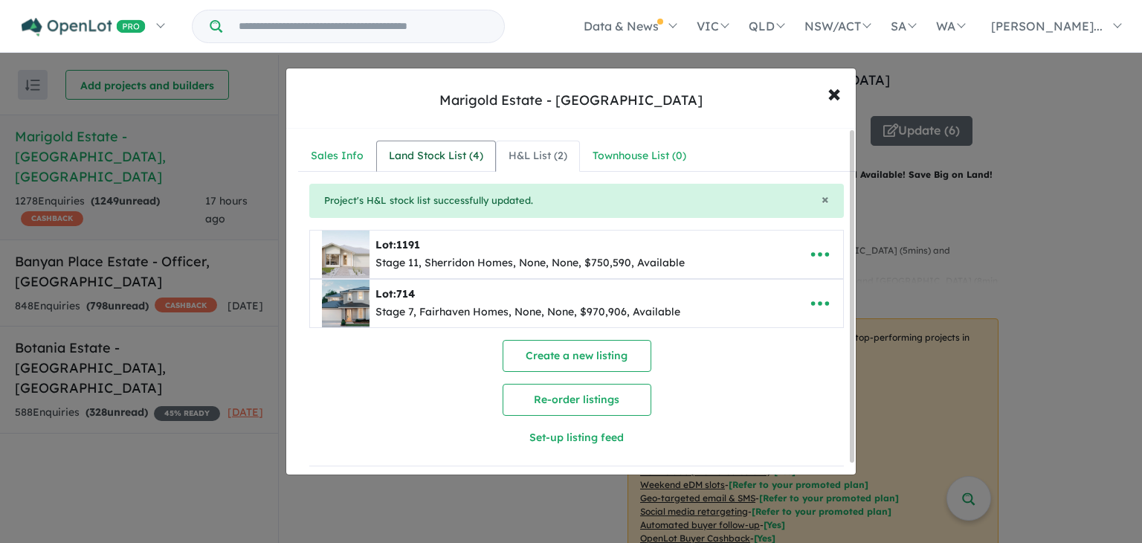
click at [422, 159] on div "Land Stock List ( 4 )" at bounding box center [436, 156] width 94 height 18
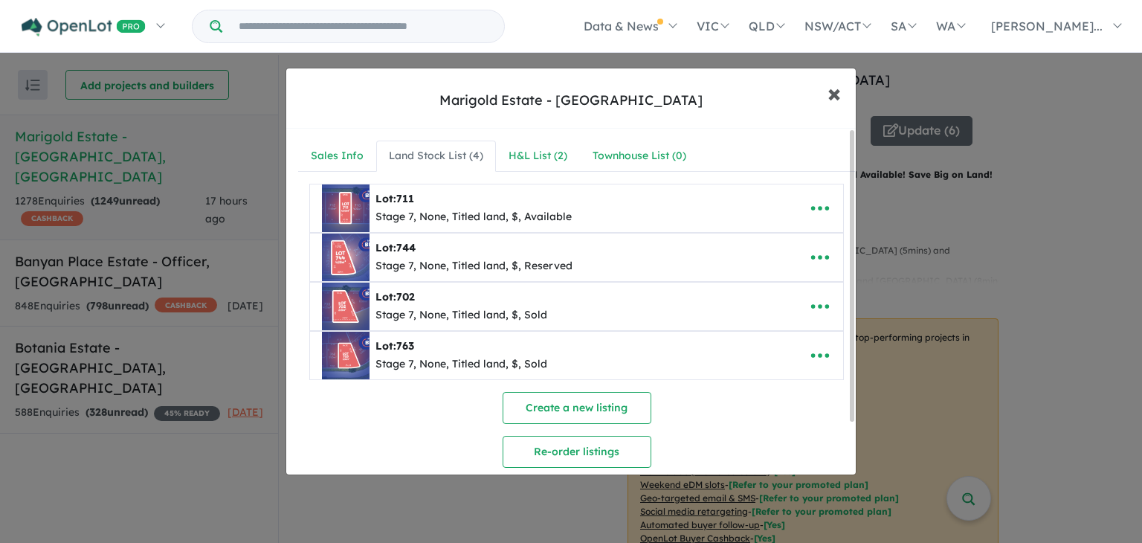
click at [840, 91] on span "×" at bounding box center [834, 93] width 13 height 32
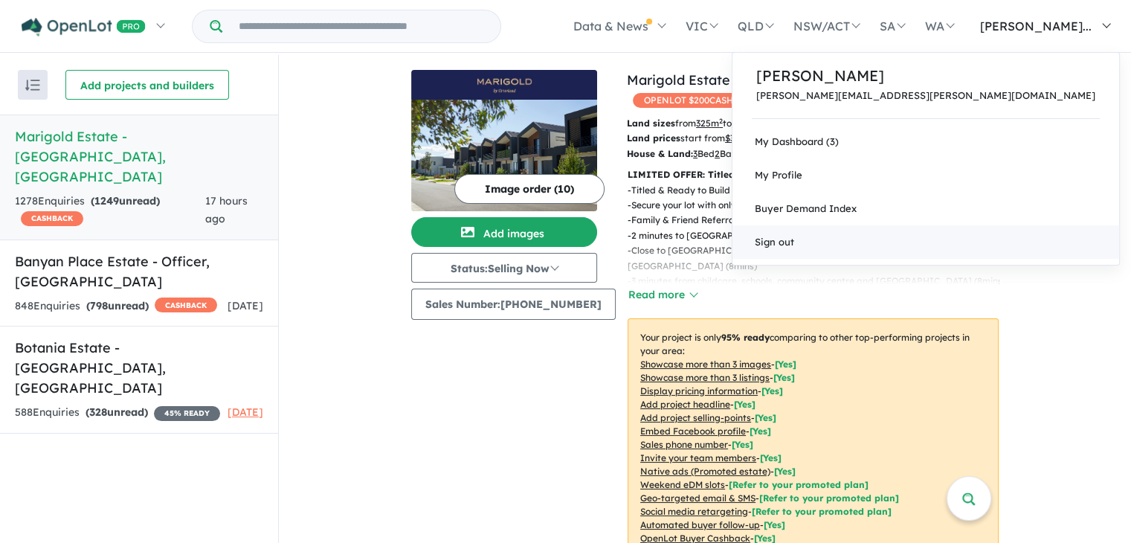
click at [977, 256] on link "Sign out" at bounding box center [925, 241] width 387 height 33
